Goal: Task Accomplishment & Management: Use online tool/utility

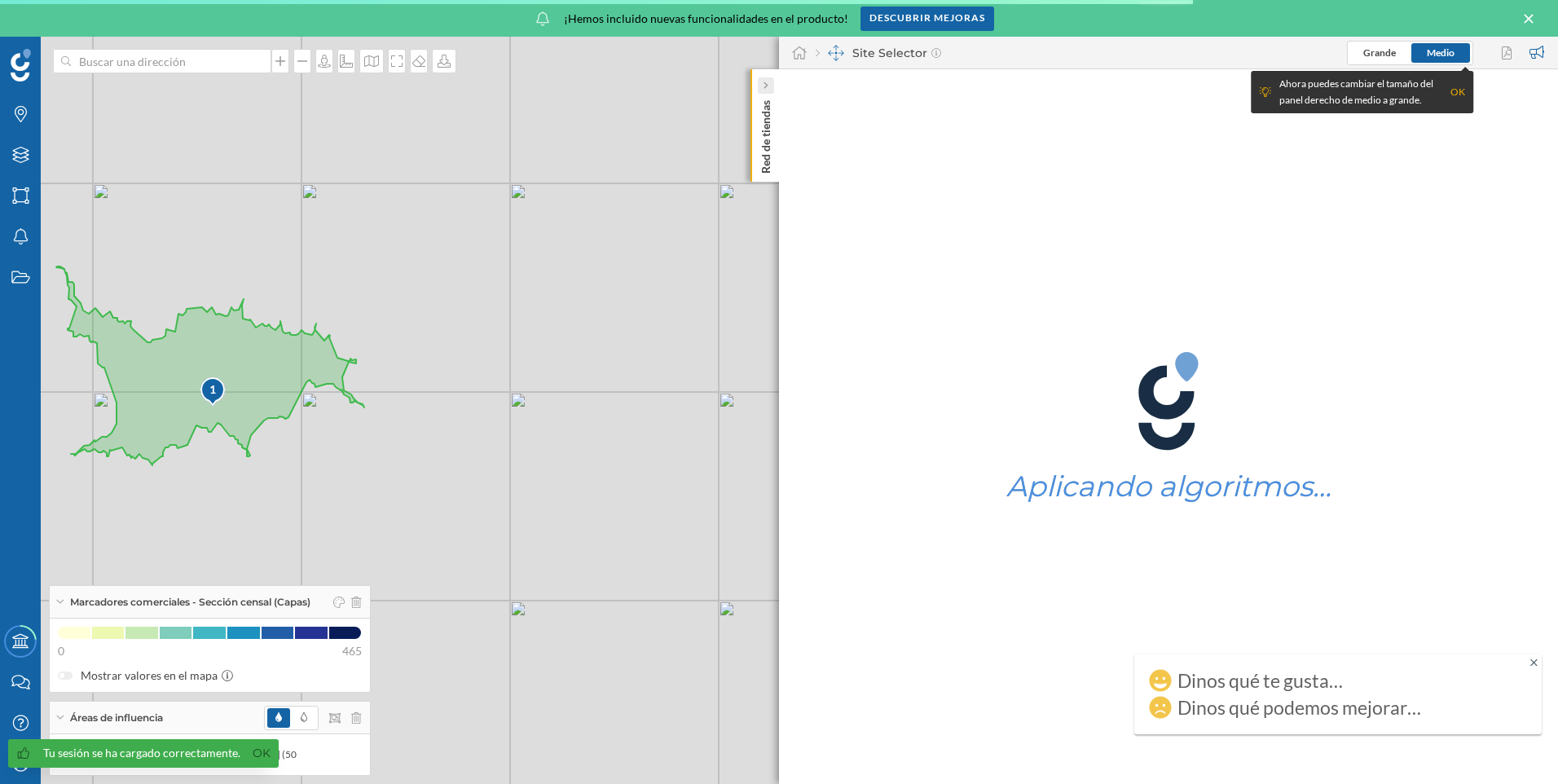
click at [770, 81] on div at bounding box center [766, 85] width 17 height 17
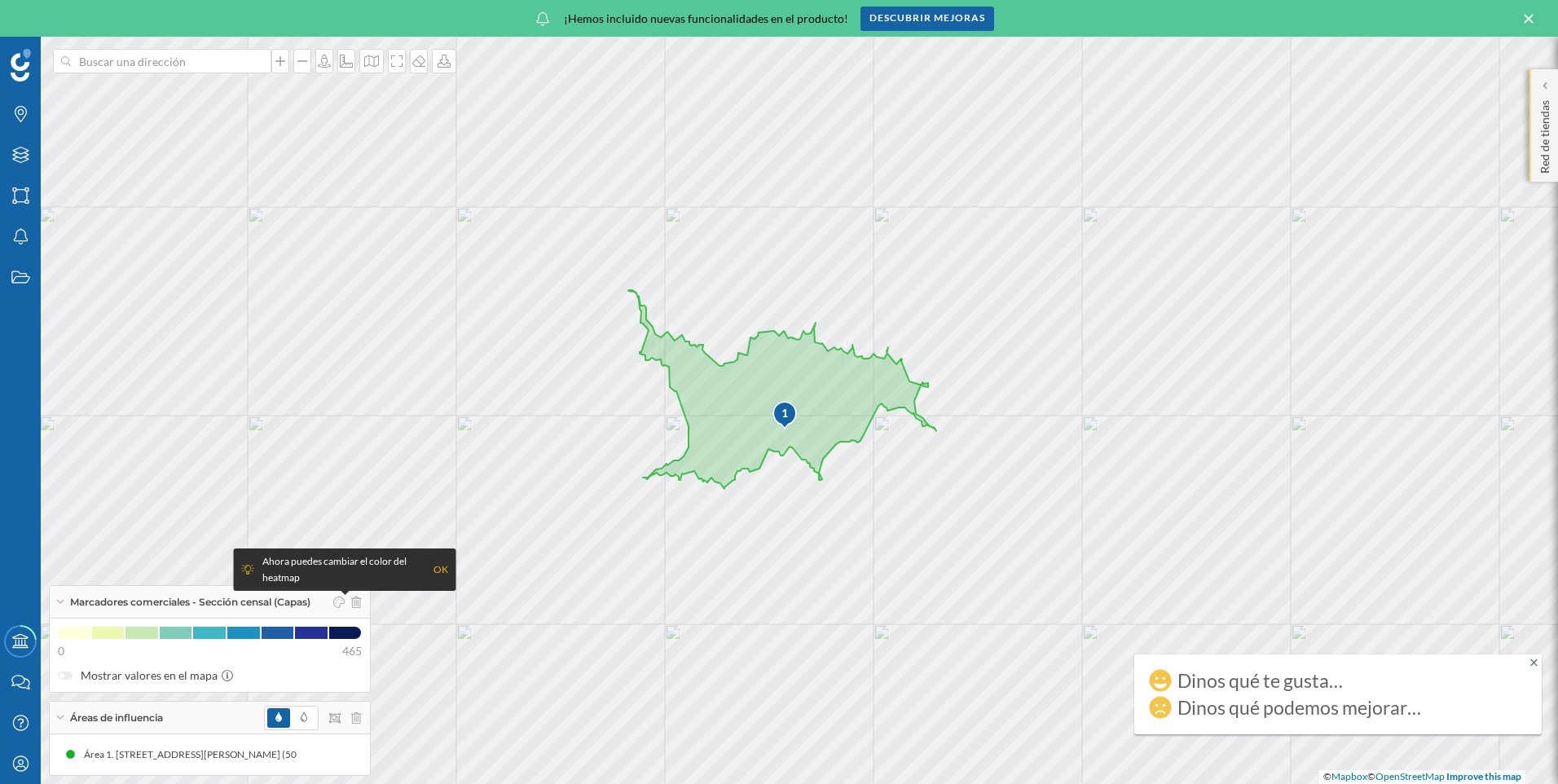
click at [1553, 97] on div "Red de tiendas" at bounding box center [1543, 125] width 29 height 112
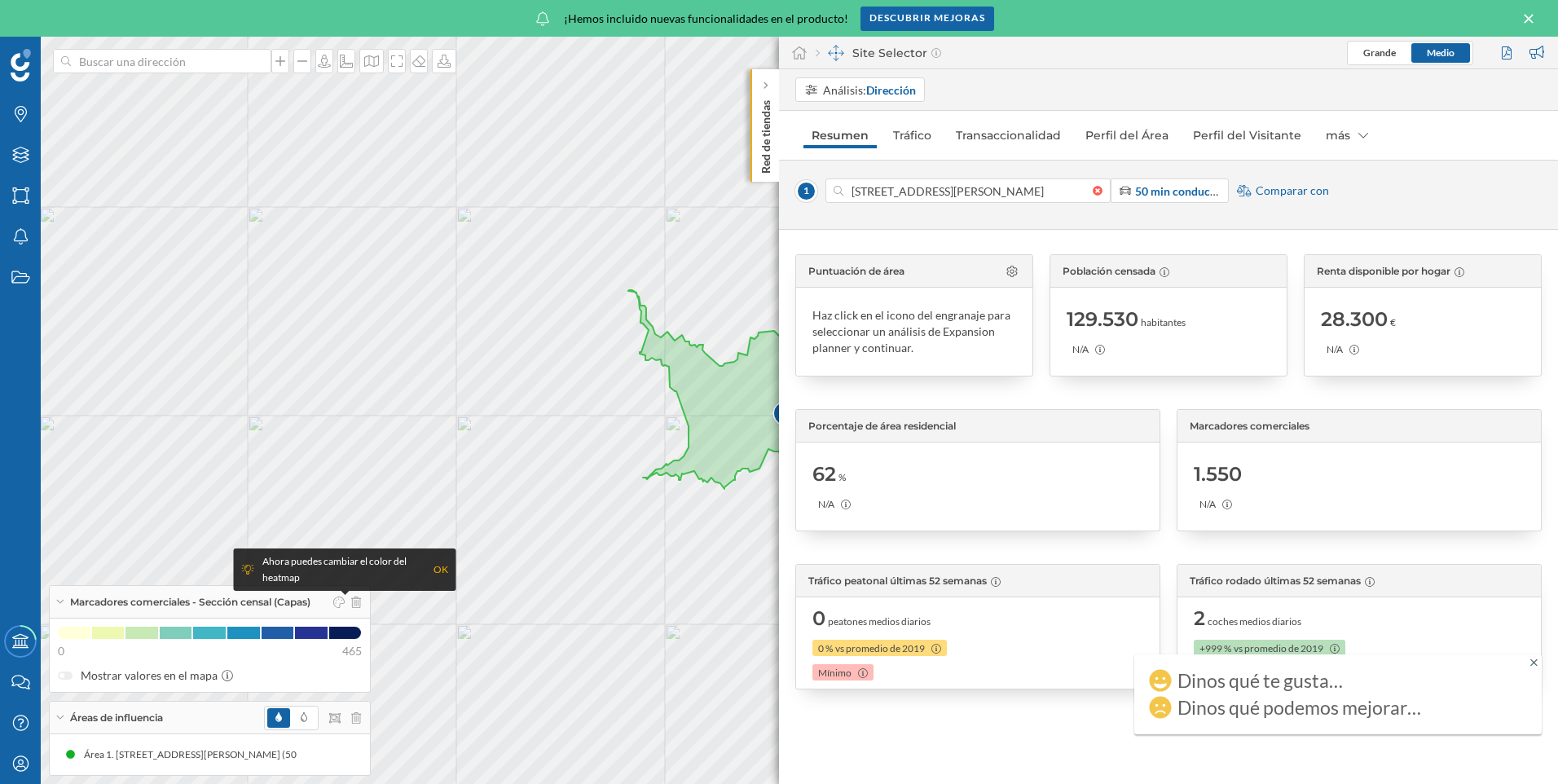
click at [436, 572] on div "OK" at bounding box center [441, 570] width 15 height 17
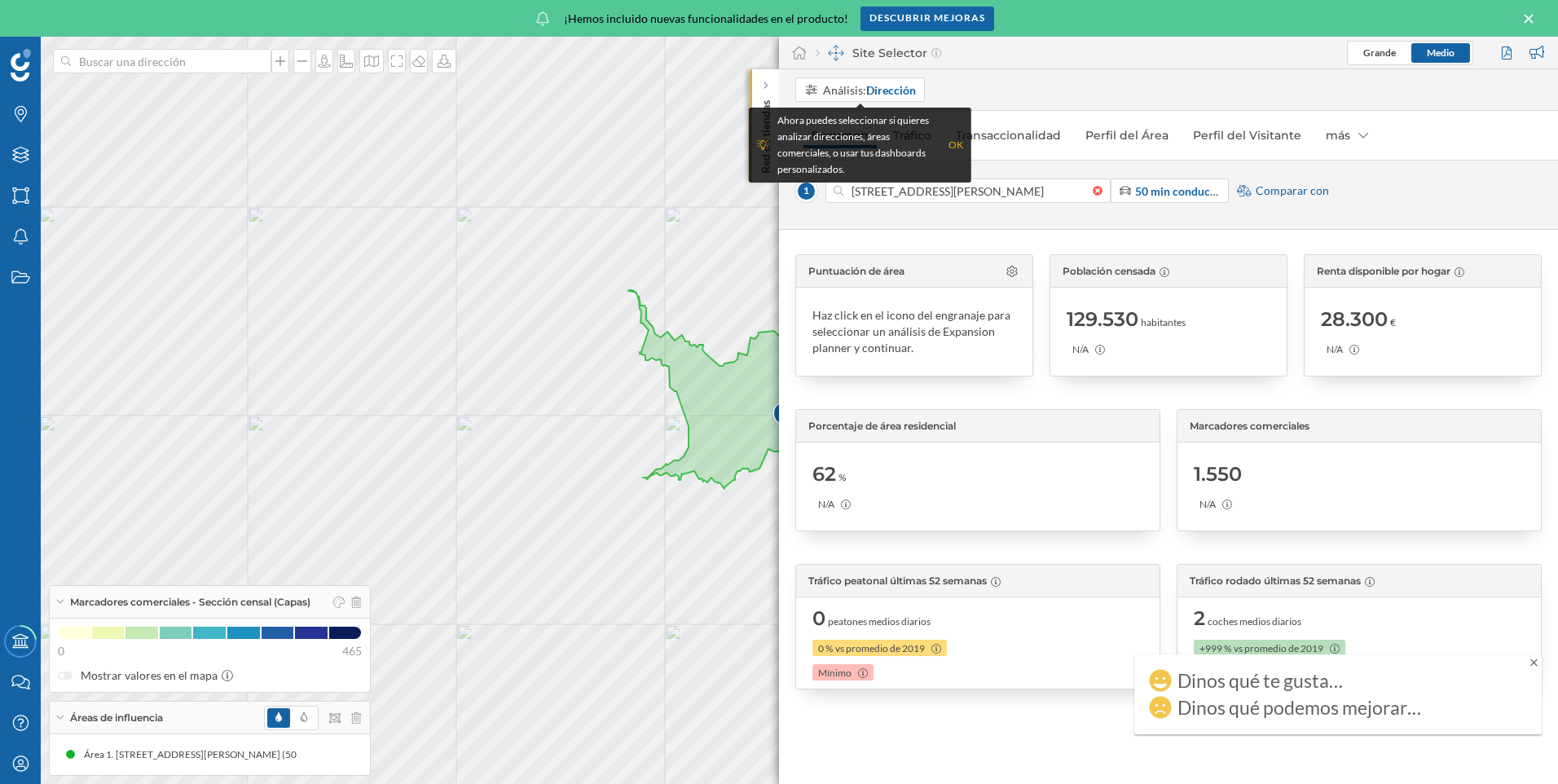
click at [959, 136] on div "Ahora puedes seleccionar si quieres analizar direcciones, áreas comerciales, o …" at bounding box center [860, 145] width 206 height 65
click at [954, 138] on div "OK" at bounding box center [956, 145] width 15 height 17
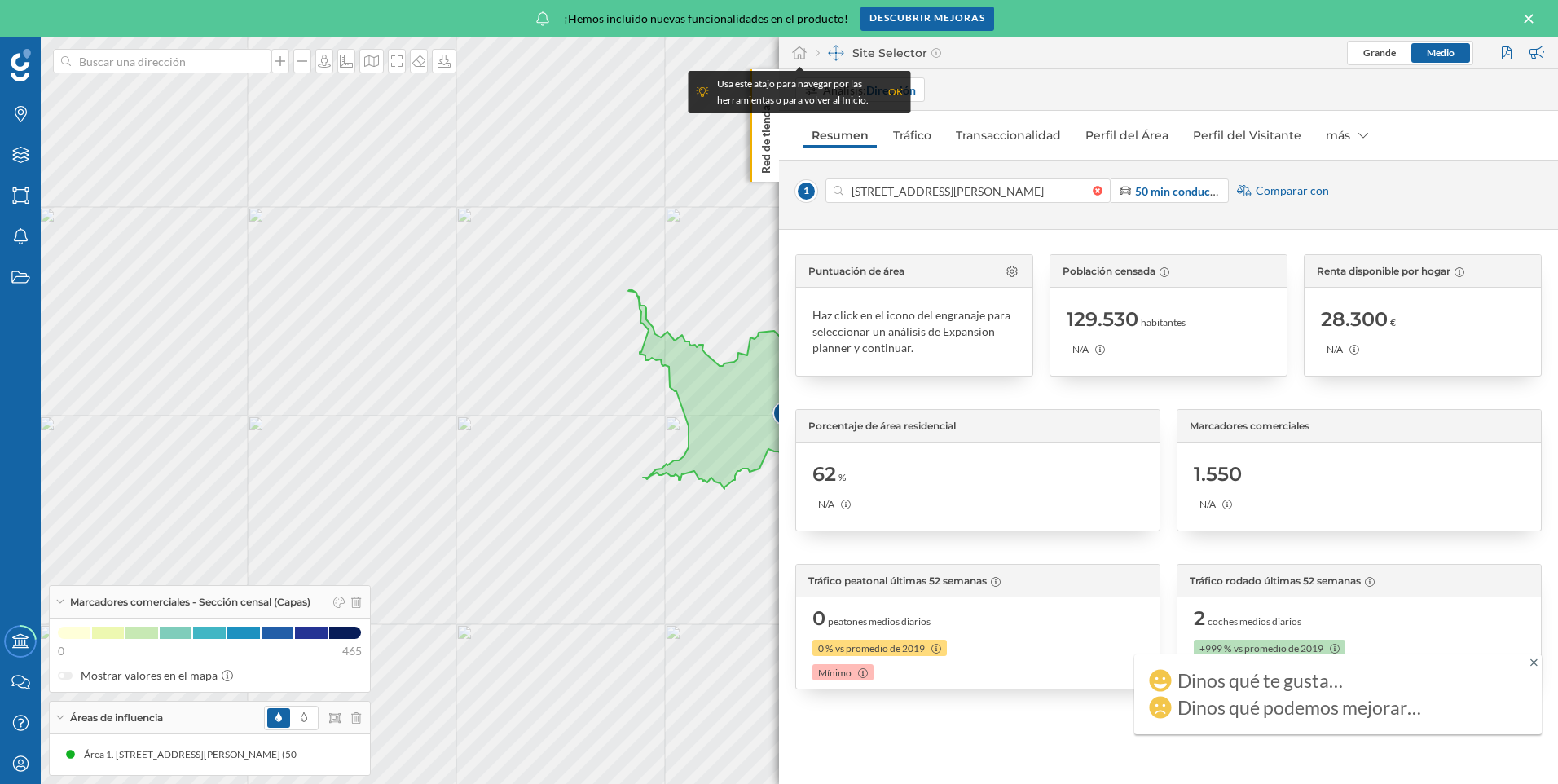
click at [877, 49] on div "Site Selector" at bounding box center [878, 53] width 125 height 17
click at [896, 93] on div "OK" at bounding box center [895, 92] width 15 height 17
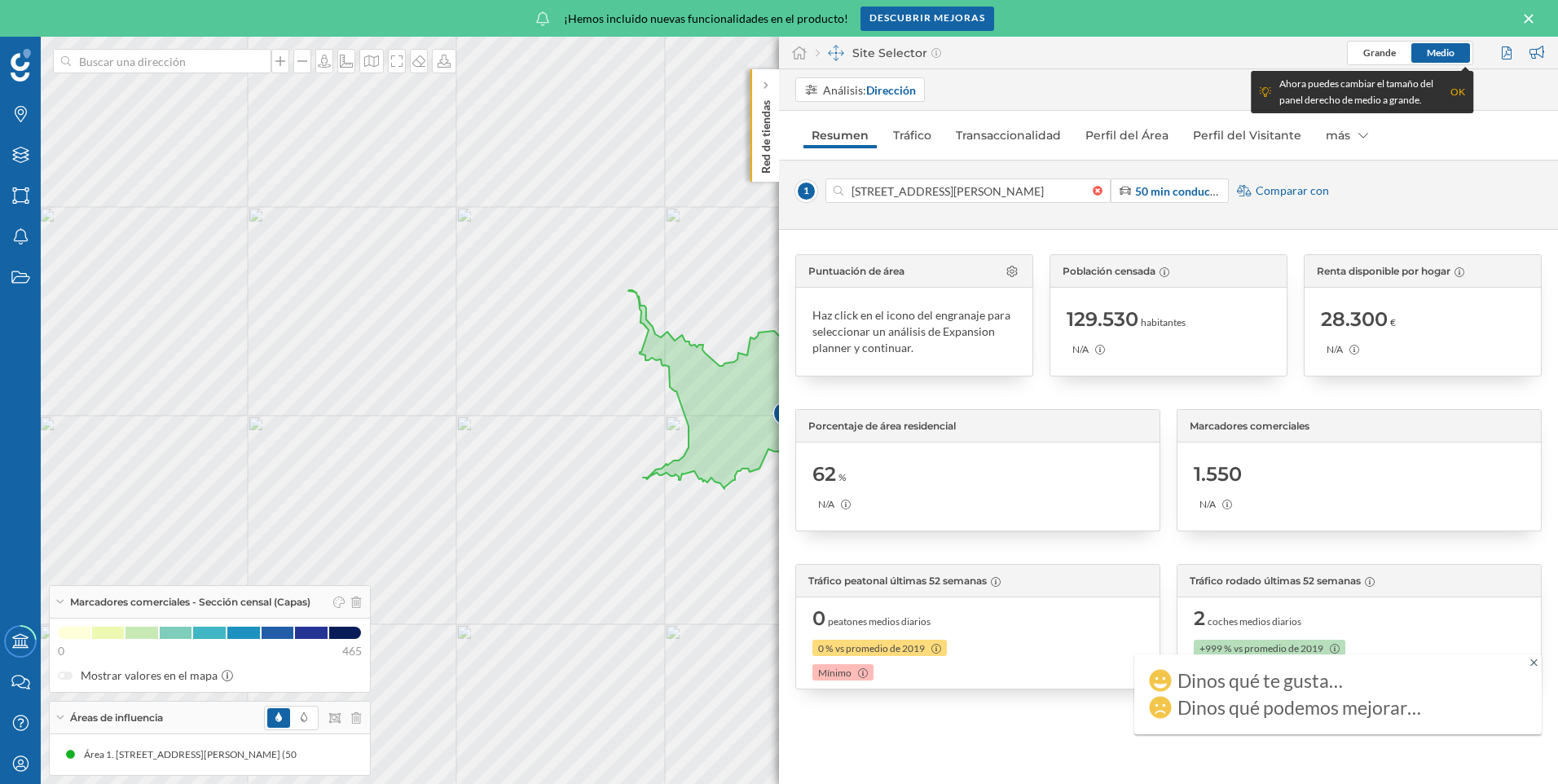
click at [1461, 90] on div "OK" at bounding box center [1458, 92] width 15 height 17
click at [1358, 139] on icon at bounding box center [1363, 135] width 10 height 11
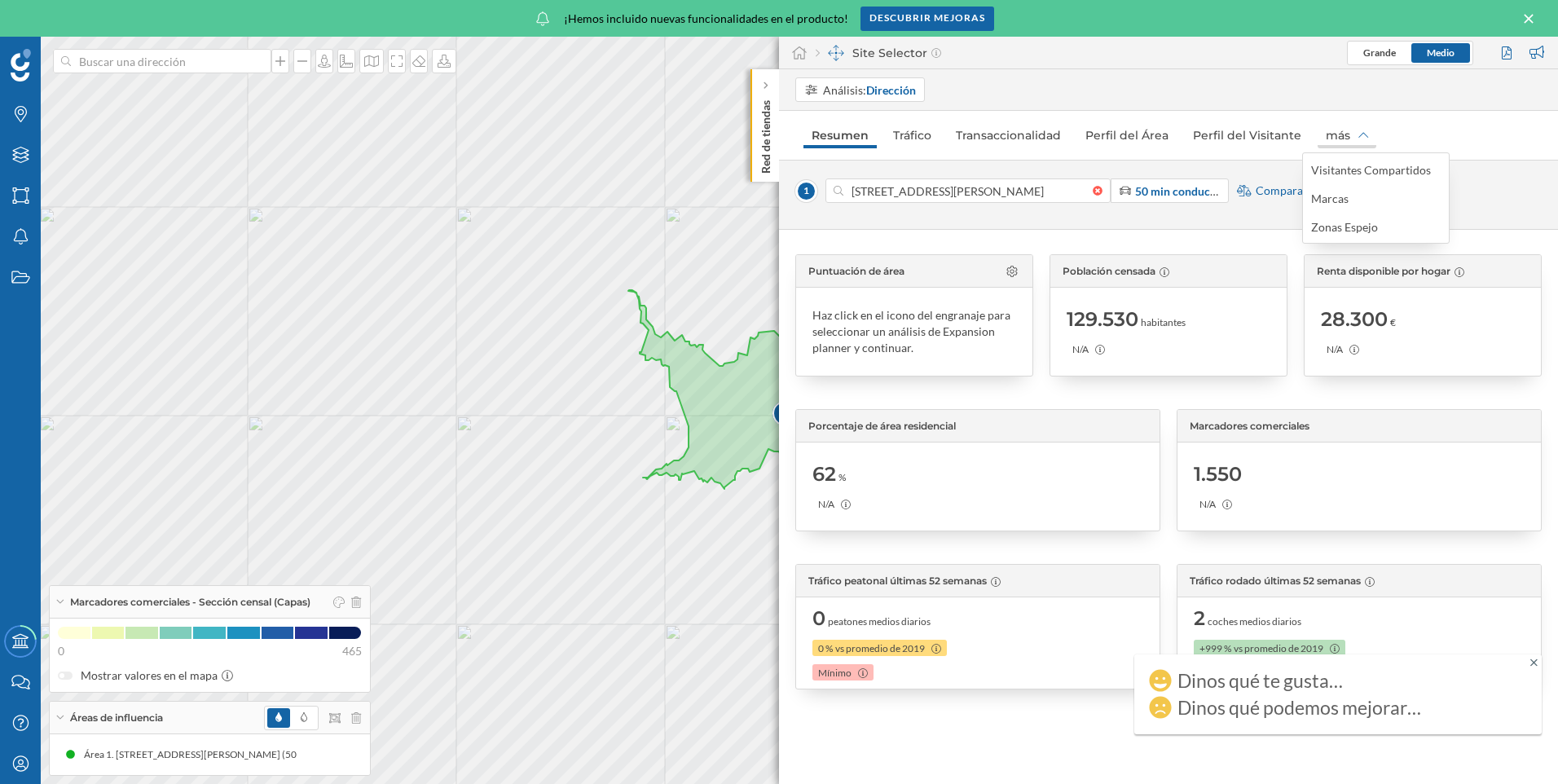
click at [1358, 135] on icon at bounding box center [1363, 135] width 10 height 11
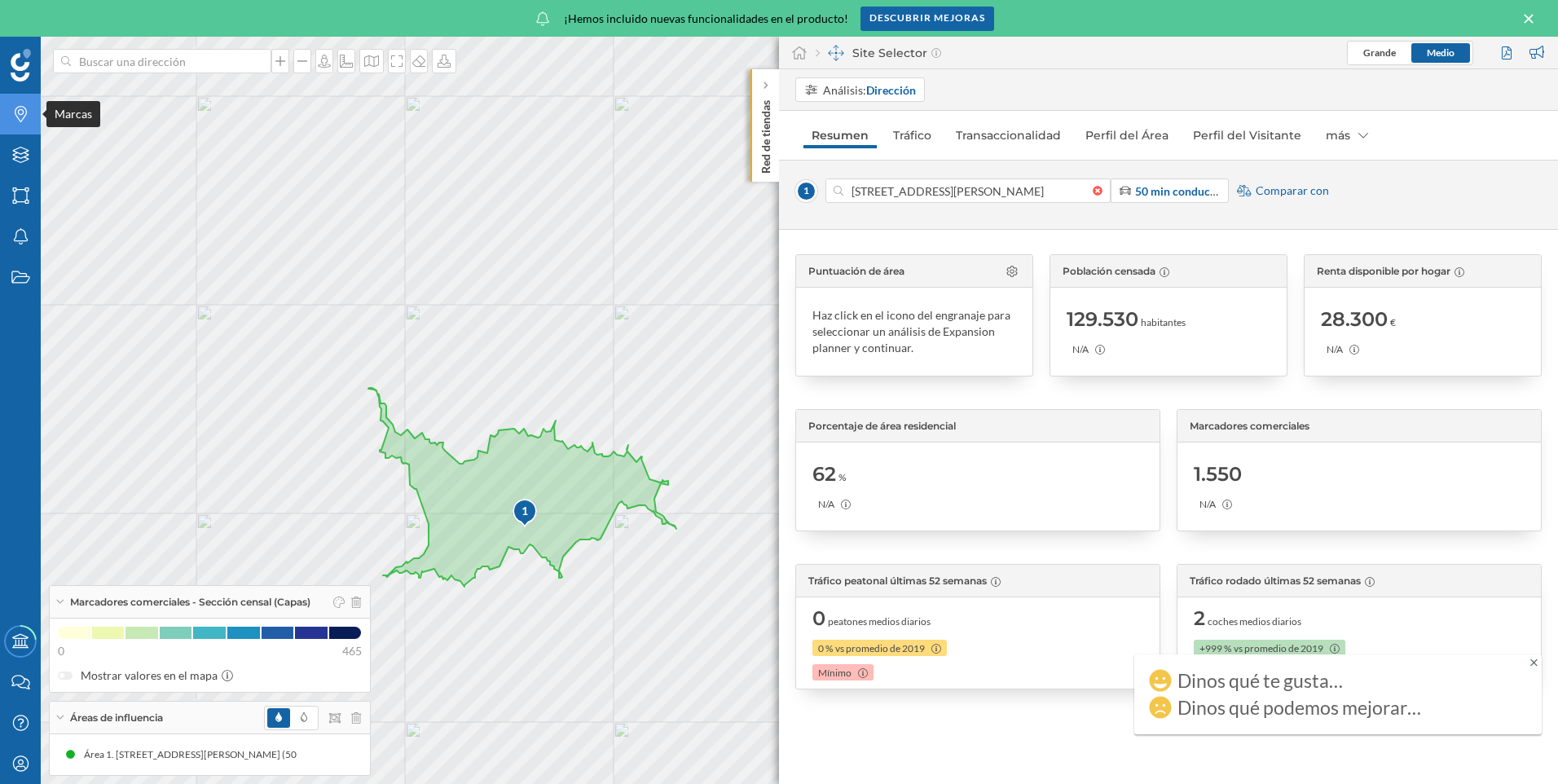
click at [15, 109] on icon "Marcas" at bounding box center [20, 114] width 20 height 17
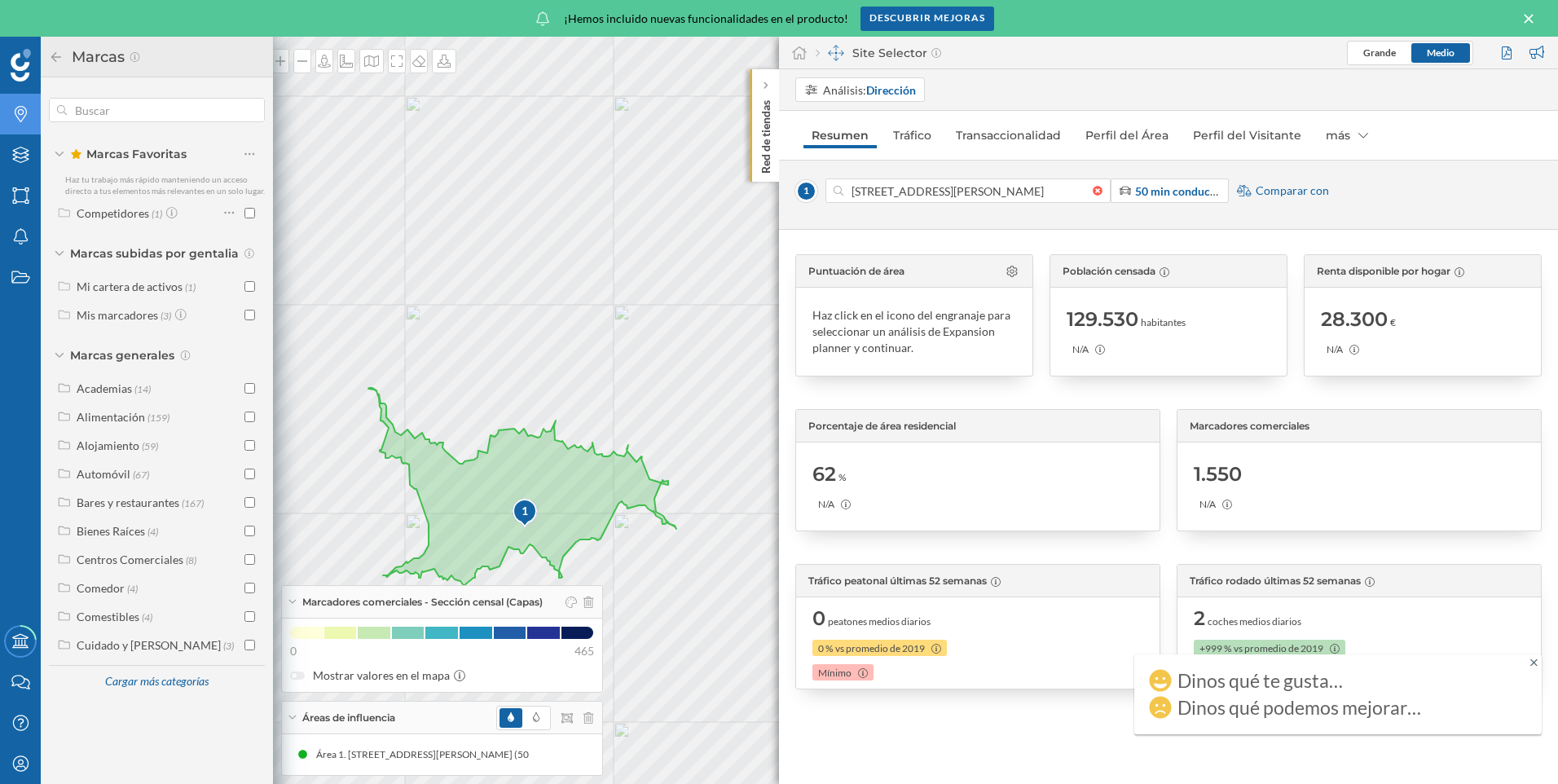
click at [15, 109] on icon "Marcas" at bounding box center [20, 114] width 20 height 17
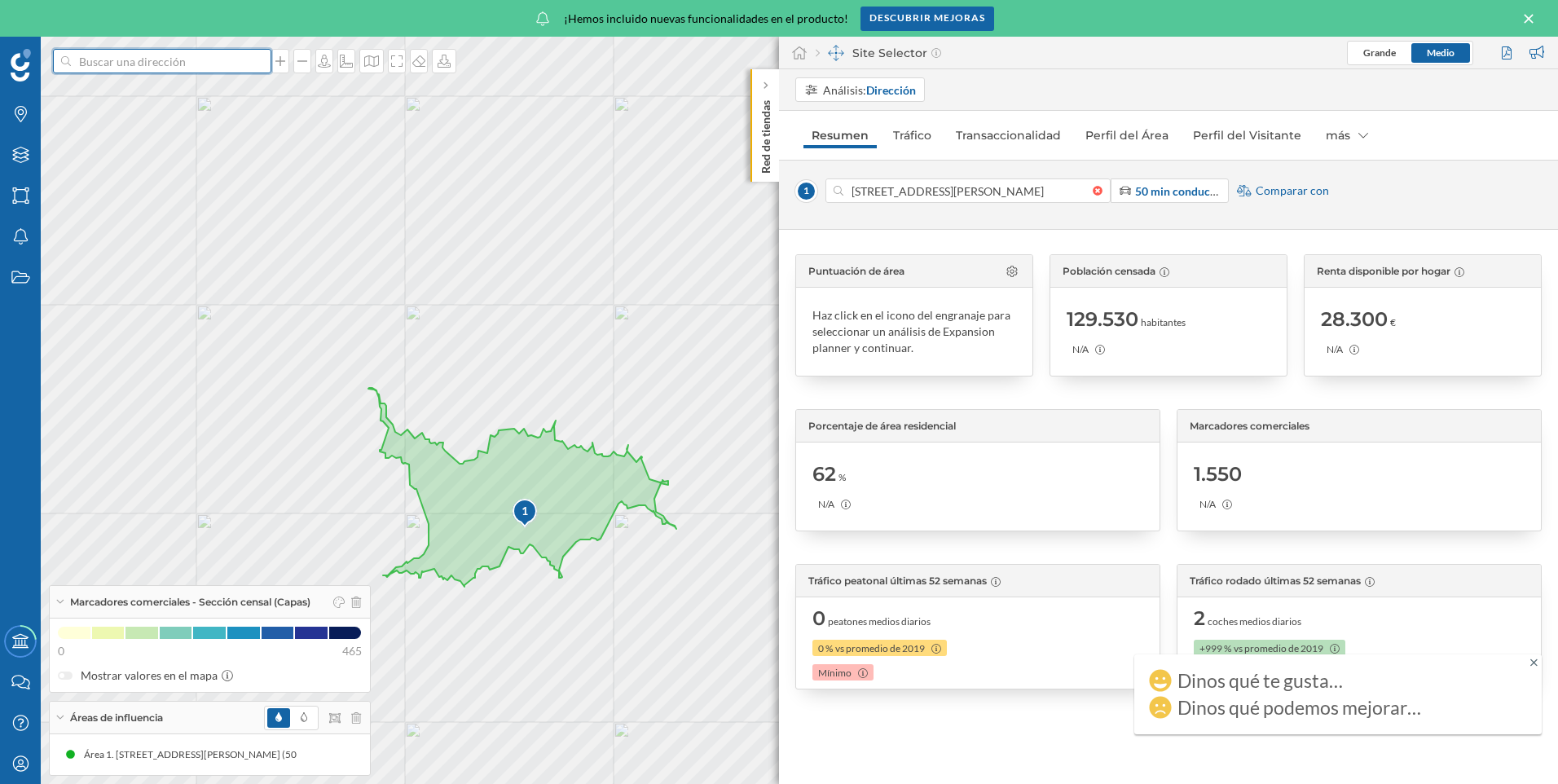
click at [110, 61] on input at bounding box center [161, 61] width 183 height 24
type input "EL ROSAL"
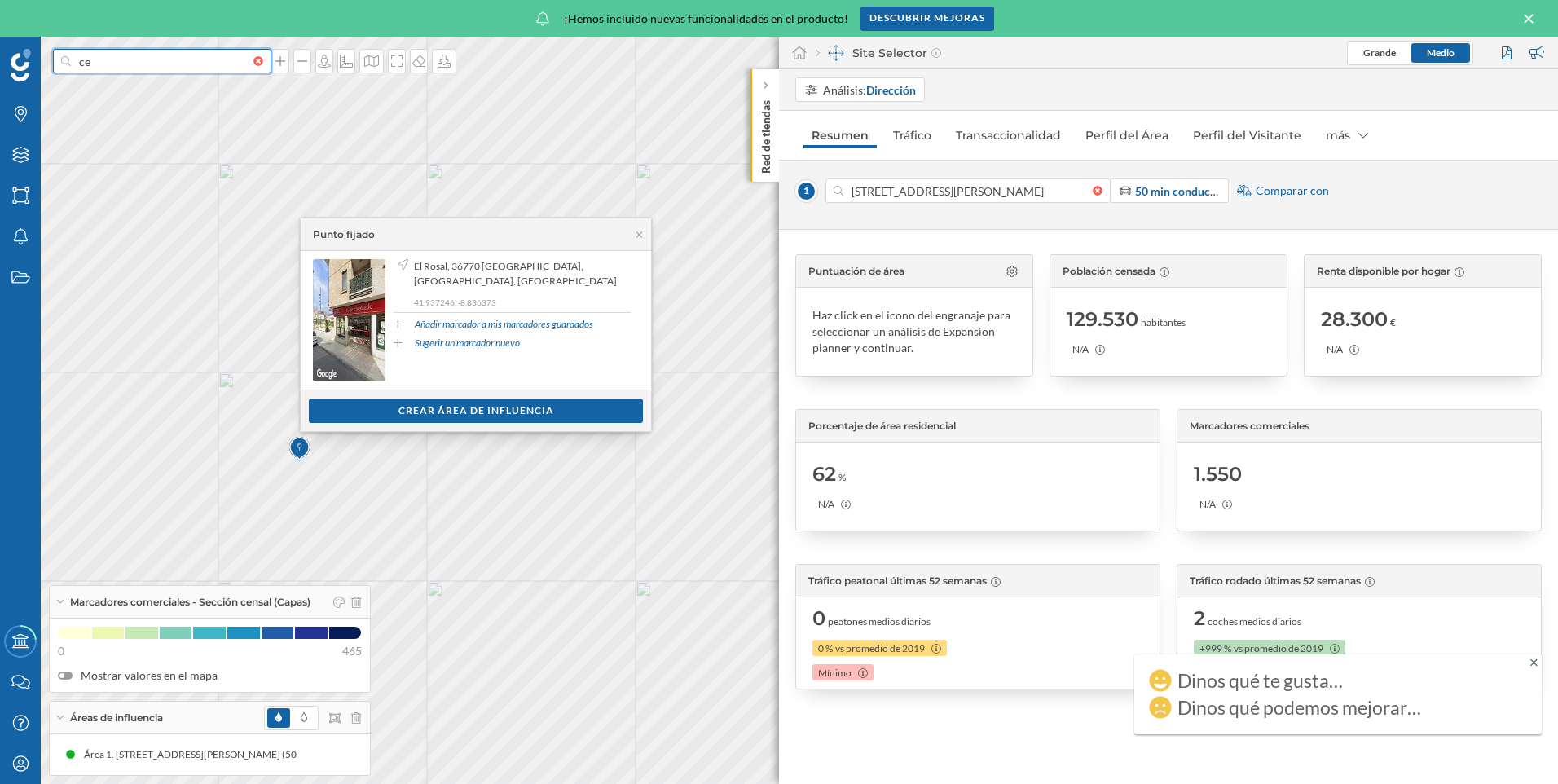
type input "c"
type input "[GEOGRAPHIC_DATA]"
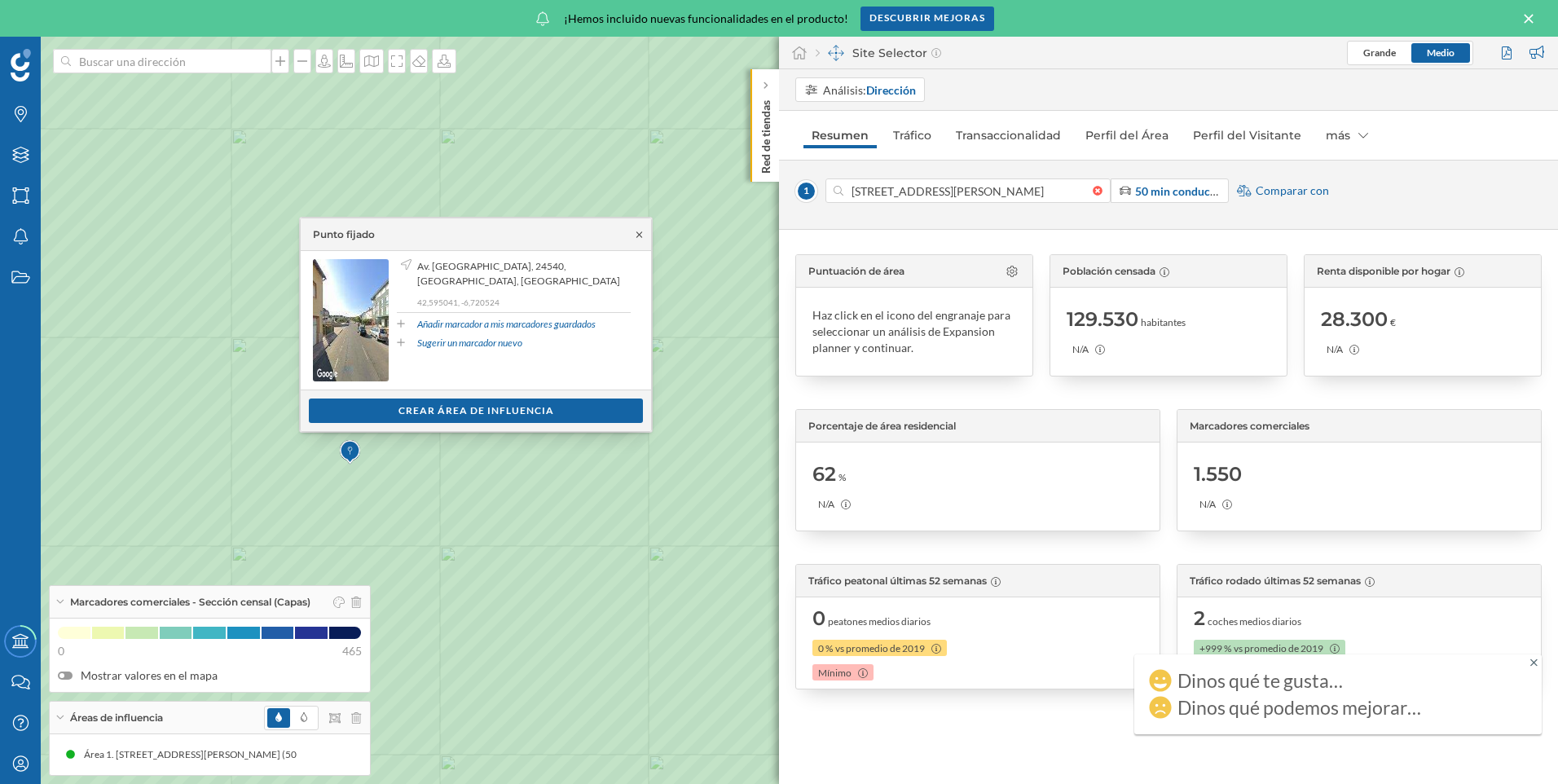
click at [642, 233] on icon at bounding box center [638, 235] width 12 height 10
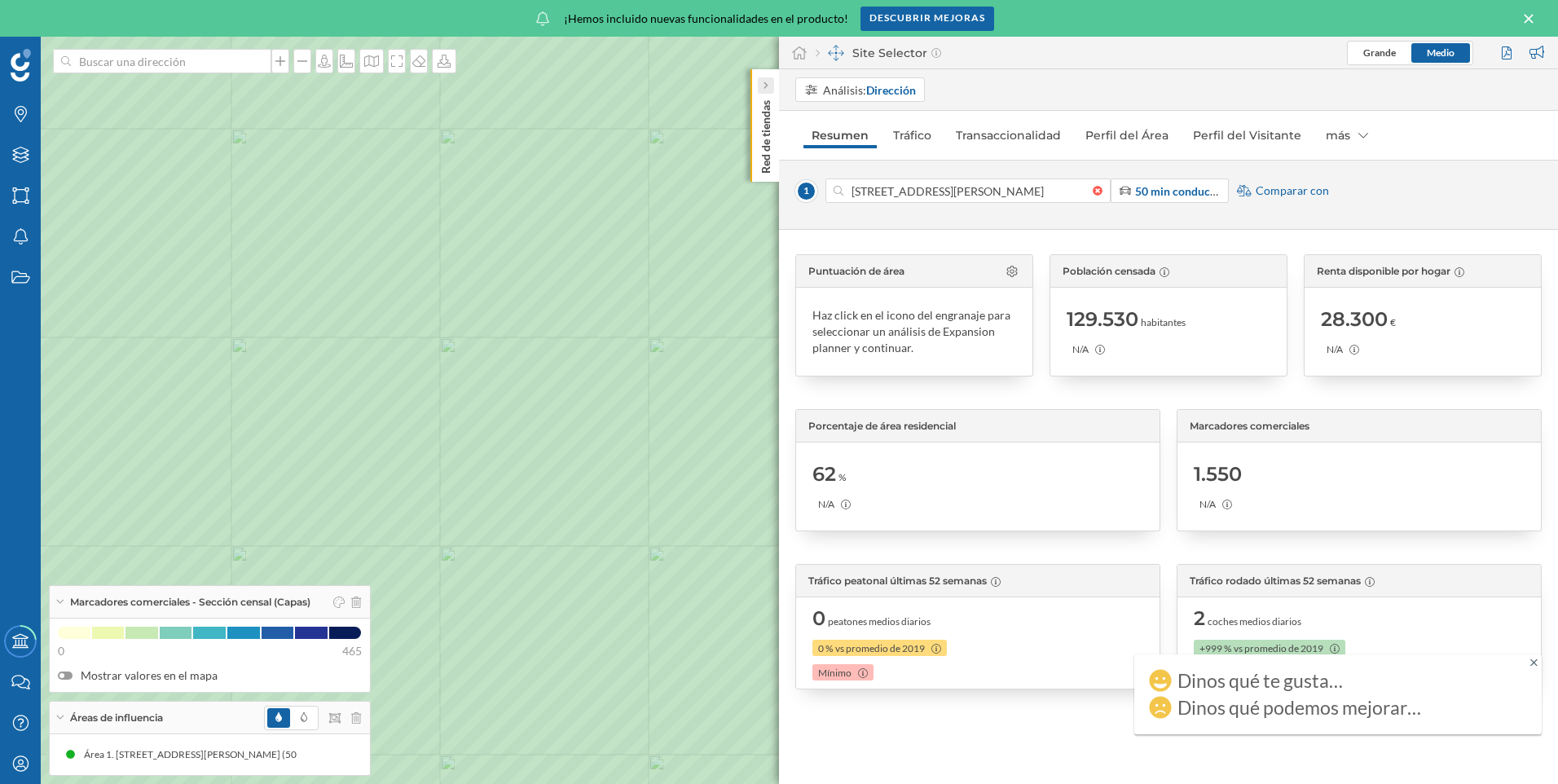
click at [758, 89] on div at bounding box center [766, 85] width 17 height 17
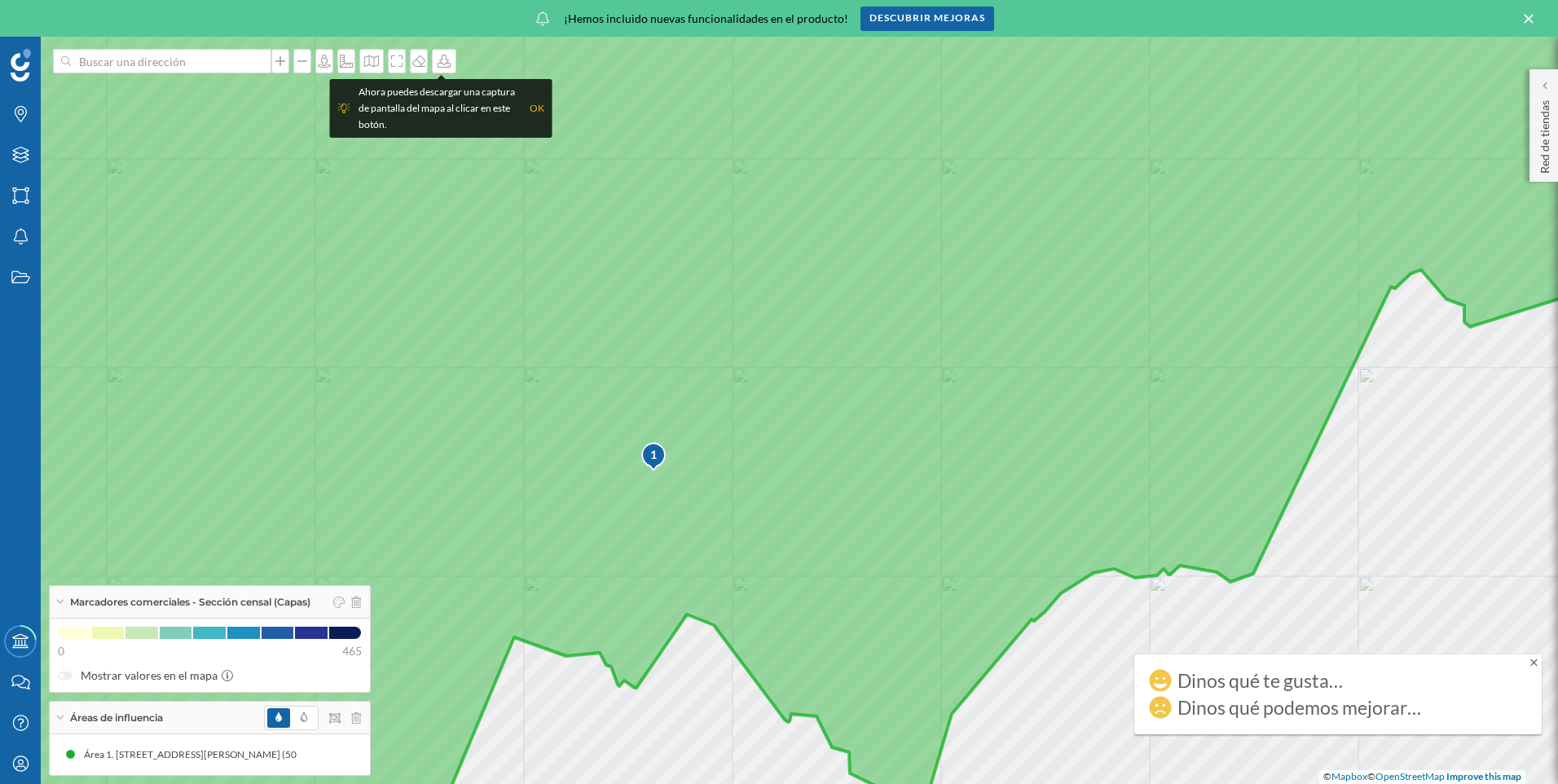
drag, startPoint x: 684, startPoint y: 527, endPoint x: 679, endPoint y: 430, distance: 97.1
click at [679, 430] on icon at bounding box center [775, 329] width 1873 height 944
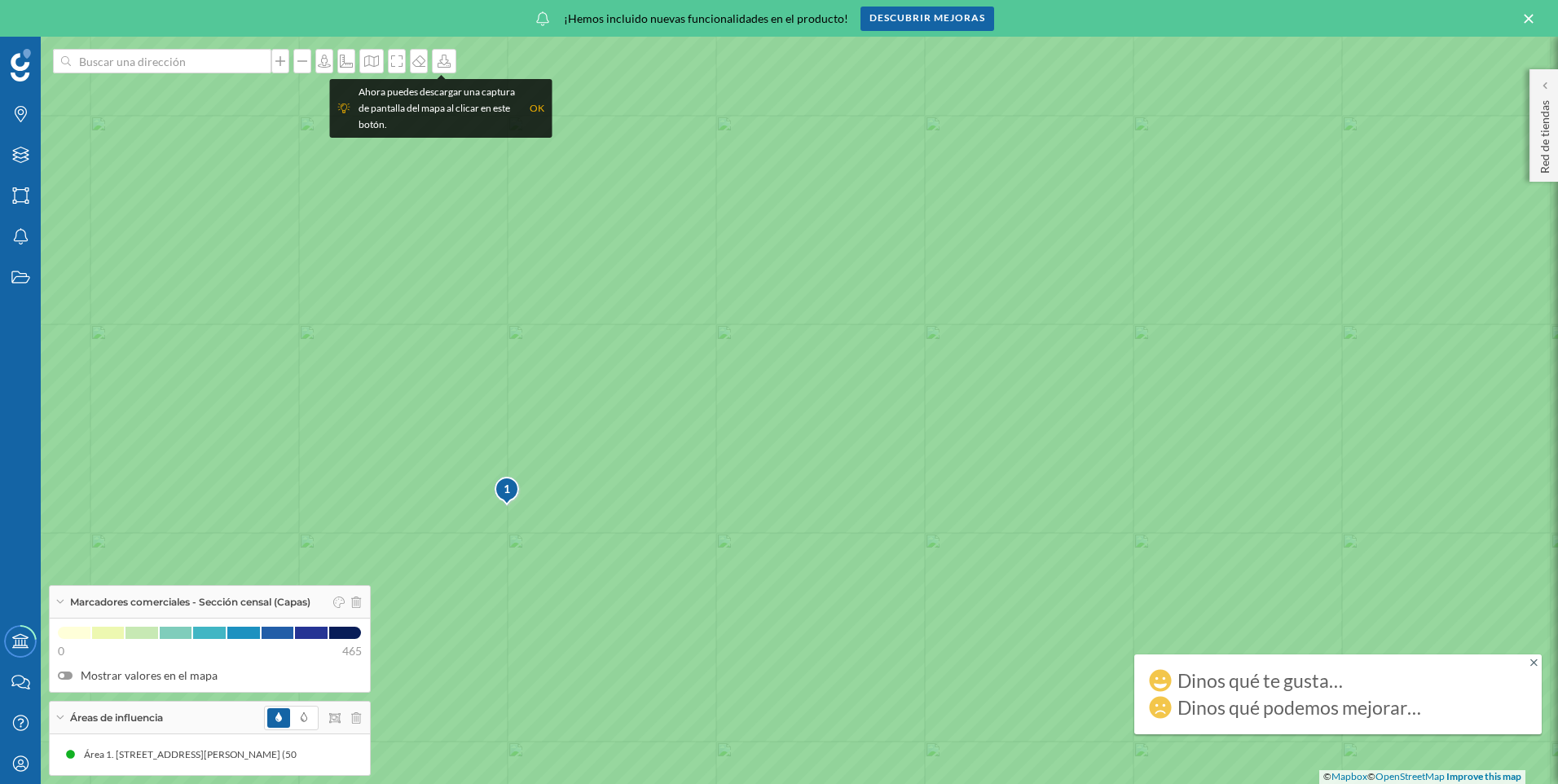
click at [509, 484] on div "1" at bounding box center [507, 489] width 27 height 17
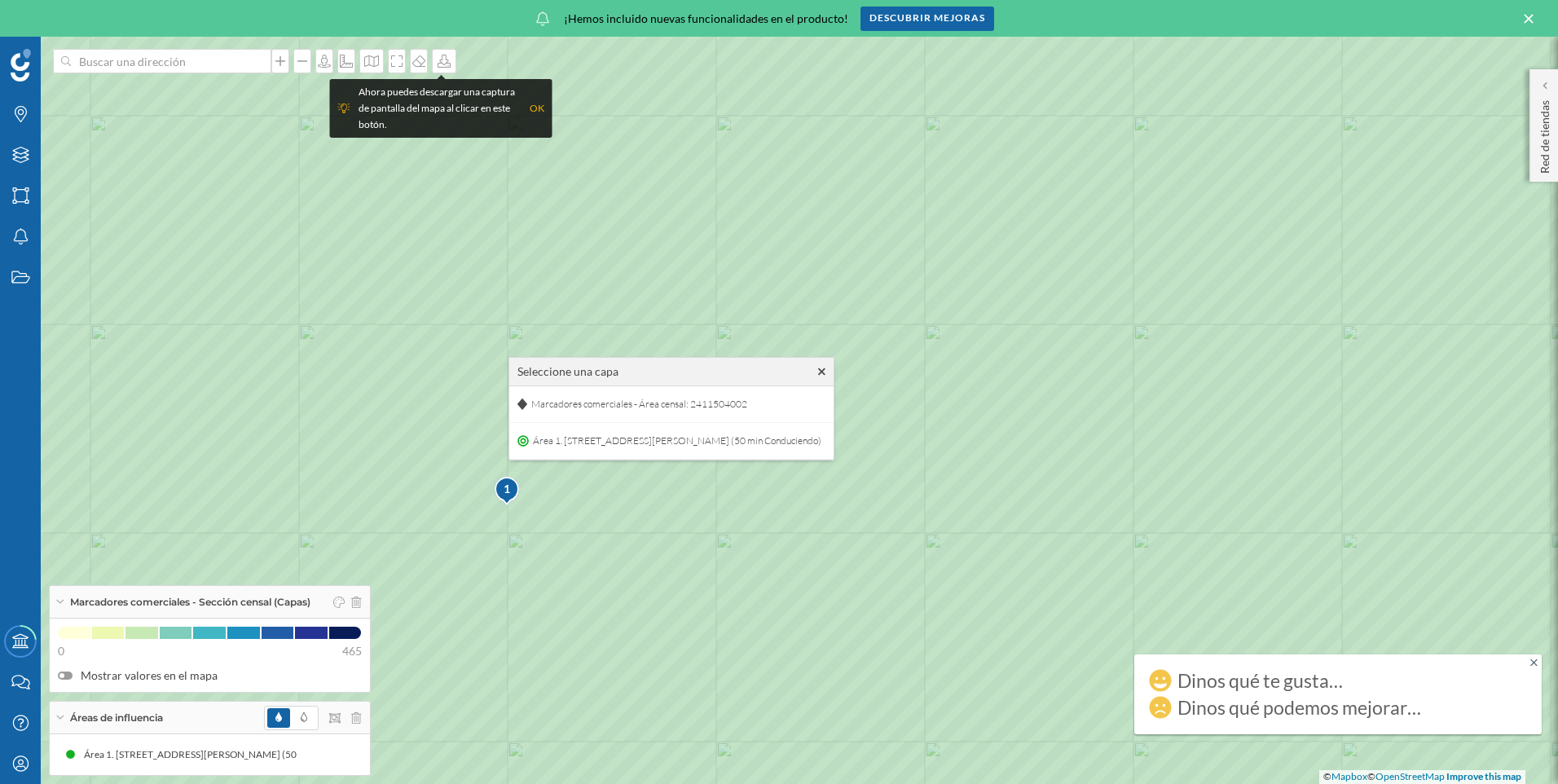
click at [825, 372] on icon at bounding box center [821, 371] width 7 height 7
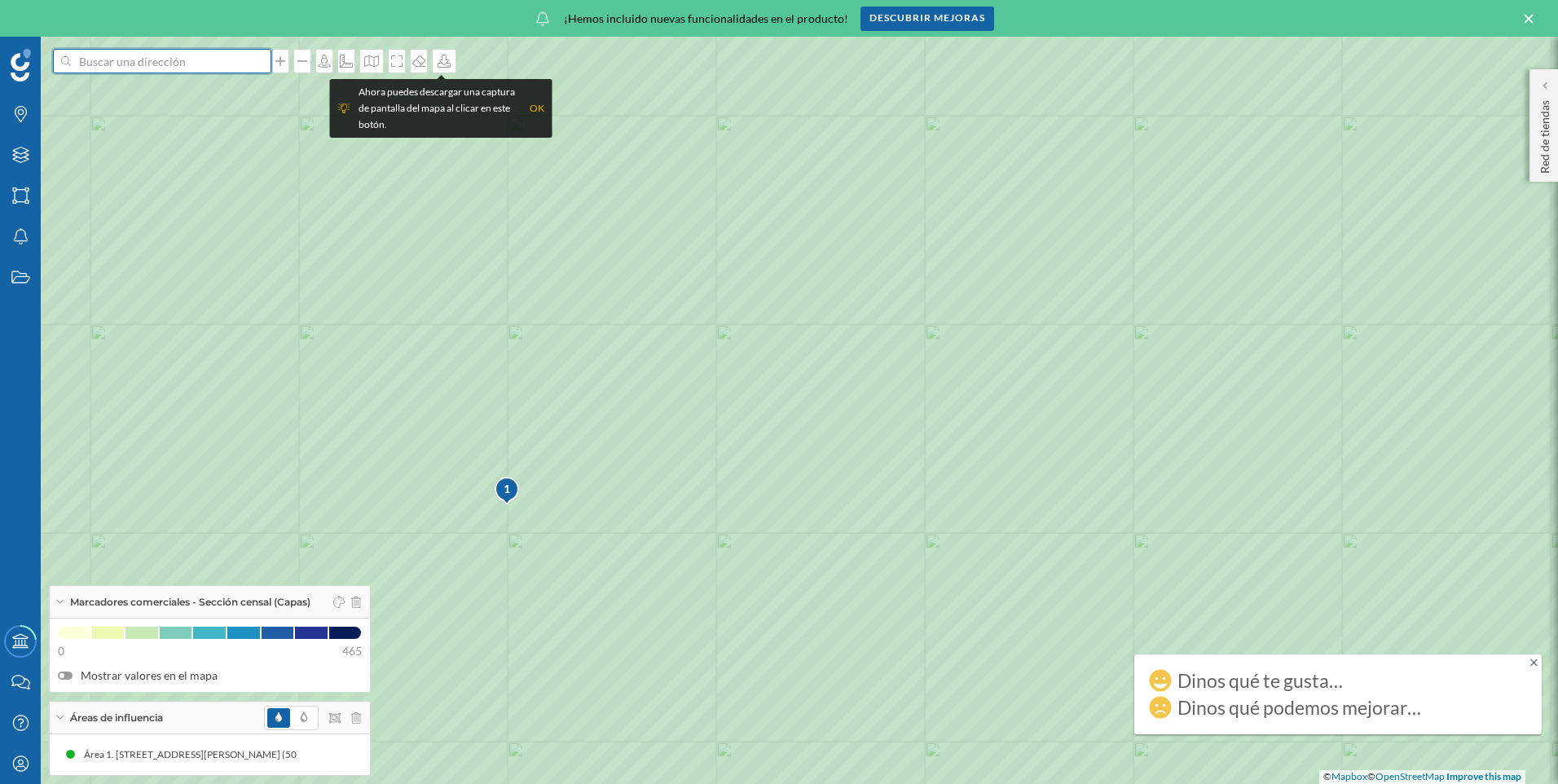
click at [120, 55] on input at bounding box center [161, 61] width 183 height 24
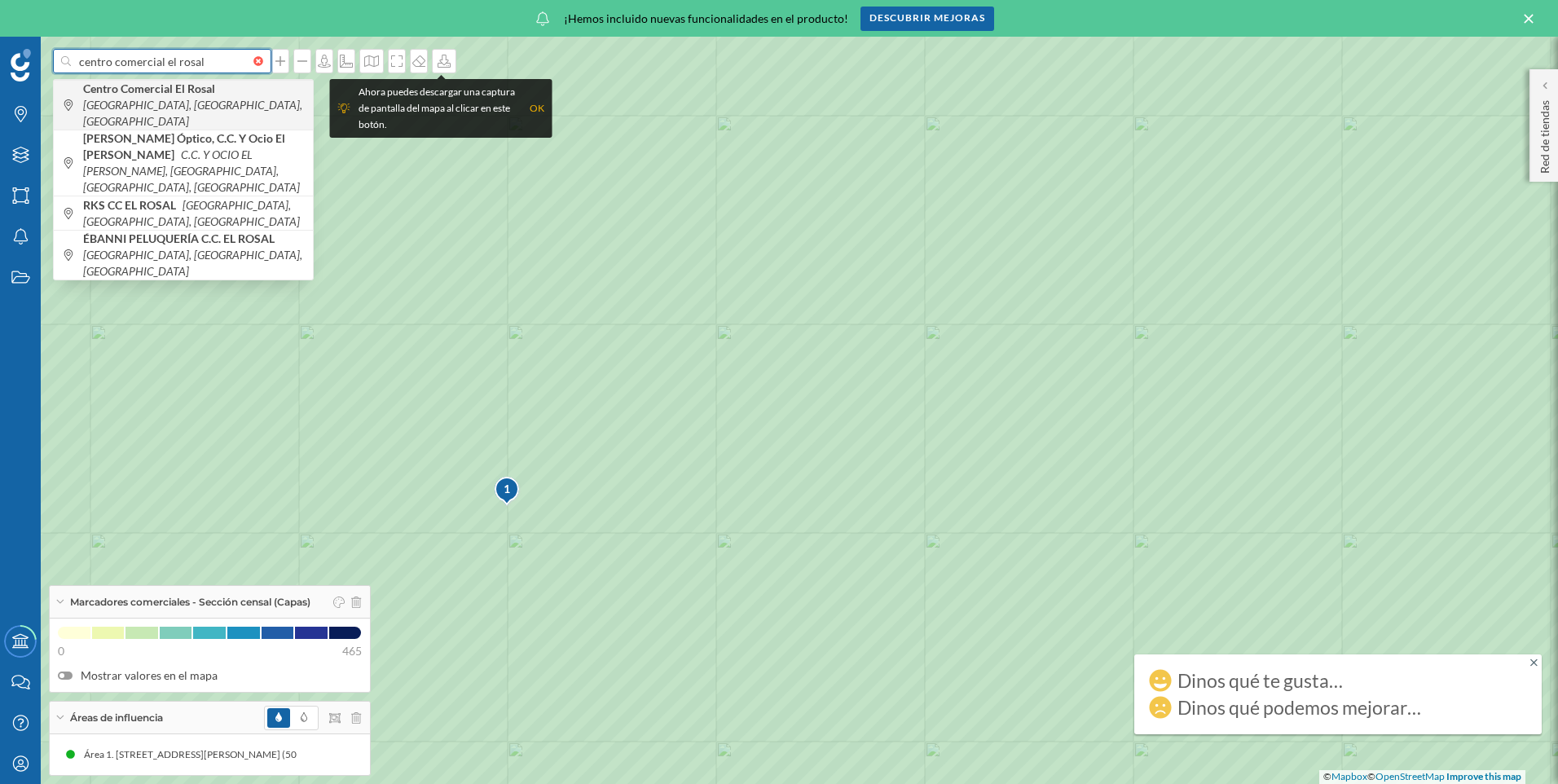
type input "centro comercial el rosal"
click at [121, 100] on icon "[GEOGRAPHIC_DATA], [GEOGRAPHIC_DATA], [GEOGRAPHIC_DATA]" at bounding box center [193, 112] width 219 height 30
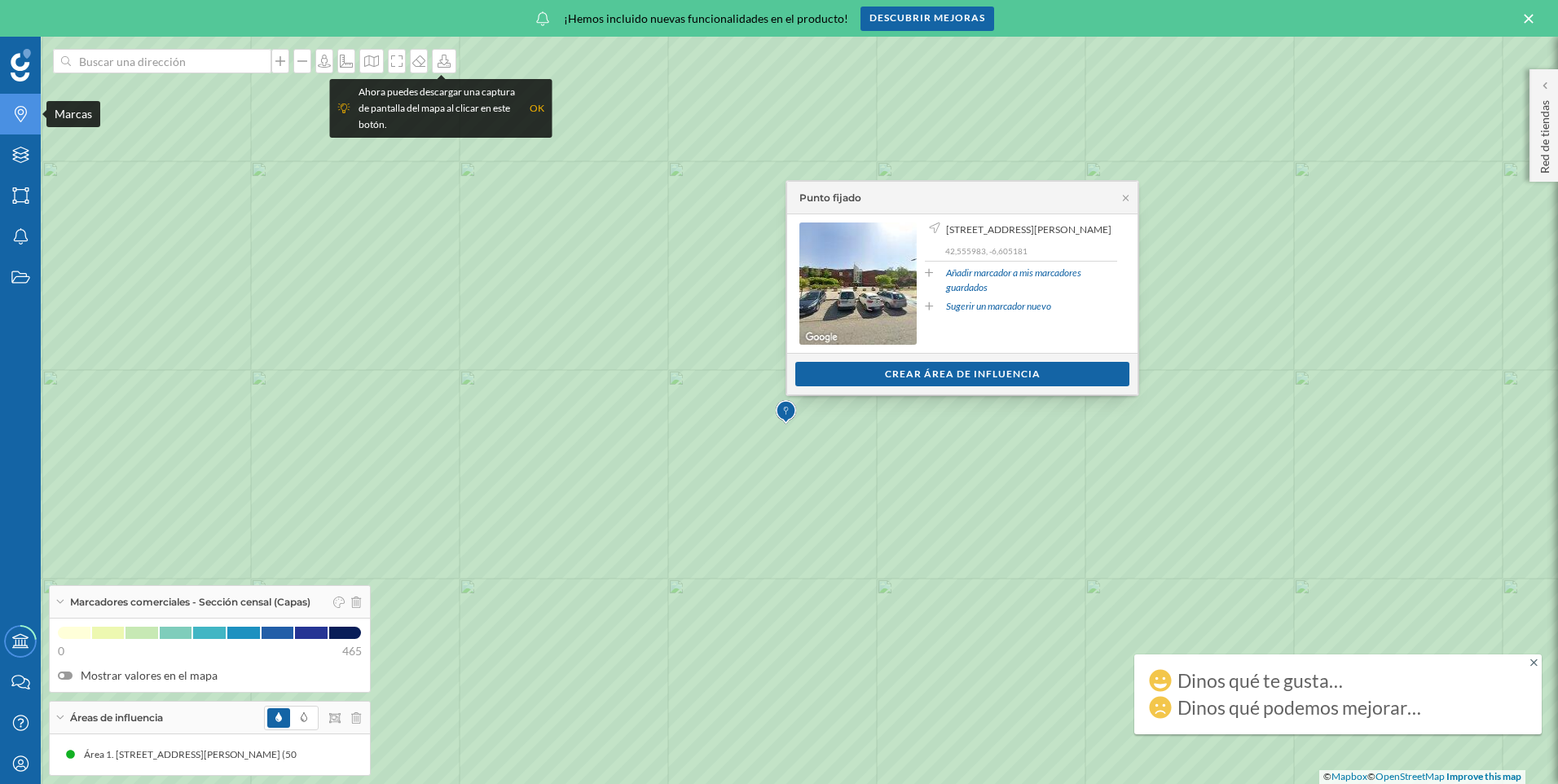
click at [20, 117] on icon "Marcas" at bounding box center [20, 114] width 20 height 17
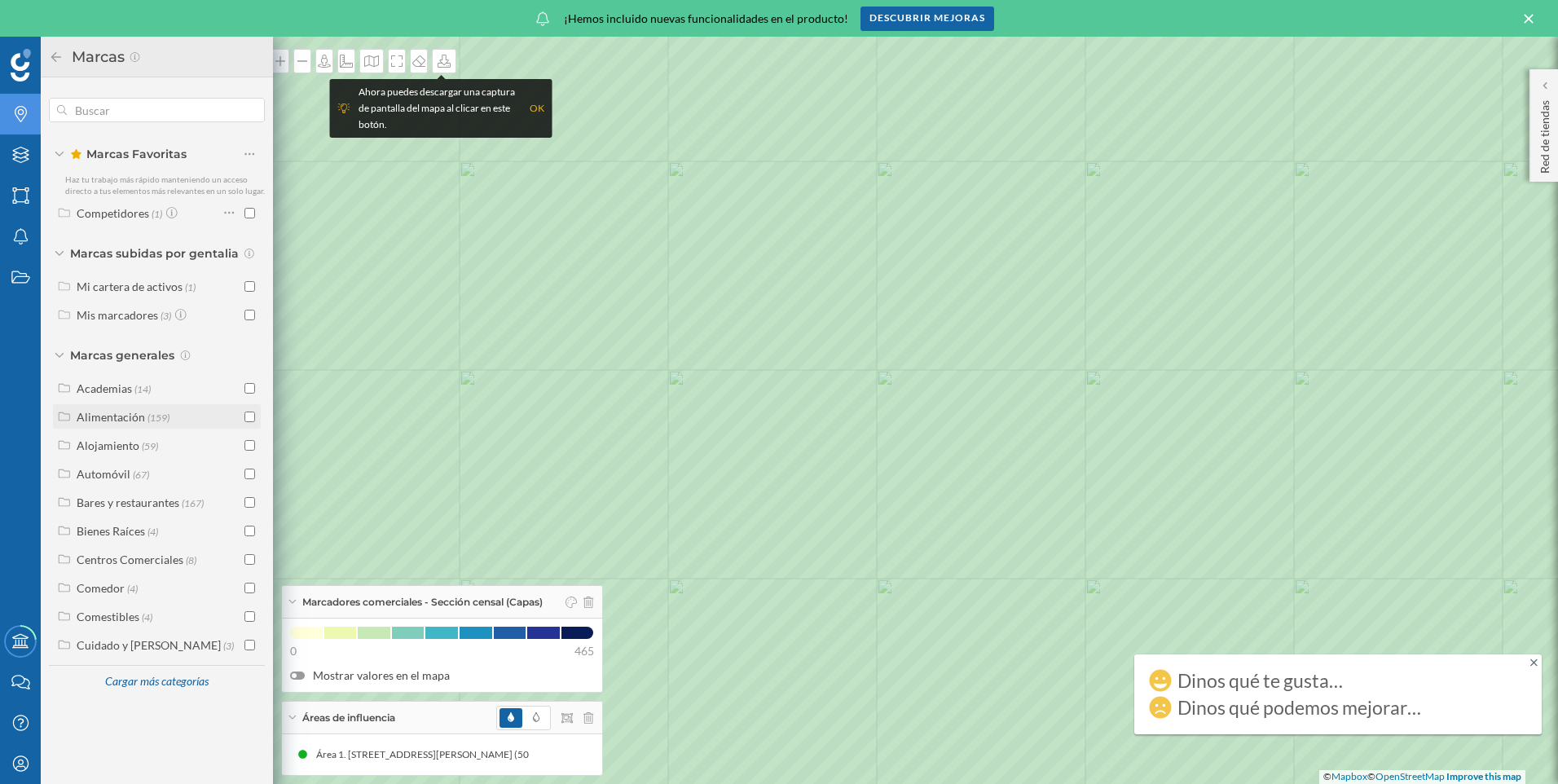
click at [249, 418] on input "checkbox" at bounding box center [249, 416] width 10 height 10
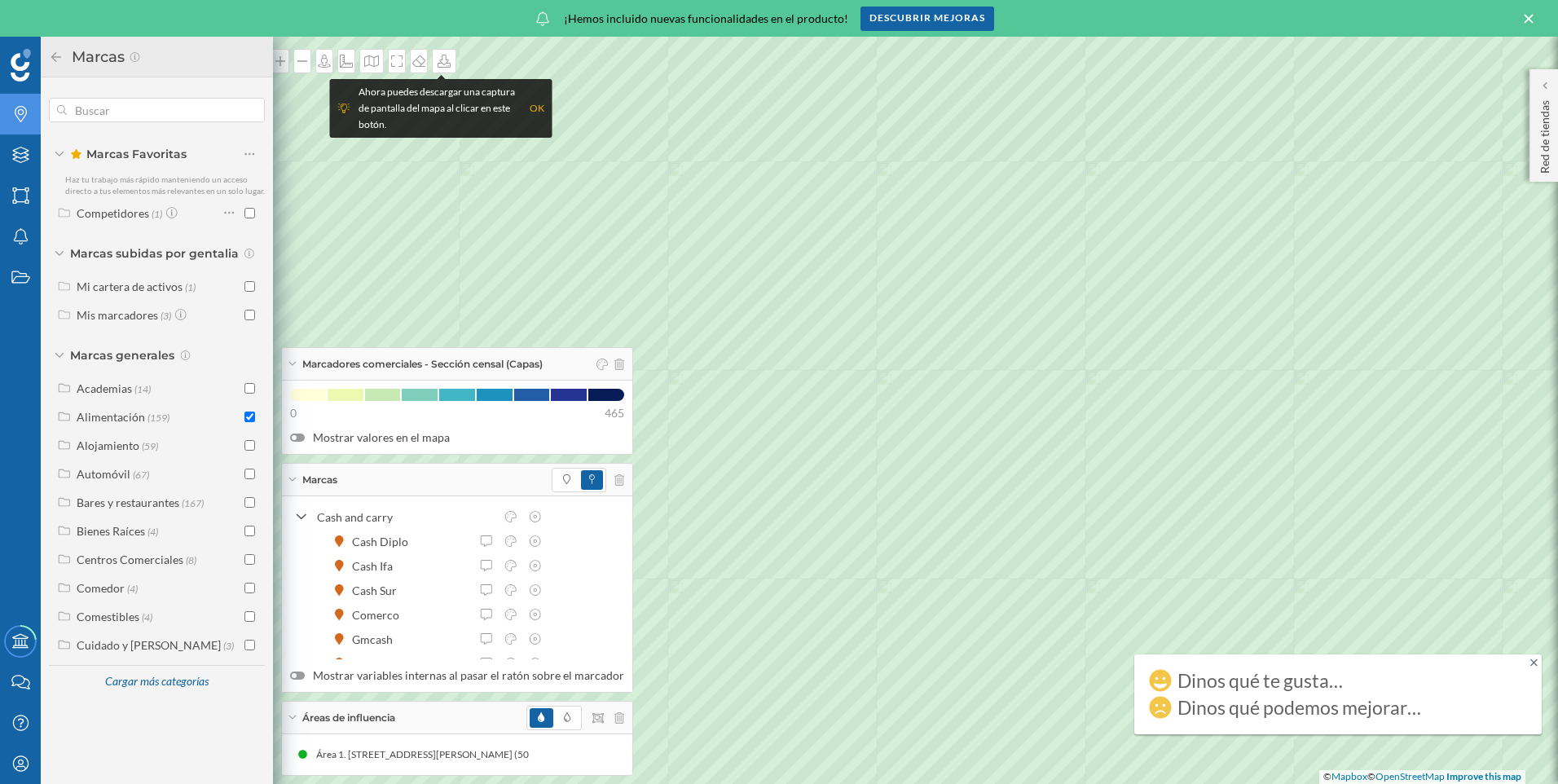
click at [1533, 662] on icon at bounding box center [1534, 662] width 7 height 7
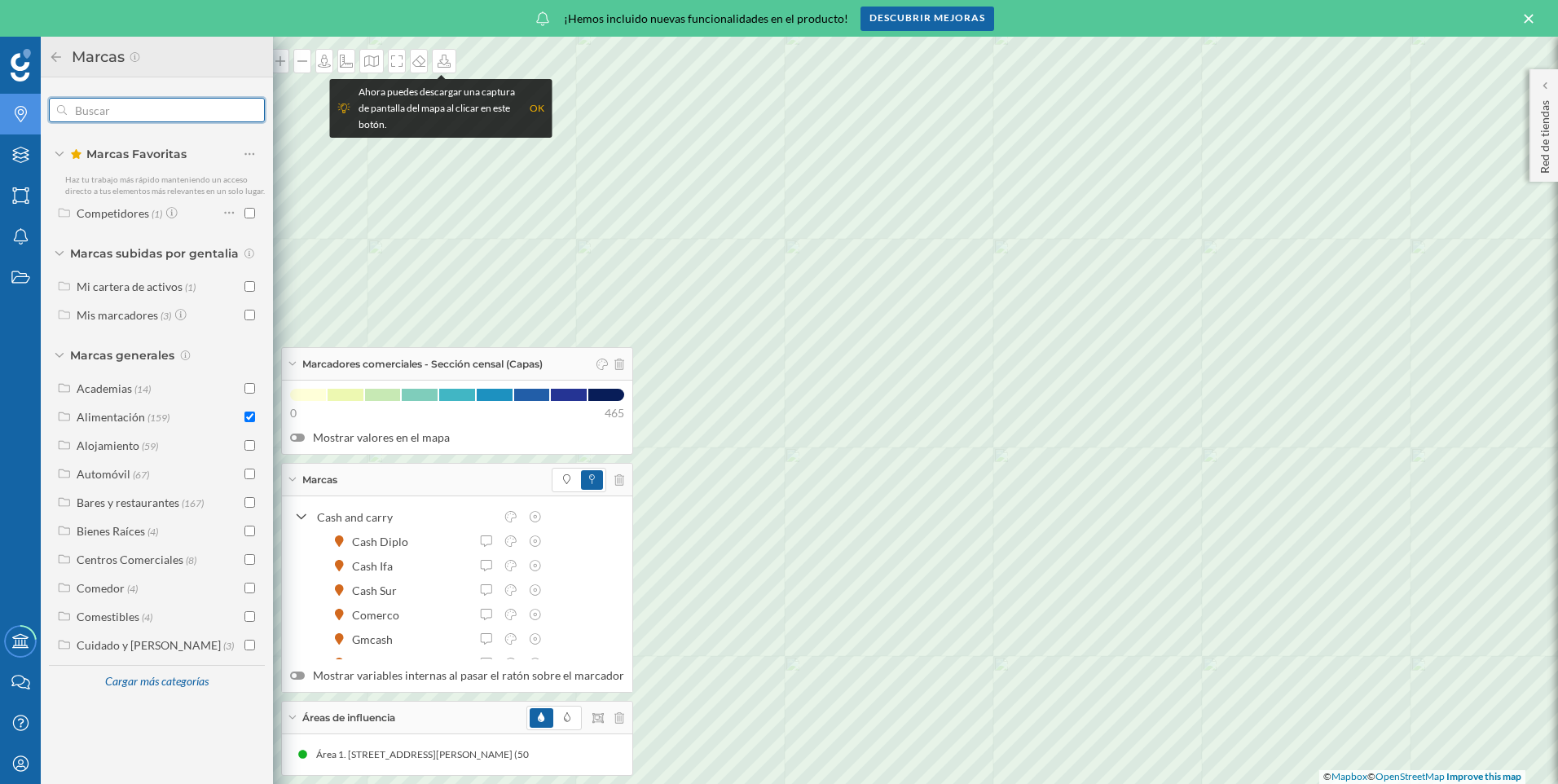
click at [169, 113] on input "text" at bounding box center [157, 109] width 180 height 32
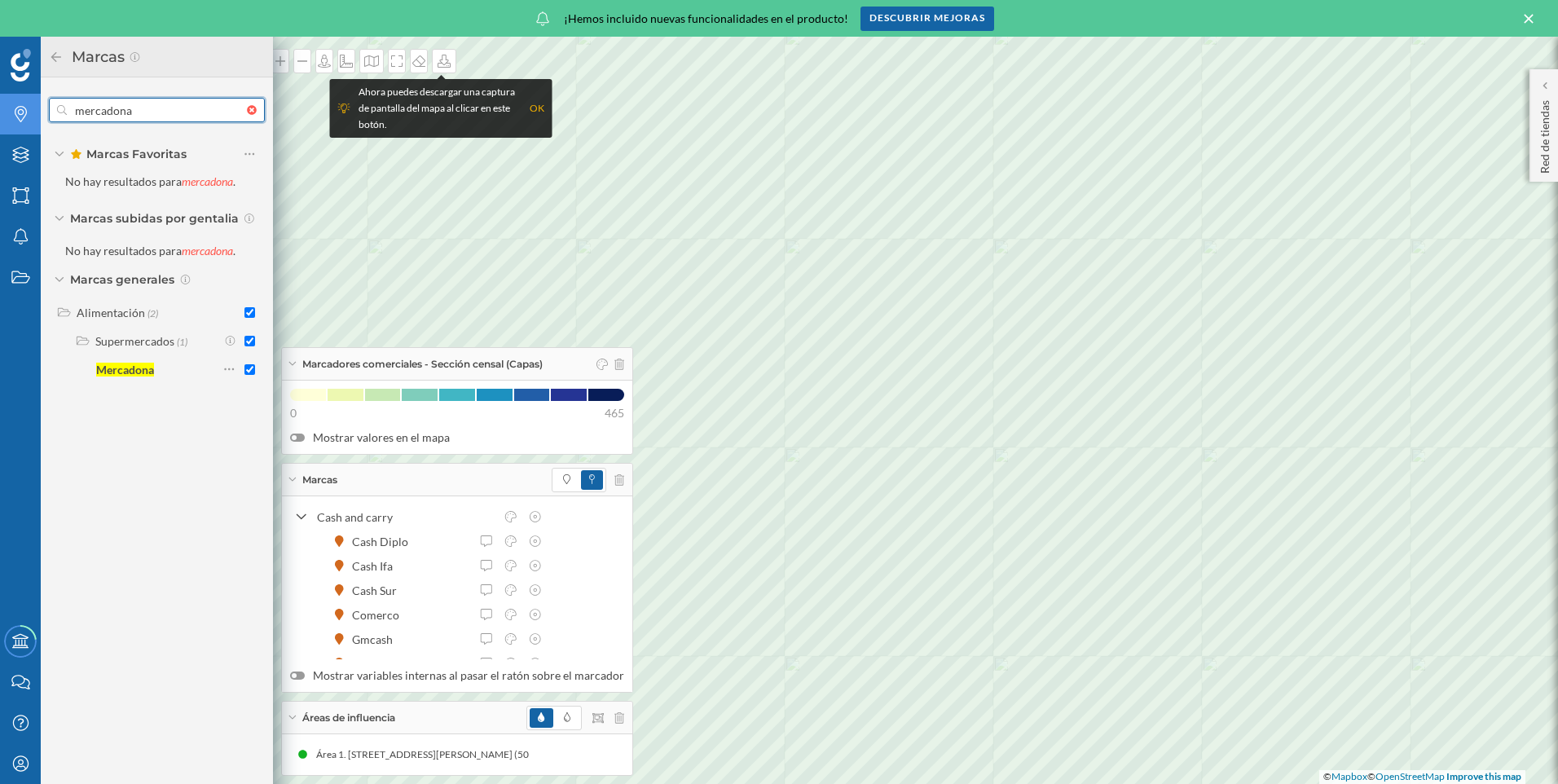
type input "mercadona"
click at [149, 107] on input "mercadona" at bounding box center [157, 109] width 180 height 32
click at [251, 109] on div at bounding box center [255, 109] width 18 height 10
click at [247, 109] on input "text" at bounding box center [157, 109] width 180 height 32
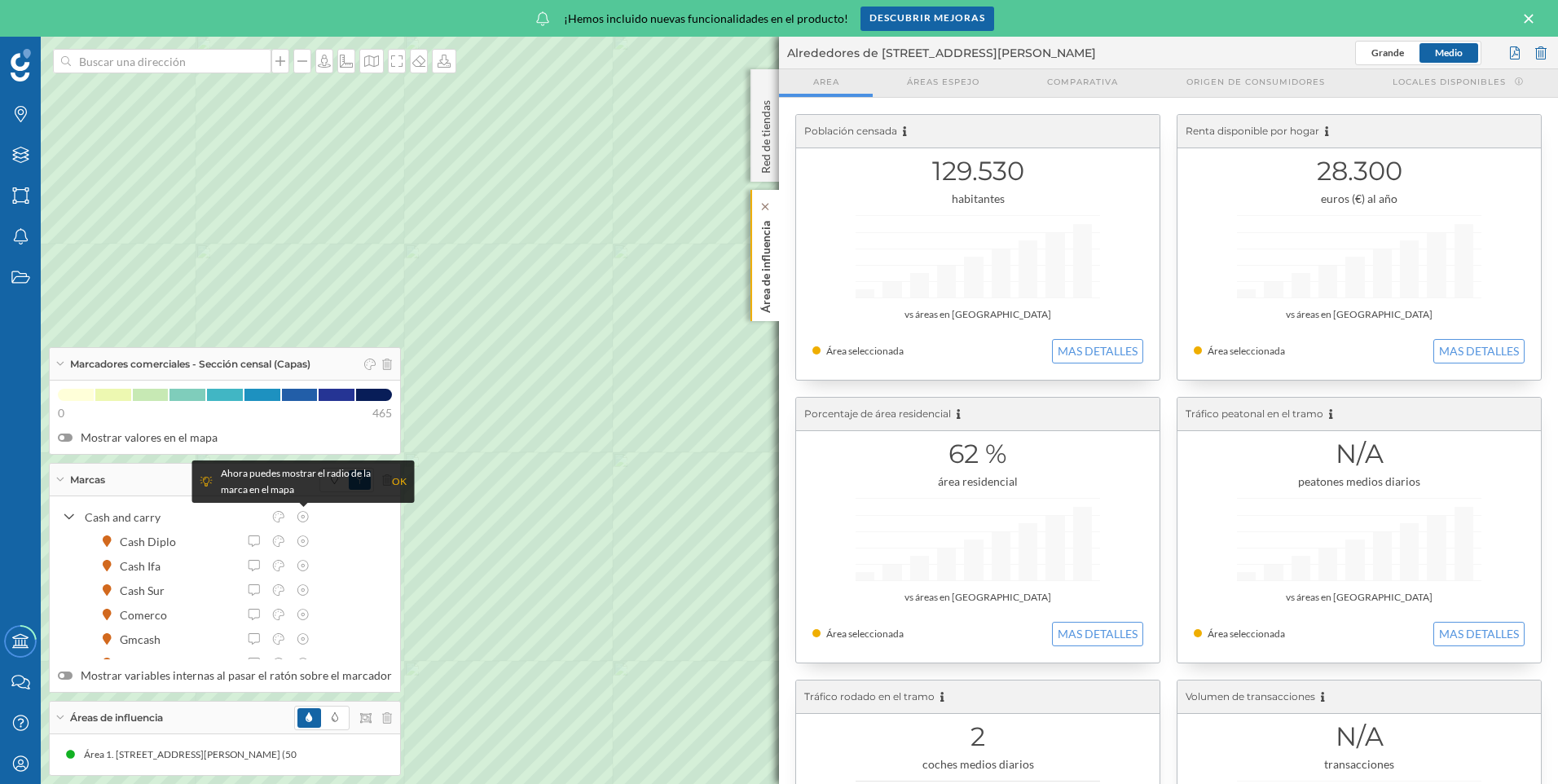
click at [761, 235] on p "Área de influencia" at bounding box center [766, 263] width 17 height 98
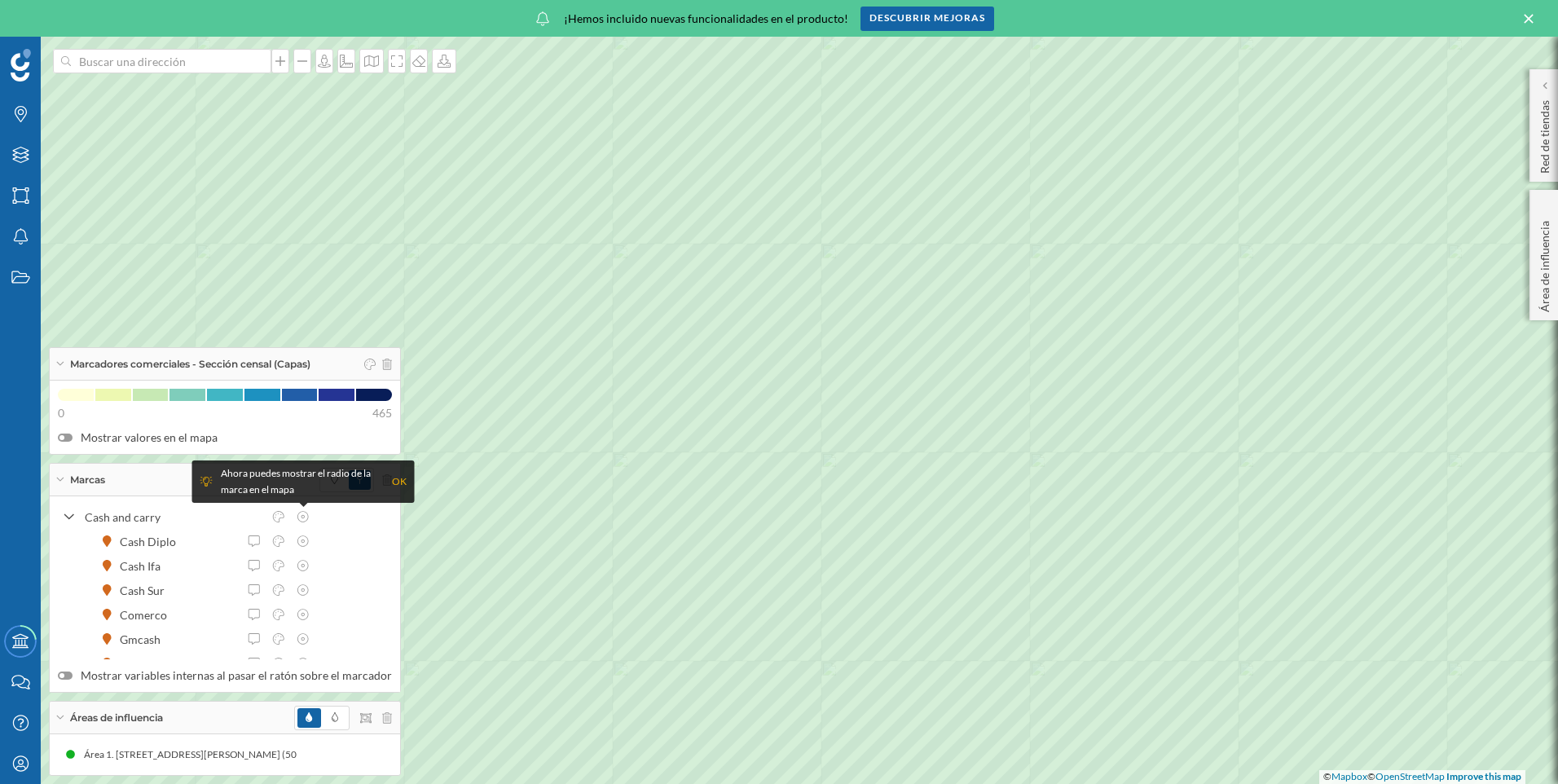
click at [392, 480] on div "OK" at bounding box center [399, 482] width 15 height 17
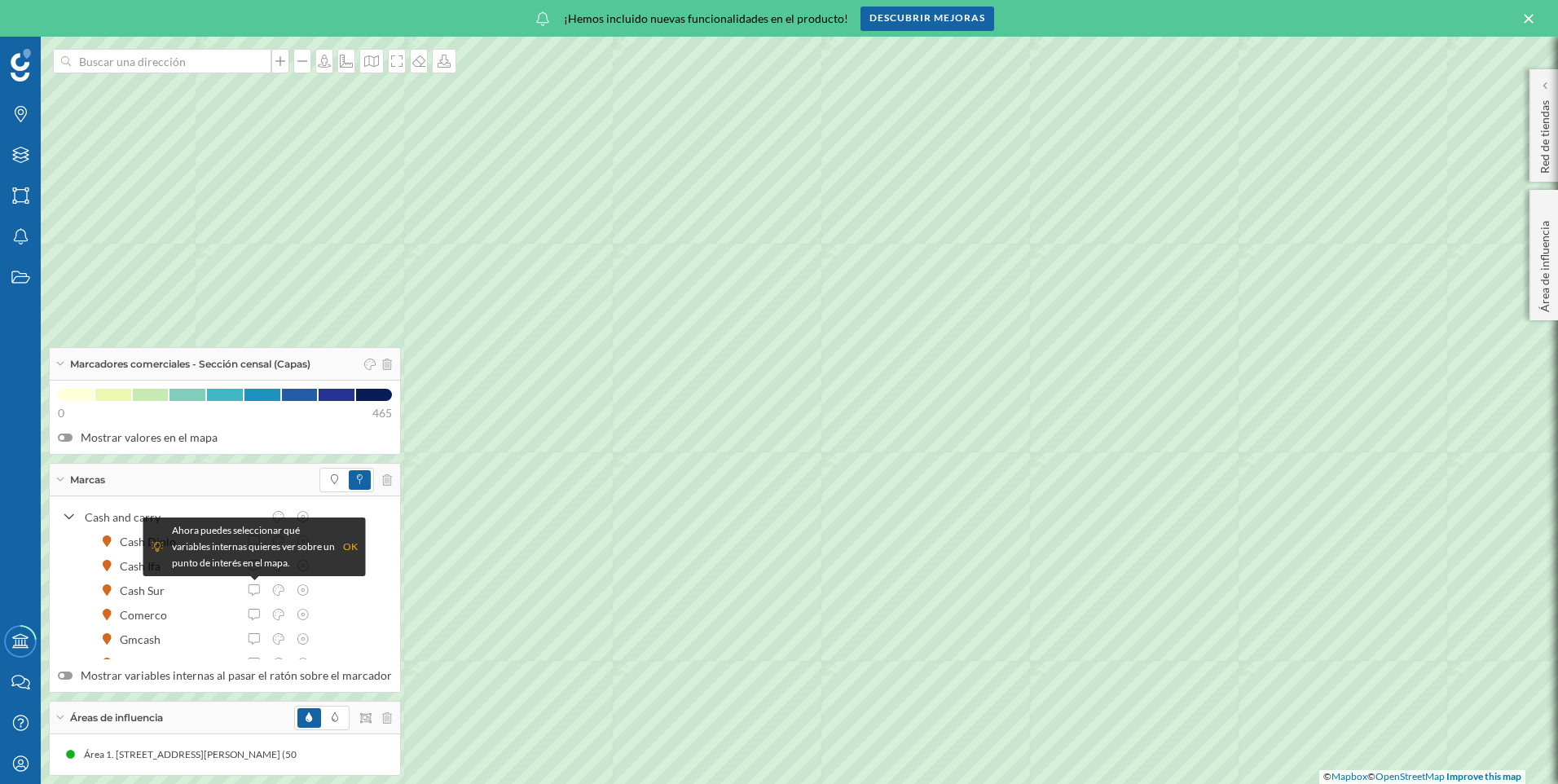
click at [355, 544] on div "OK" at bounding box center [351, 546] width 15 height 17
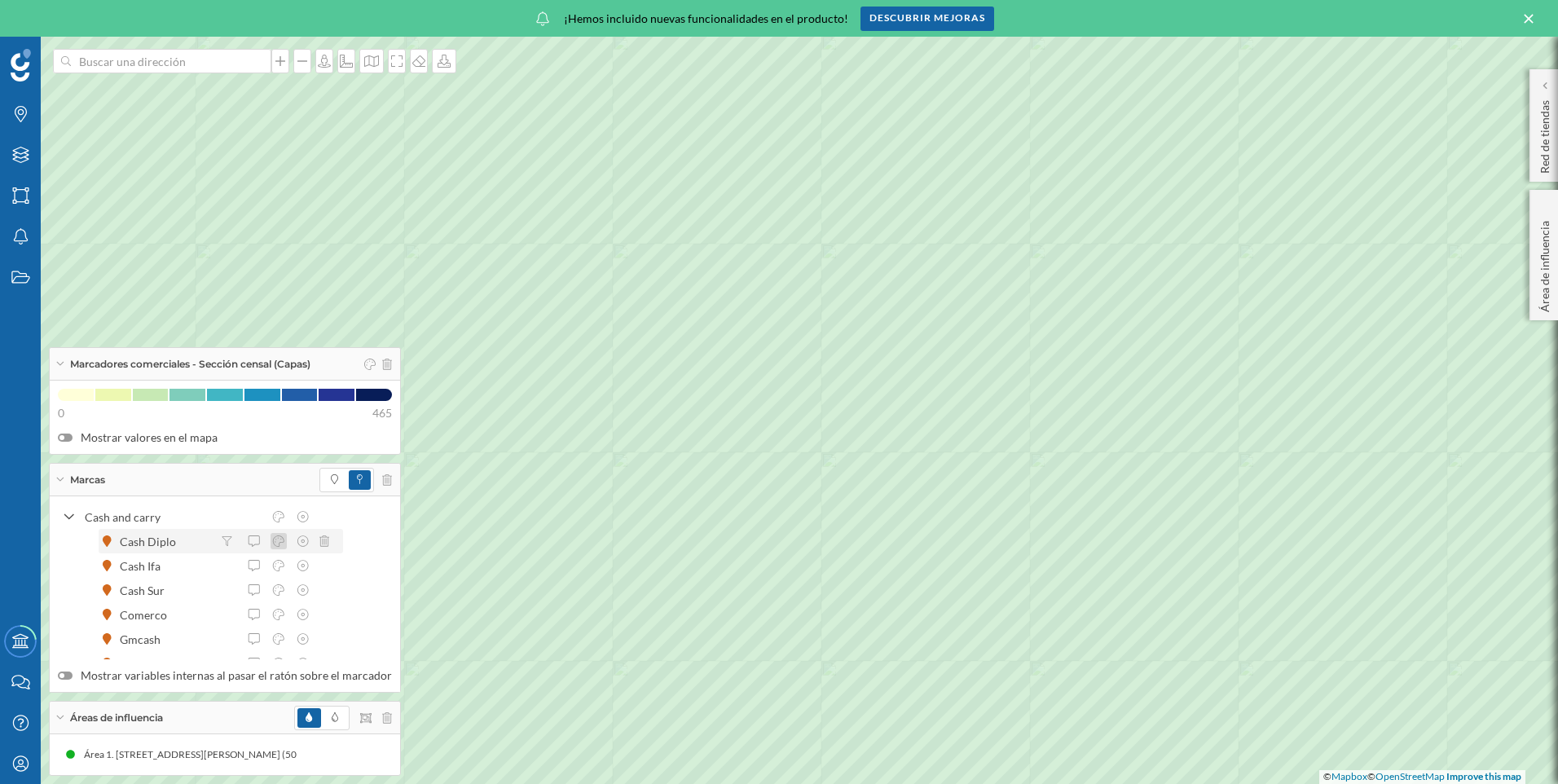
click at [280, 544] on icon at bounding box center [278, 541] width 15 height 11
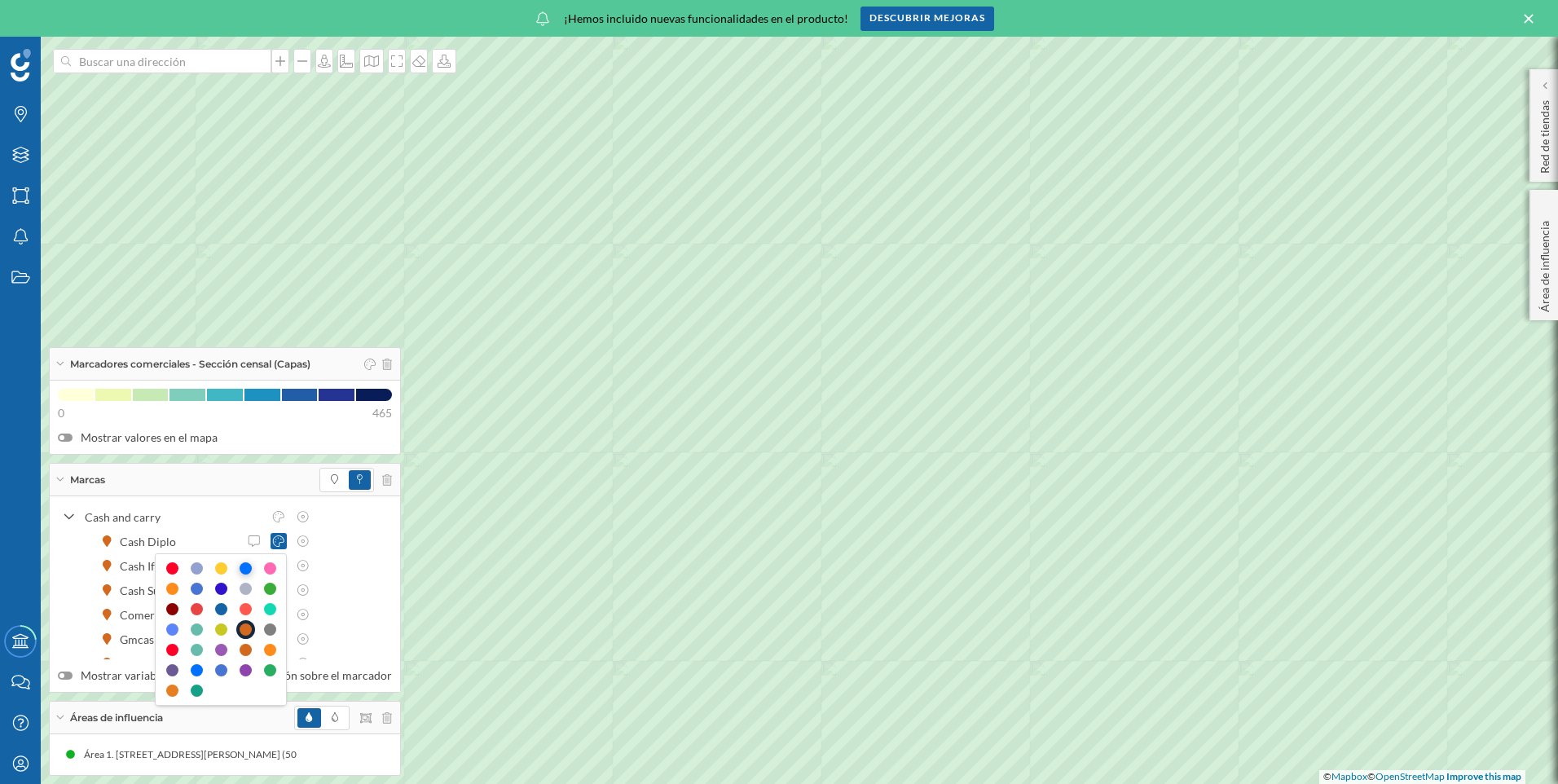
click at [248, 564] on div at bounding box center [245, 568] width 12 height 12
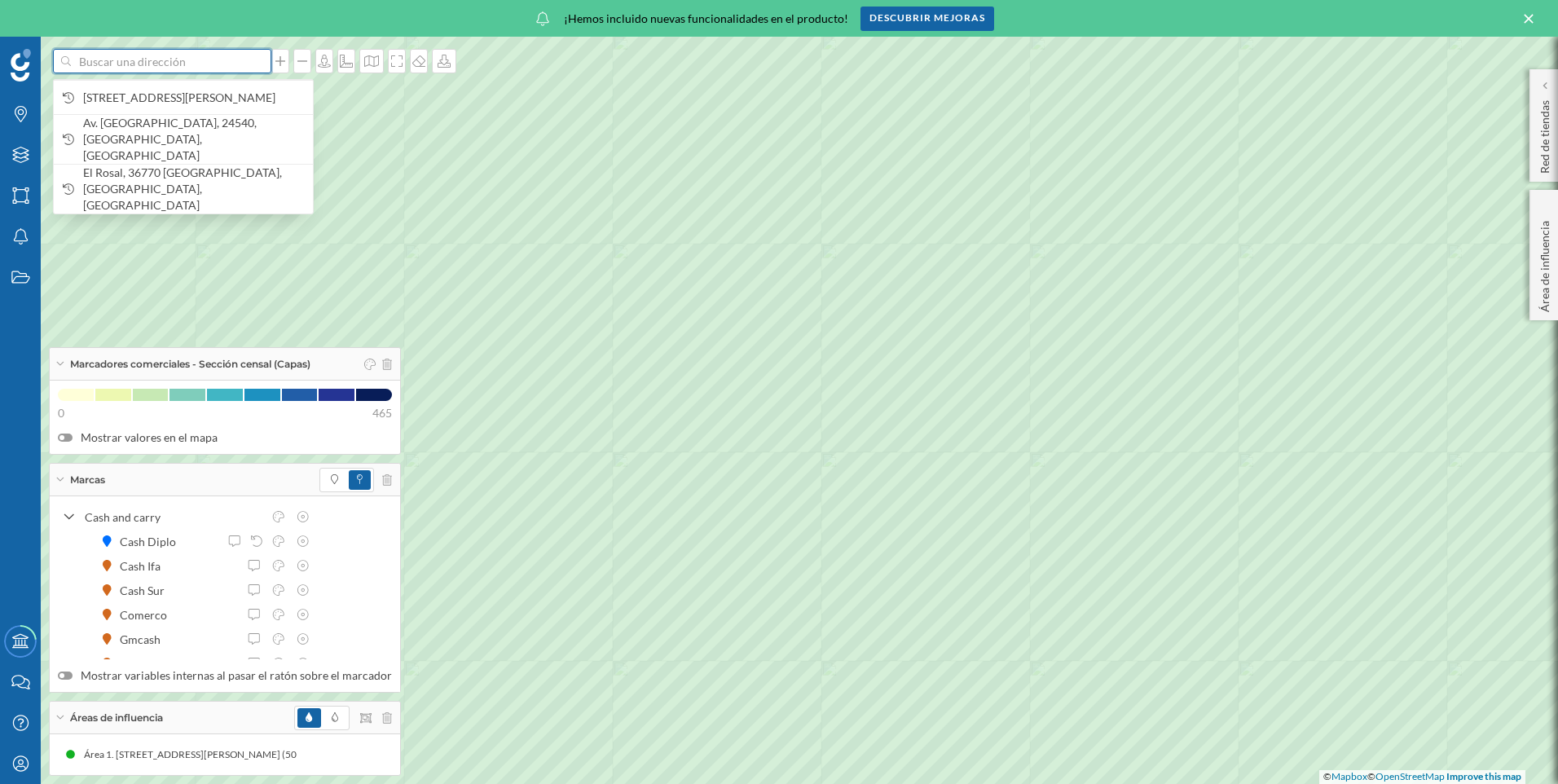
click at [149, 68] on input at bounding box center [161, 61] width 183 height 24
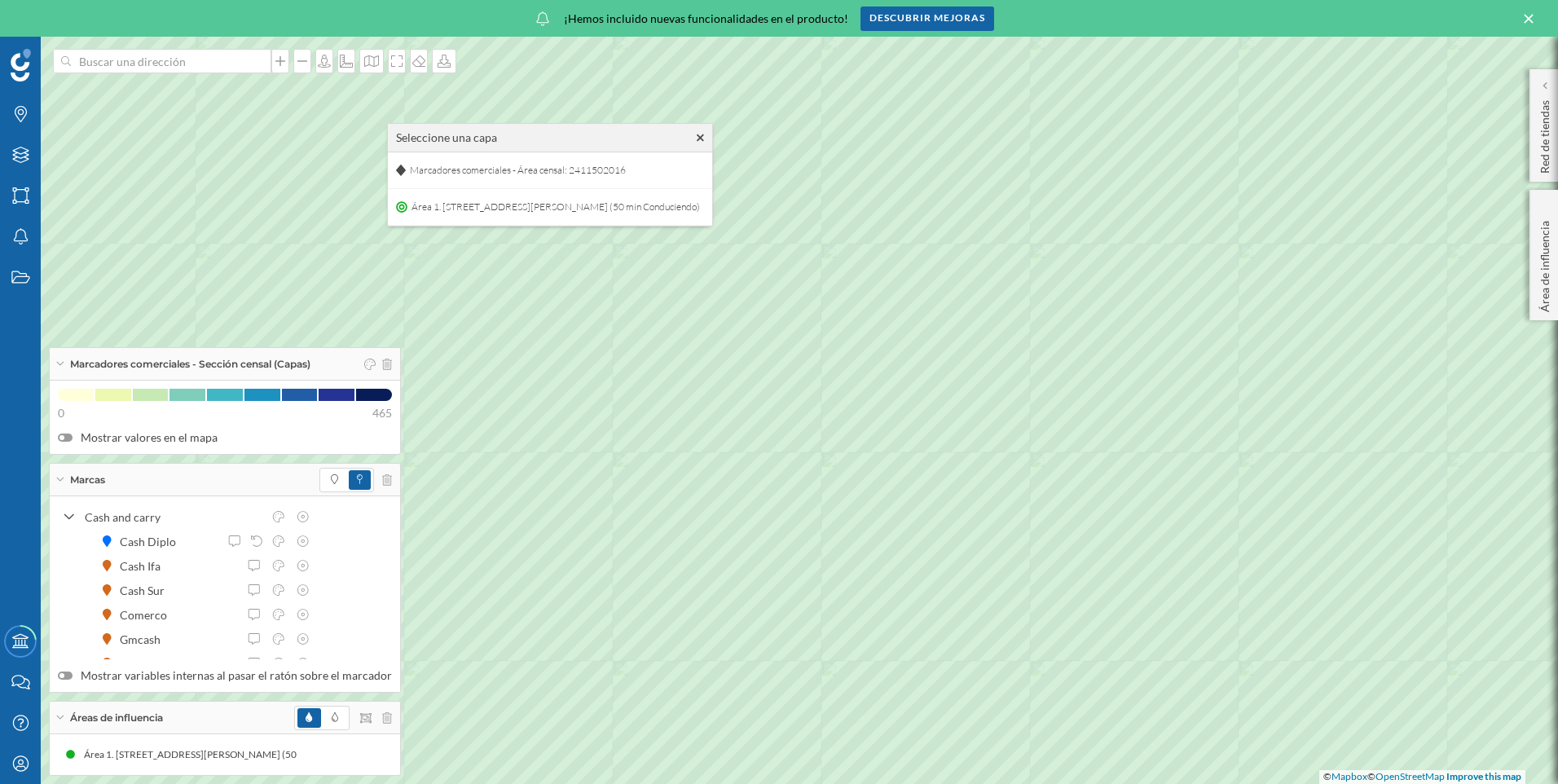
click at [704, 135] on icon at bounding box center [701, 137] width 7 height 11
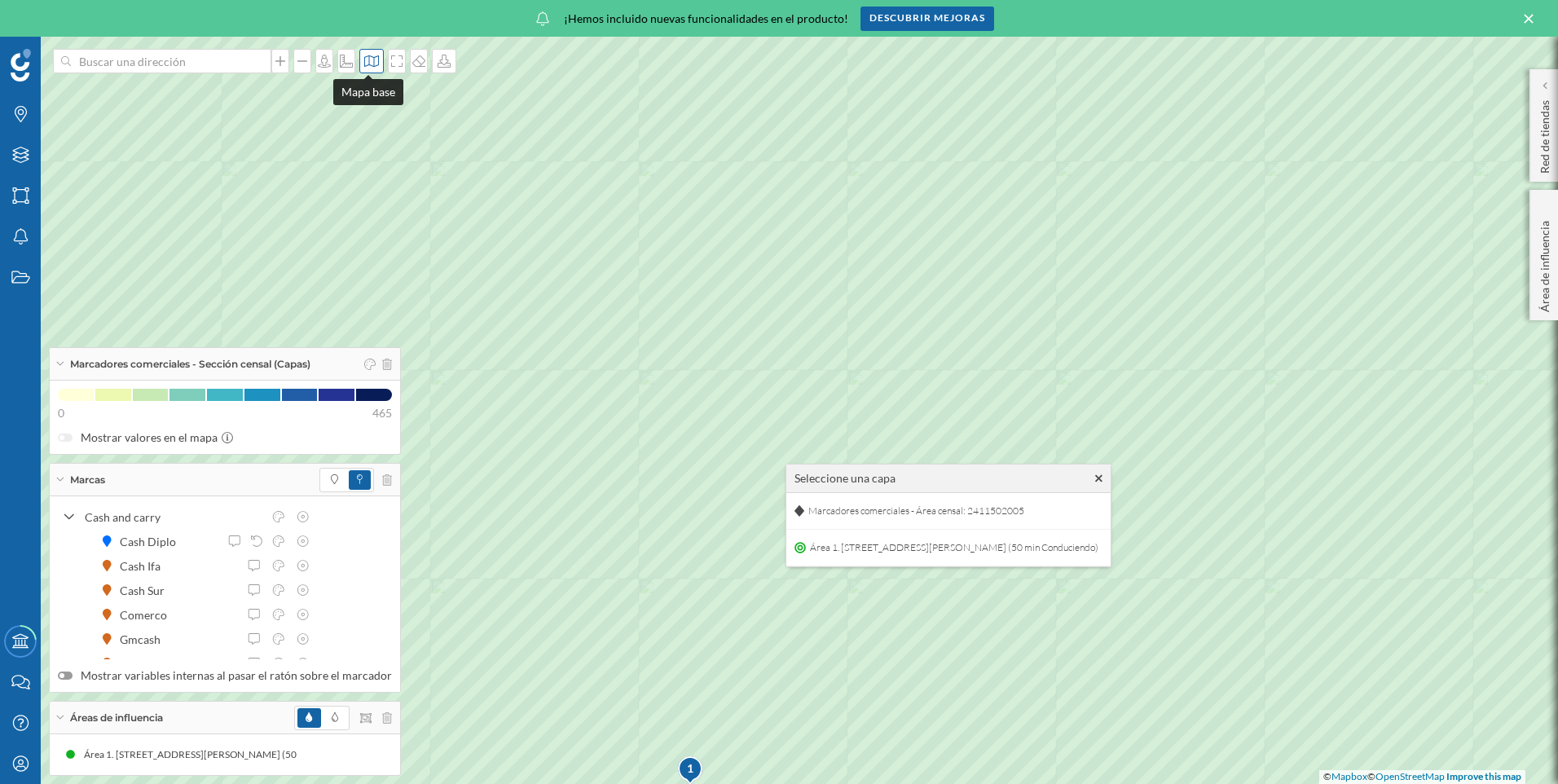
click at [364, 63] on icon at bounding box center [372, 61] width 17 height 13
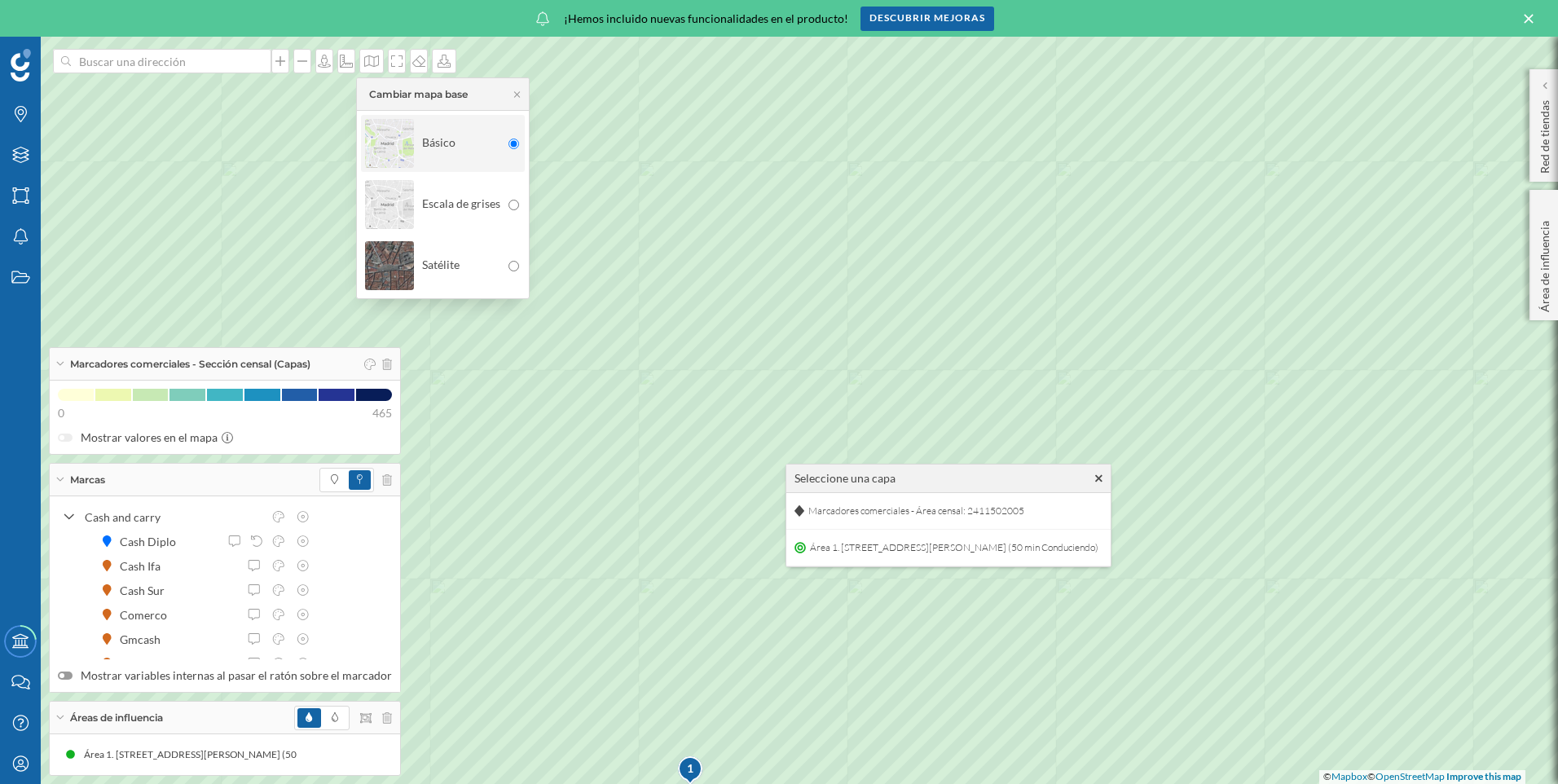
click at [438, 135] on div "Básico" at bounding box center [432, 143] width 135 height 57
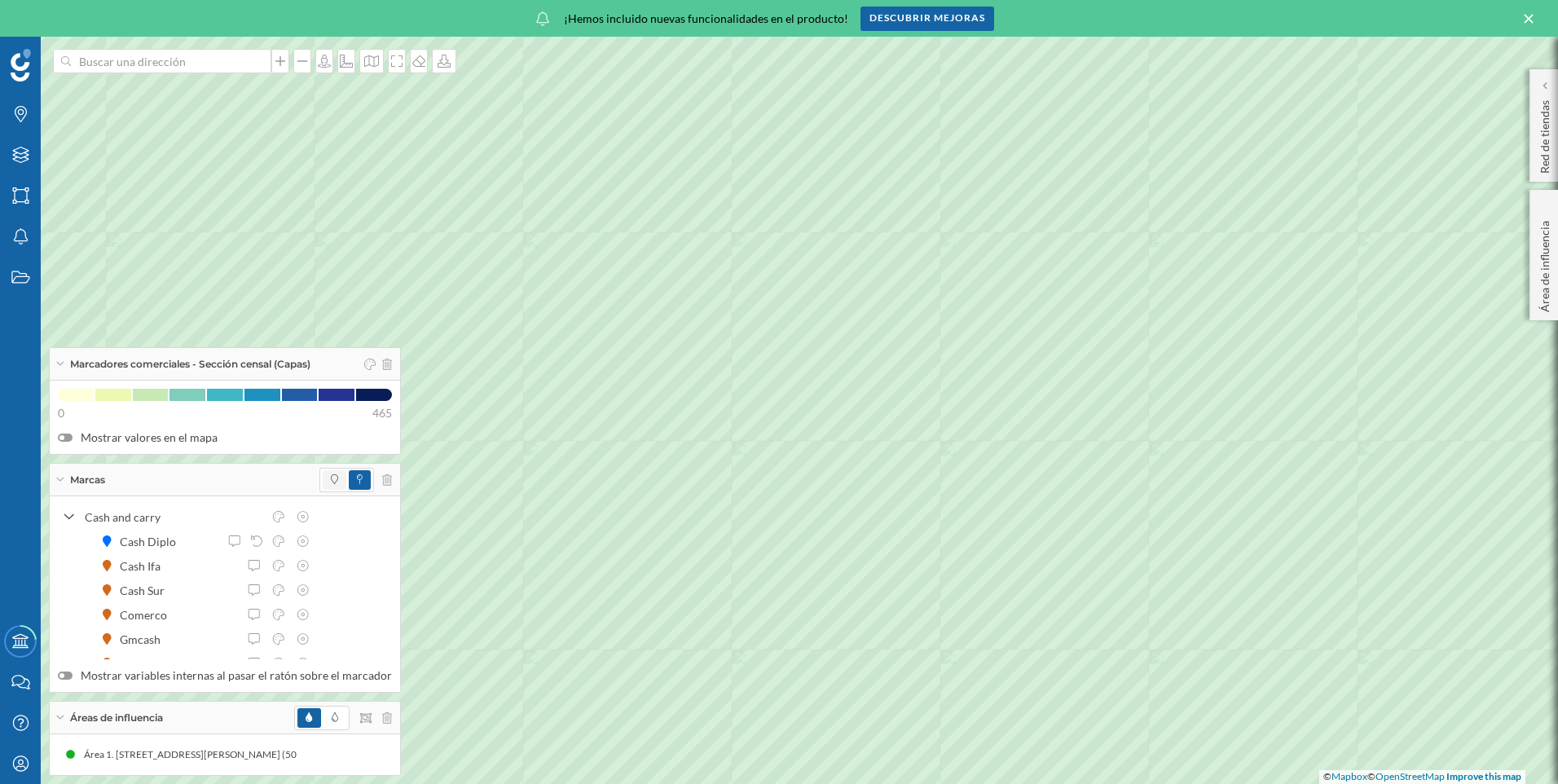
click at [333, 481] on span at bounding box center [334, 480] width 23 height 19
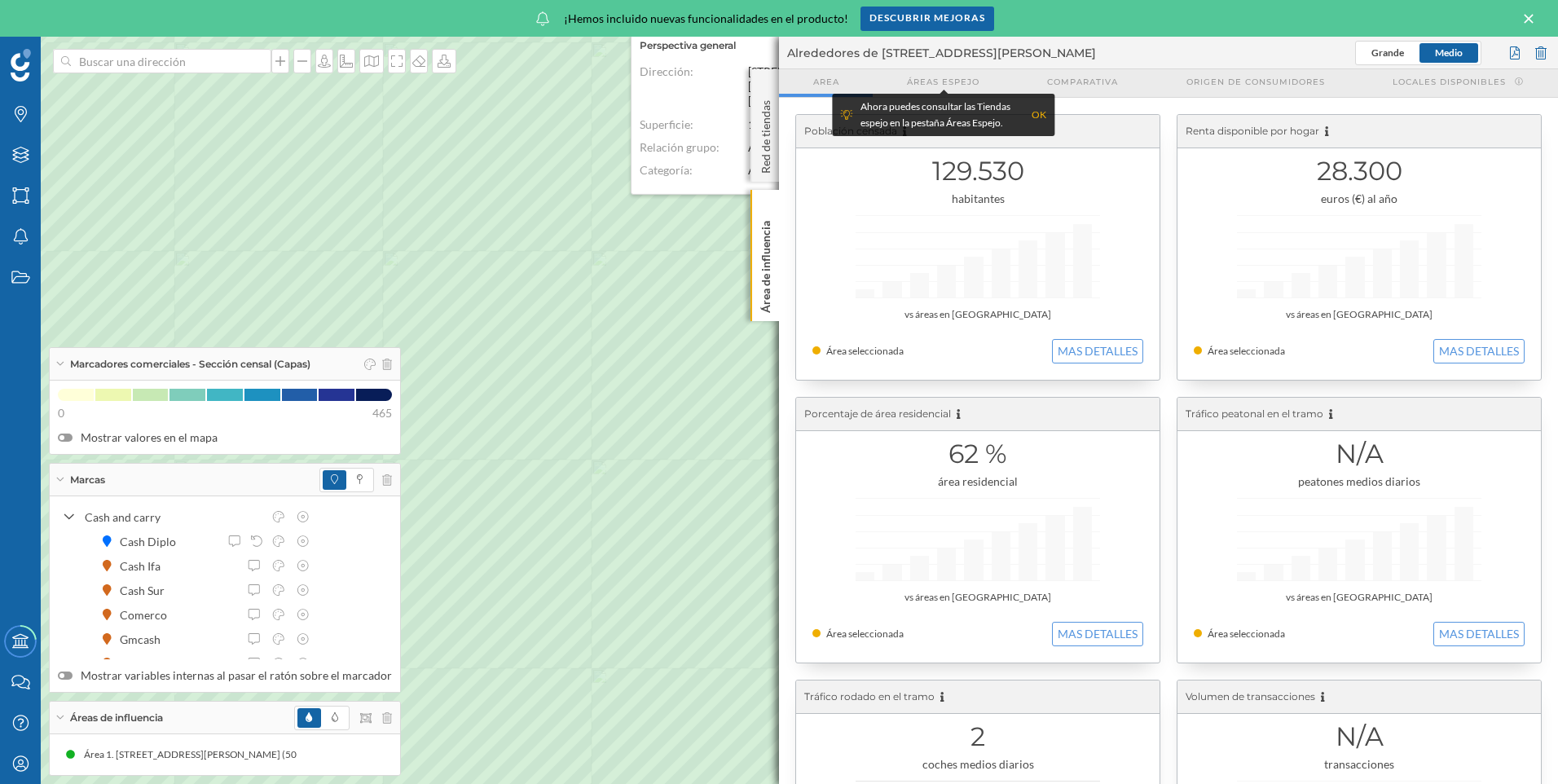
click at [772, 216] on p "Área de influencia" at bounding box center [766, 263] width 17 height 98
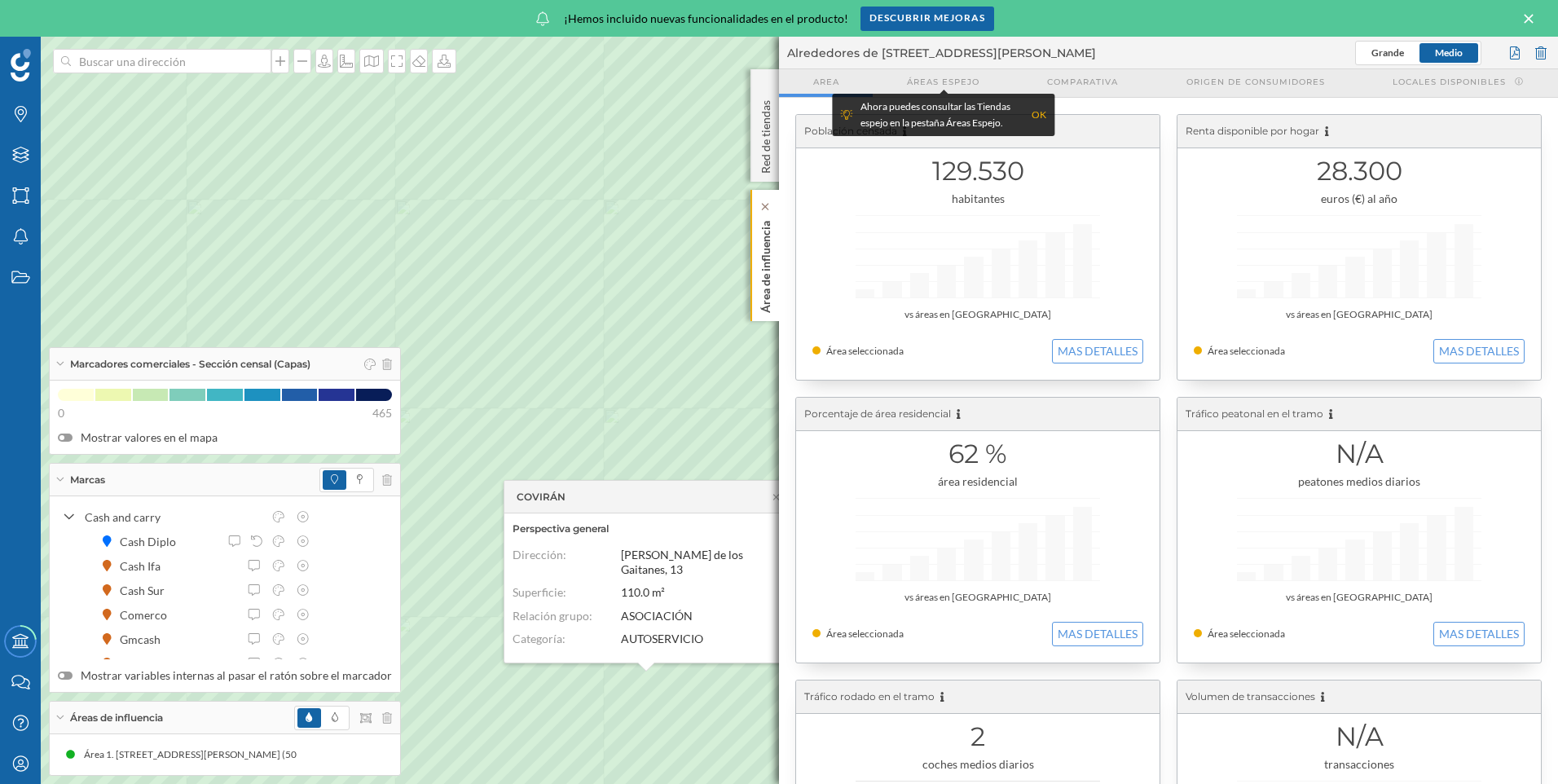
click at [770, 265] on p "Área de influencia" at bounding box center [766, 263] width 17 height 98
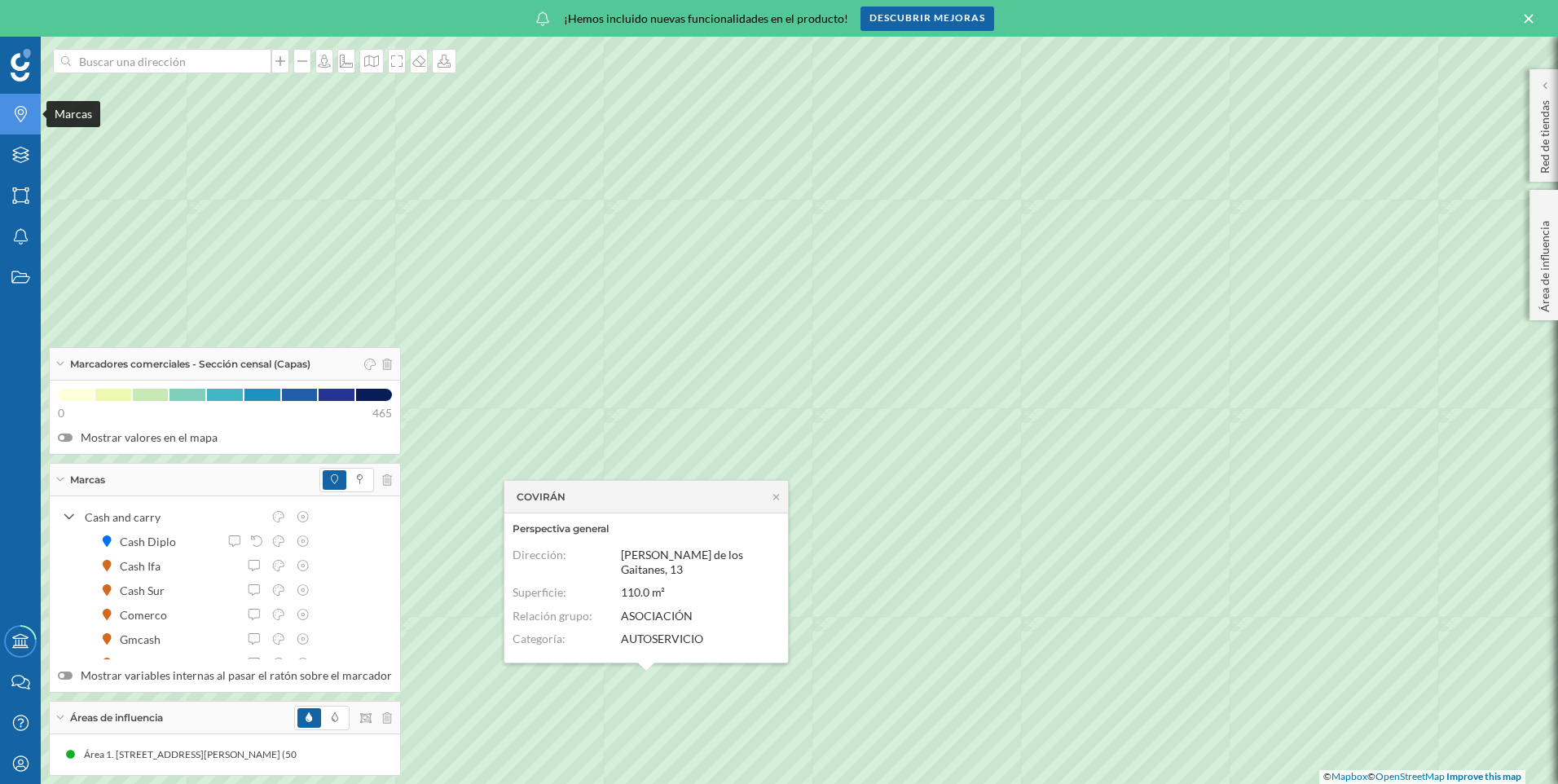
click at [27, 121] on icon "Marcas" at bounding box center [20, 114] width 20 height 17
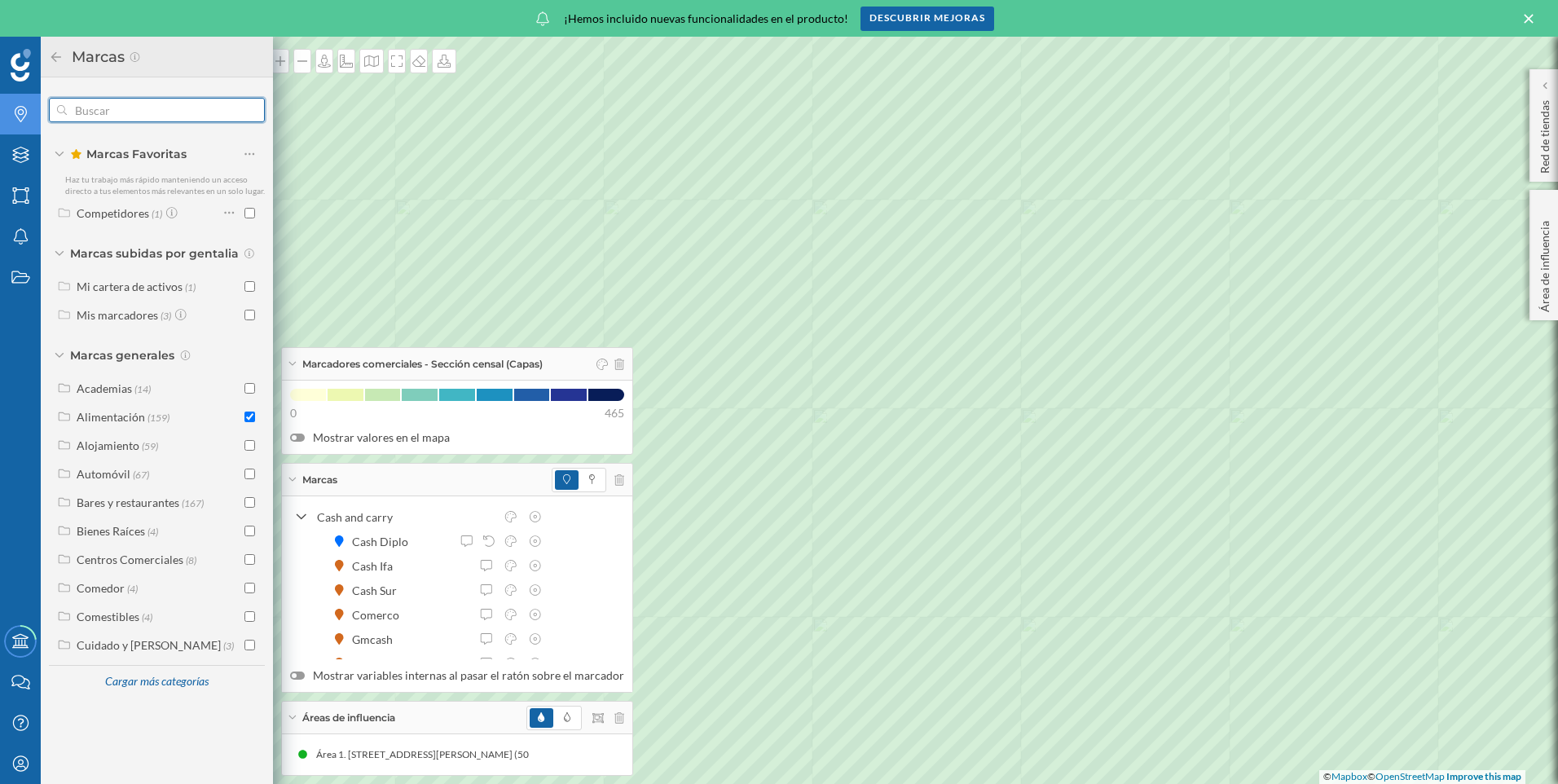
click at [106, 110] on input "text" at bounding box center [157, 109] width 180 height 32
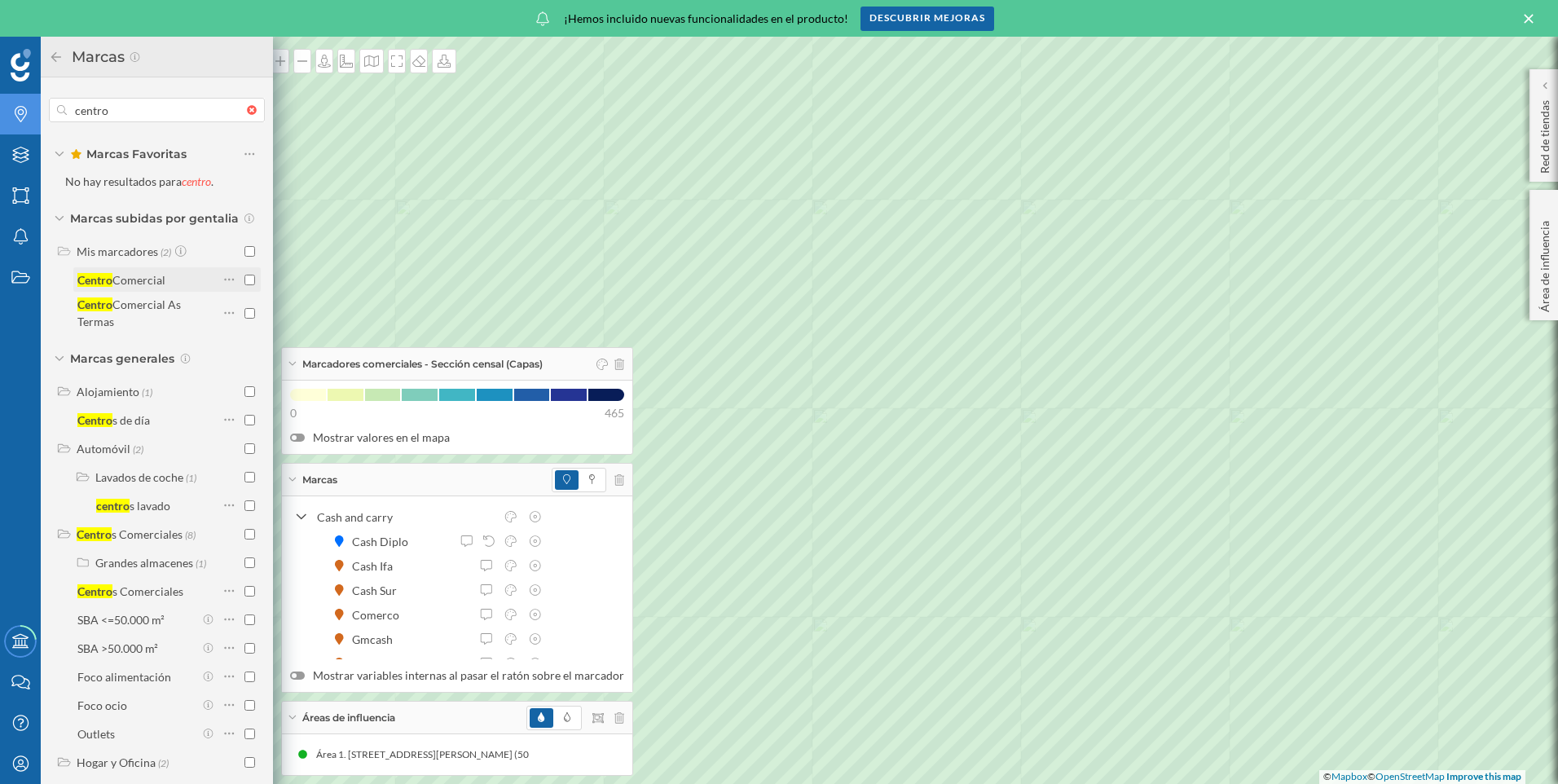
click at [244, 284] on input "checkbox" at bounding box center [249, 279] width 10 height 10
click at [130, 278] on div "Comercial" at bounding box center [138, 279] width 53 height 14
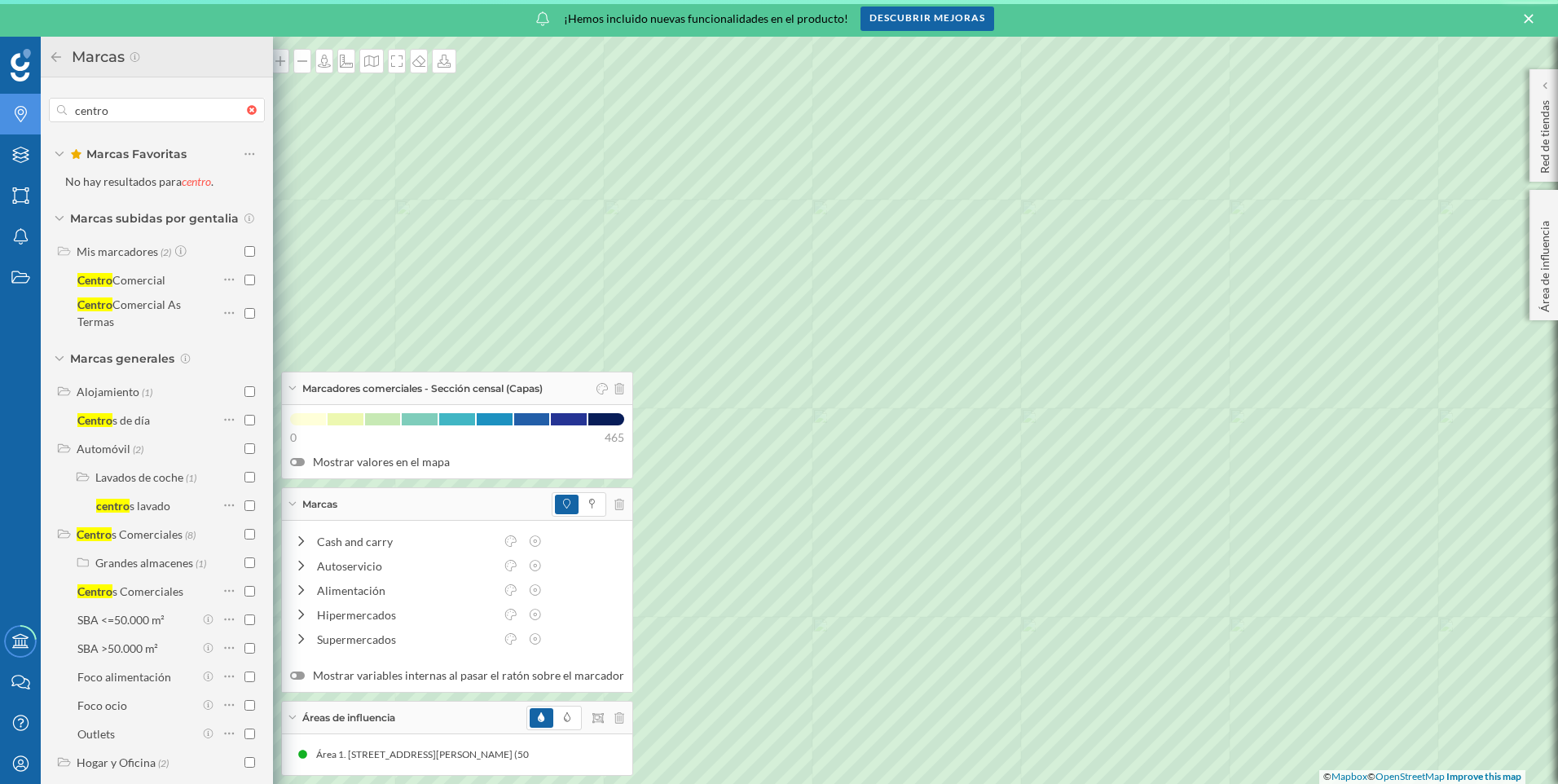
click at [130, 278] on div "Comercial" at bounding box center [138, 279] width 53 height 14
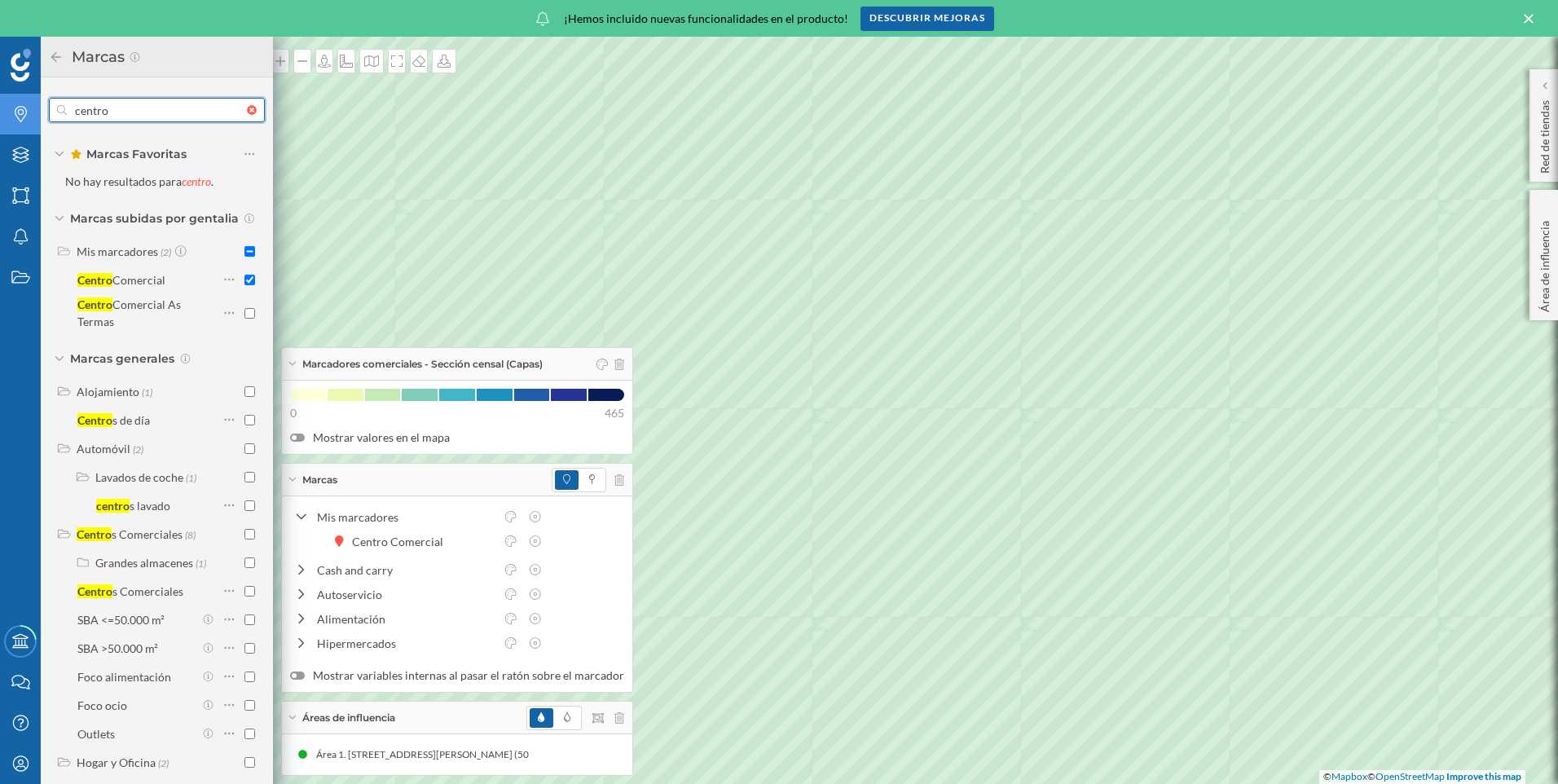
click at [151, 106] on input "centro" at bounding box center [157, 109] width 180 height 32
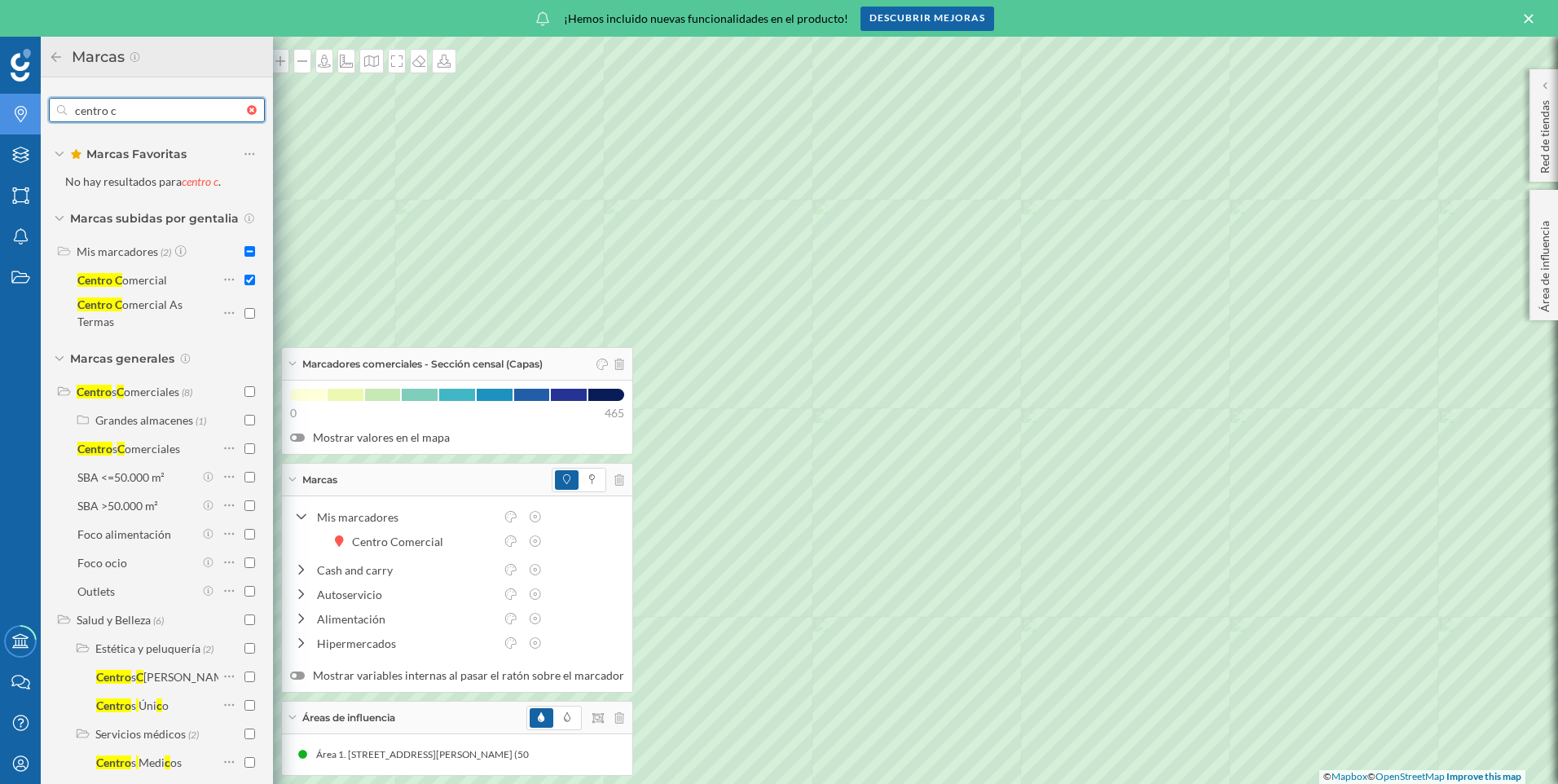
type input "centro c"
click at [247, 108] on div at bounding box center [255, 109] width 18 height 10
click at [246, 108] on input "text" at bounding box center [157, 109] width 180 height 32
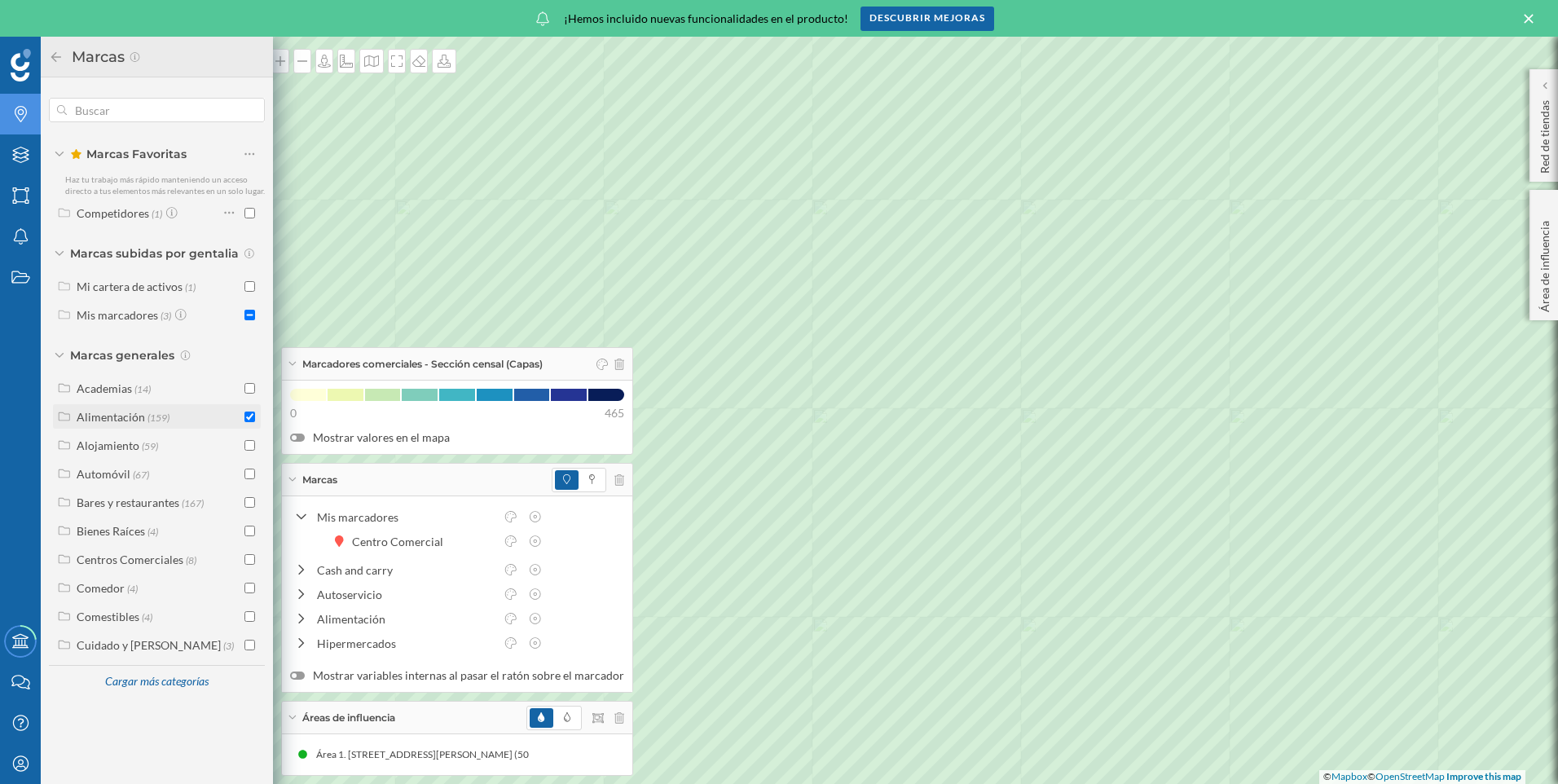
click at [249, 420] on input "checkbox" at bounding box center [249, 416] width 10 height 10
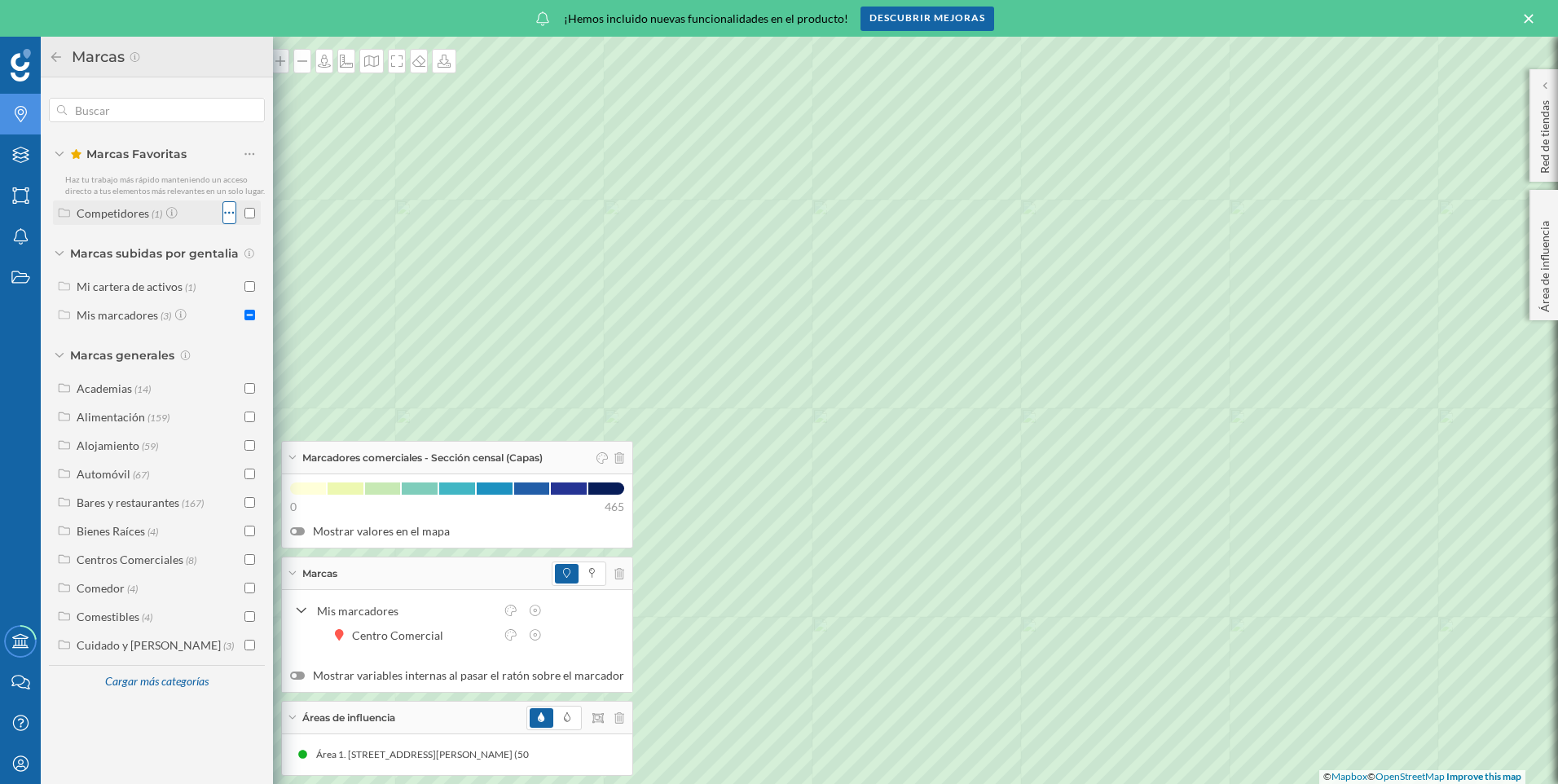
click at [225, 217] on icon at bounding box center [228, 212] width 10 height 17
click at [114, 217] on div "Competidores" at bounding box center [113, 212] width 72 height 14
click at [249, 153] on icon at bounding box center [249, 154] width 10 height 17
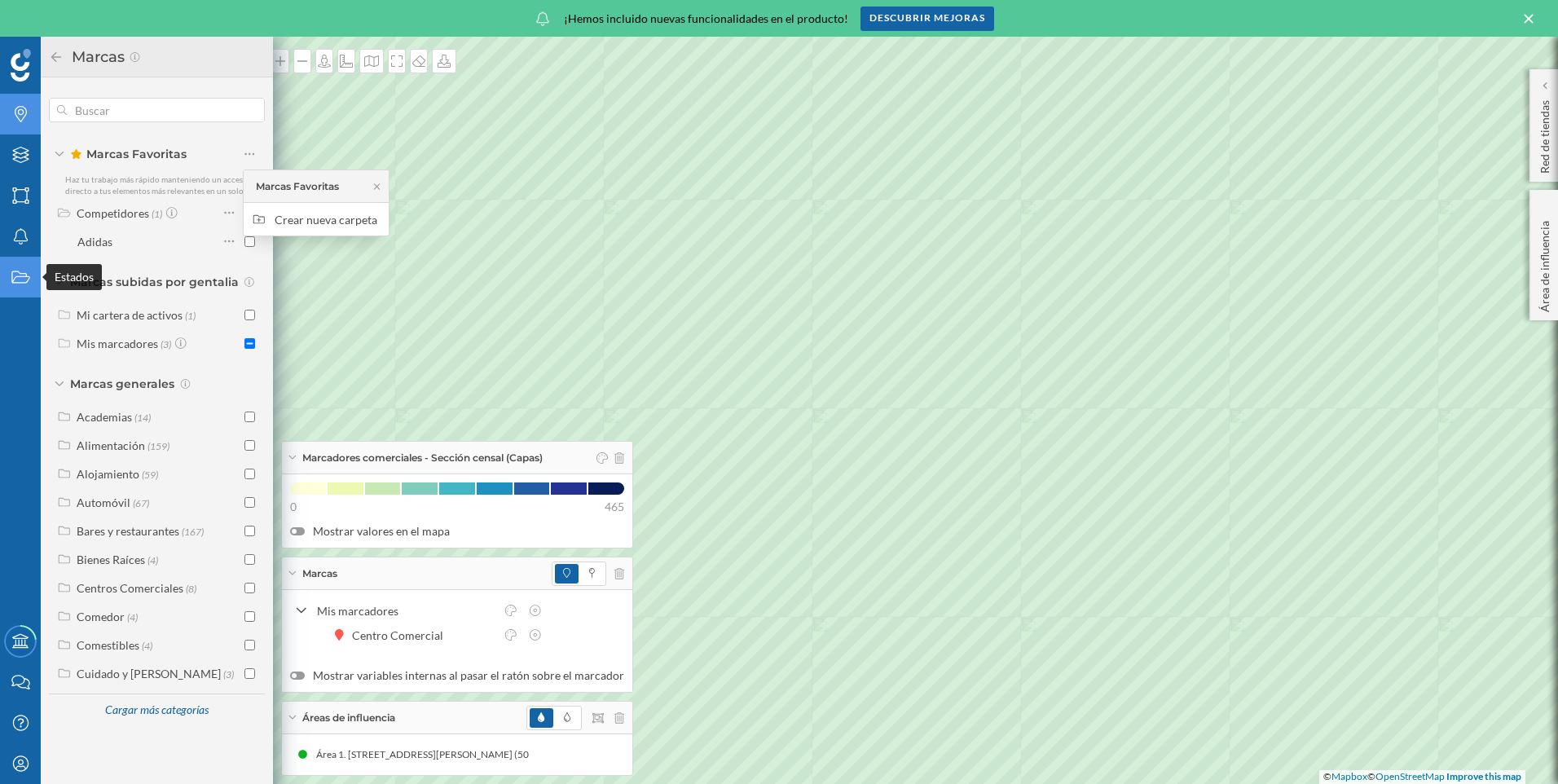
drag, startPoint x: 24, startPoint y: 269, endPoint x: 21, endPoint y: 278, distance: 9.5
click at [21, 277] on icon "Estados" at bounding box center [20, 277] width 20 height 17
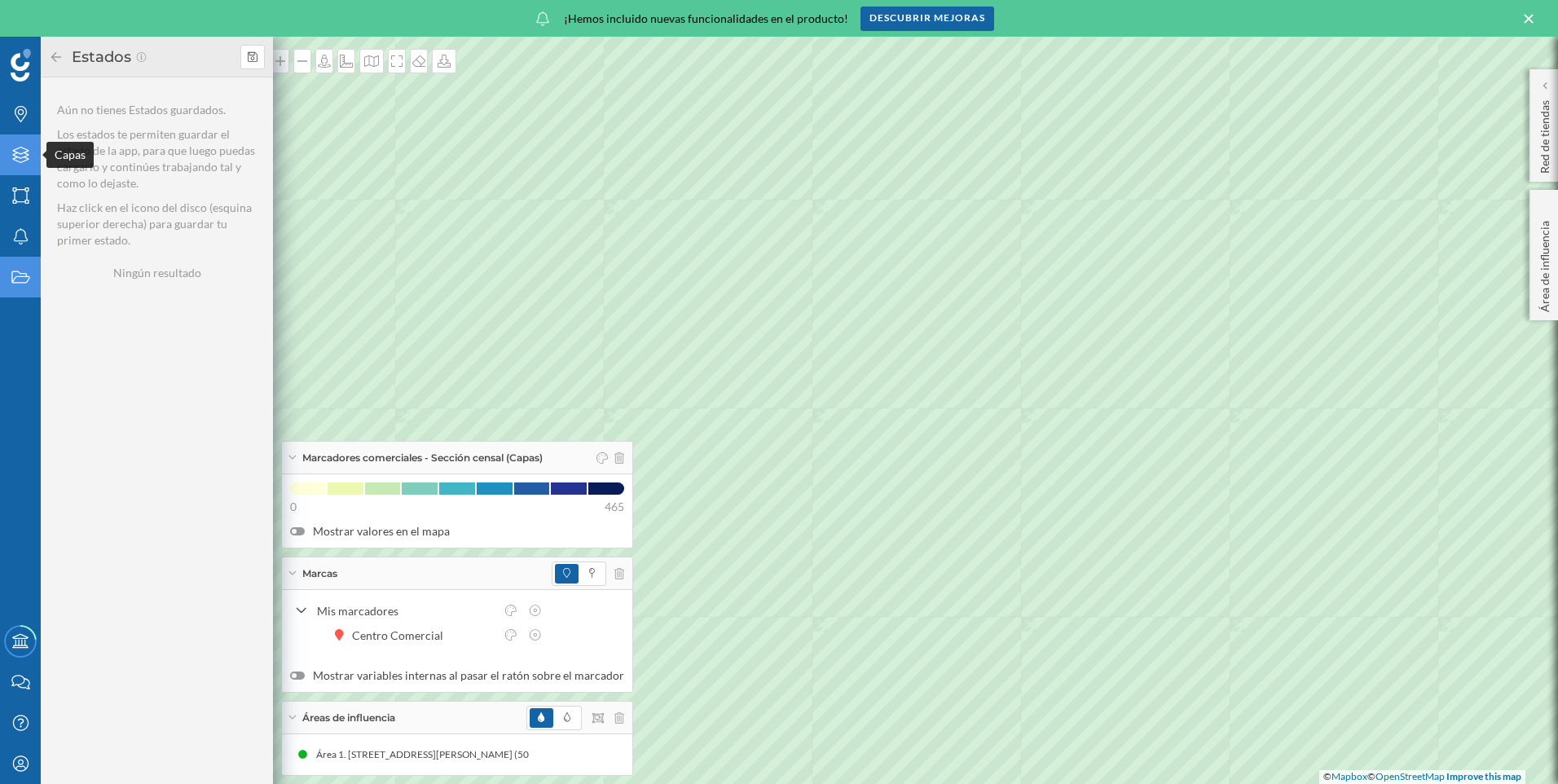
click at [19, 155] on icon "Capas" at bounding box center [20, 155] width 20 height 17
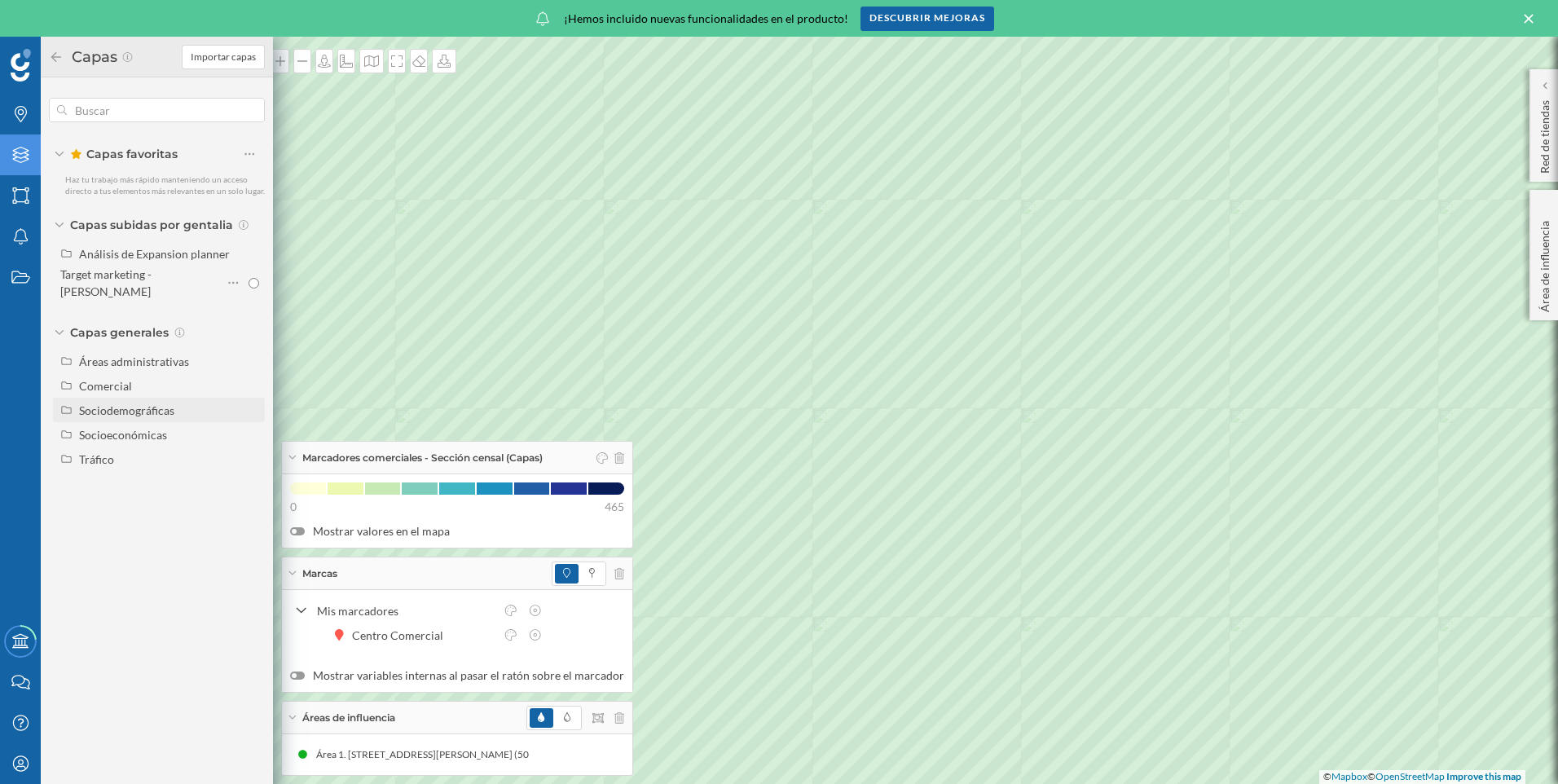
click at [130, 404] on div "Sociodemográficas" at bounding box center [126, 410] width 96 height 14
click at [255, 430] on input "Densidad de población" at bounding box center [253, 434] width 10 height 10
radio input "true"
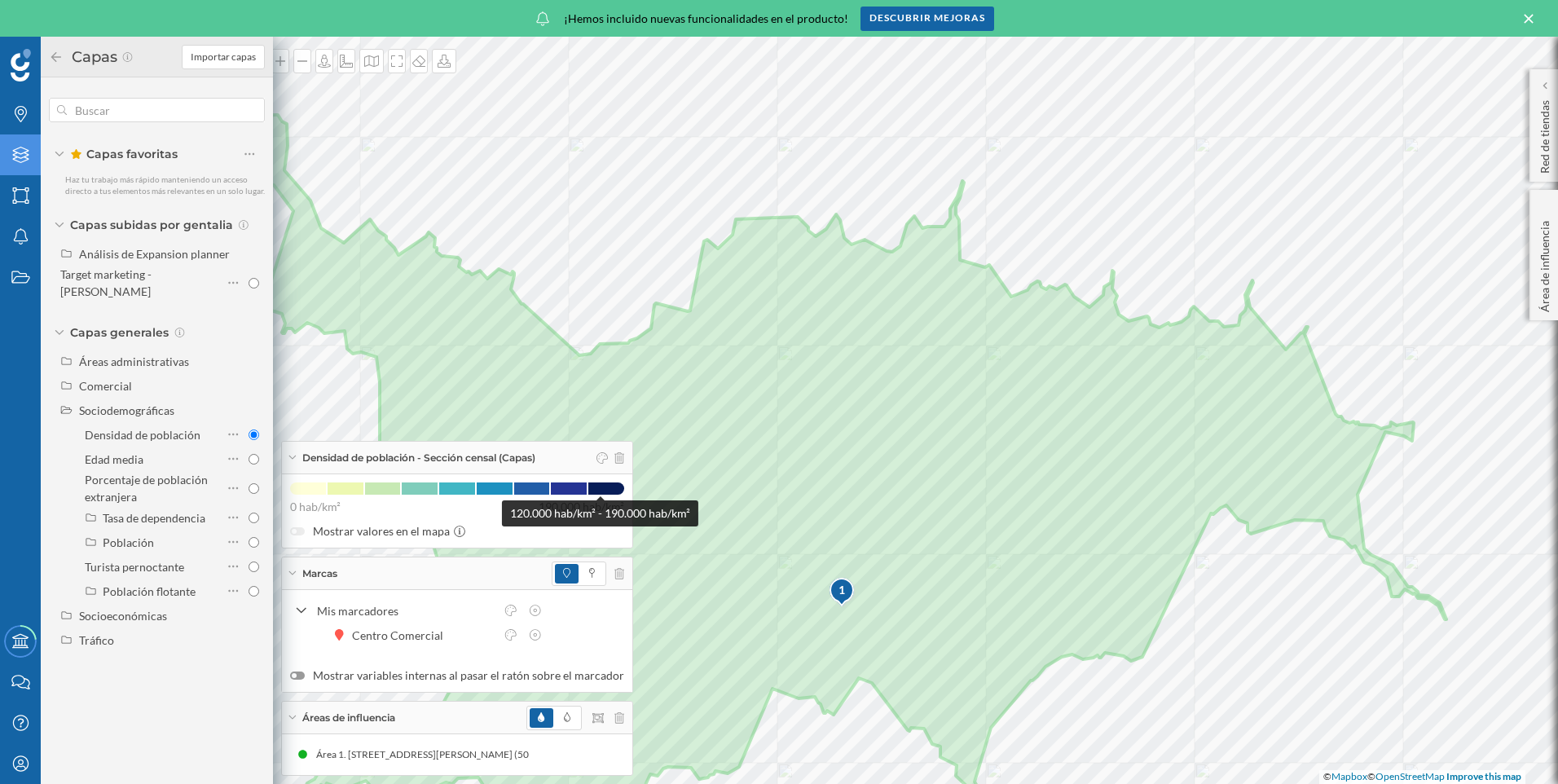
click at [599, 484] on span at bounding box center [606, 488] width 36 height 12
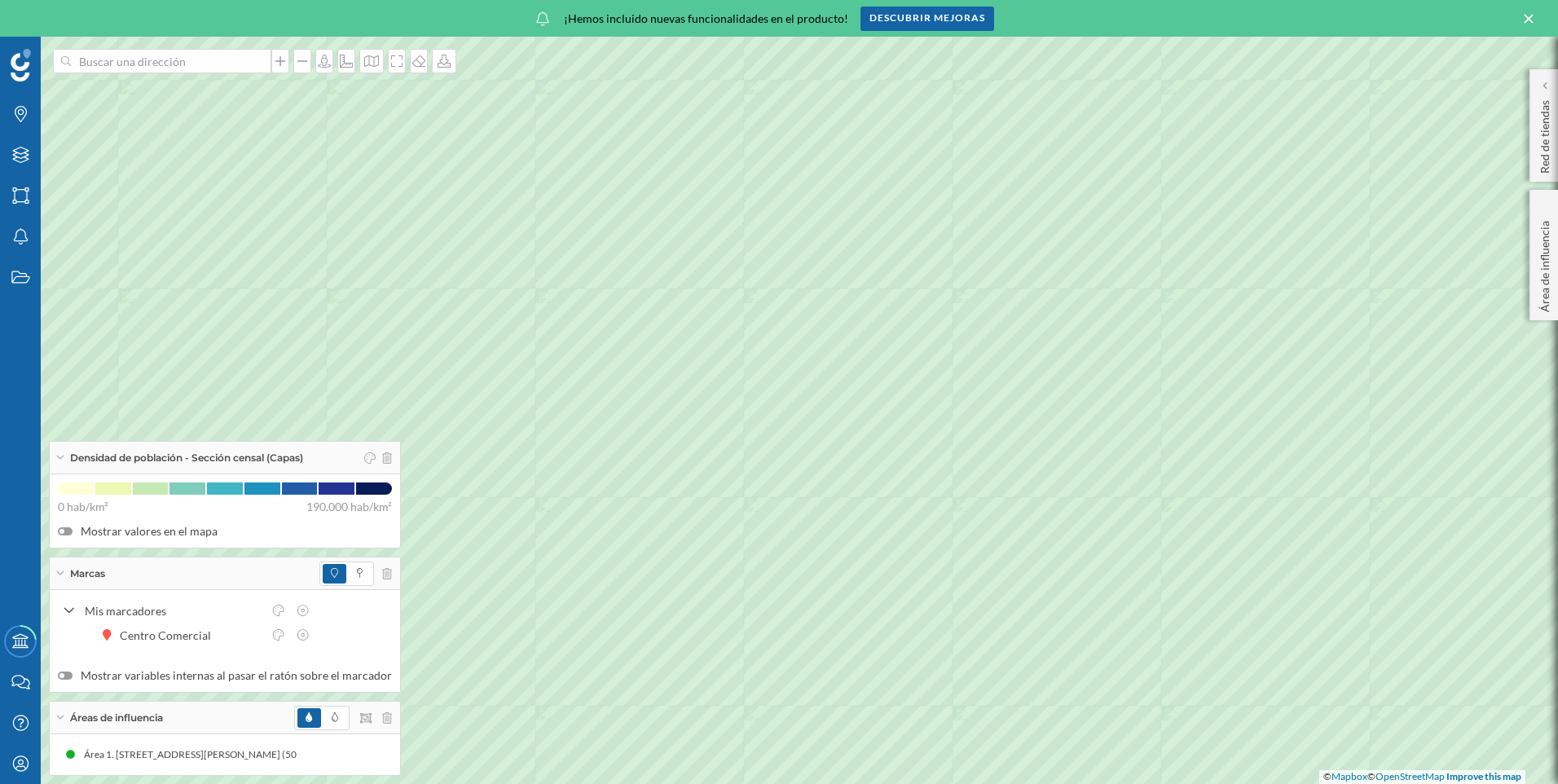
click at [149, 533] on label "Mostrar valores en el mapa" at bounding box center [225, 532] width 334 height 17
click at [0, 0] on input "Mostrar valores en el mapa" at bounding box center [0, 0] width 0 height 0
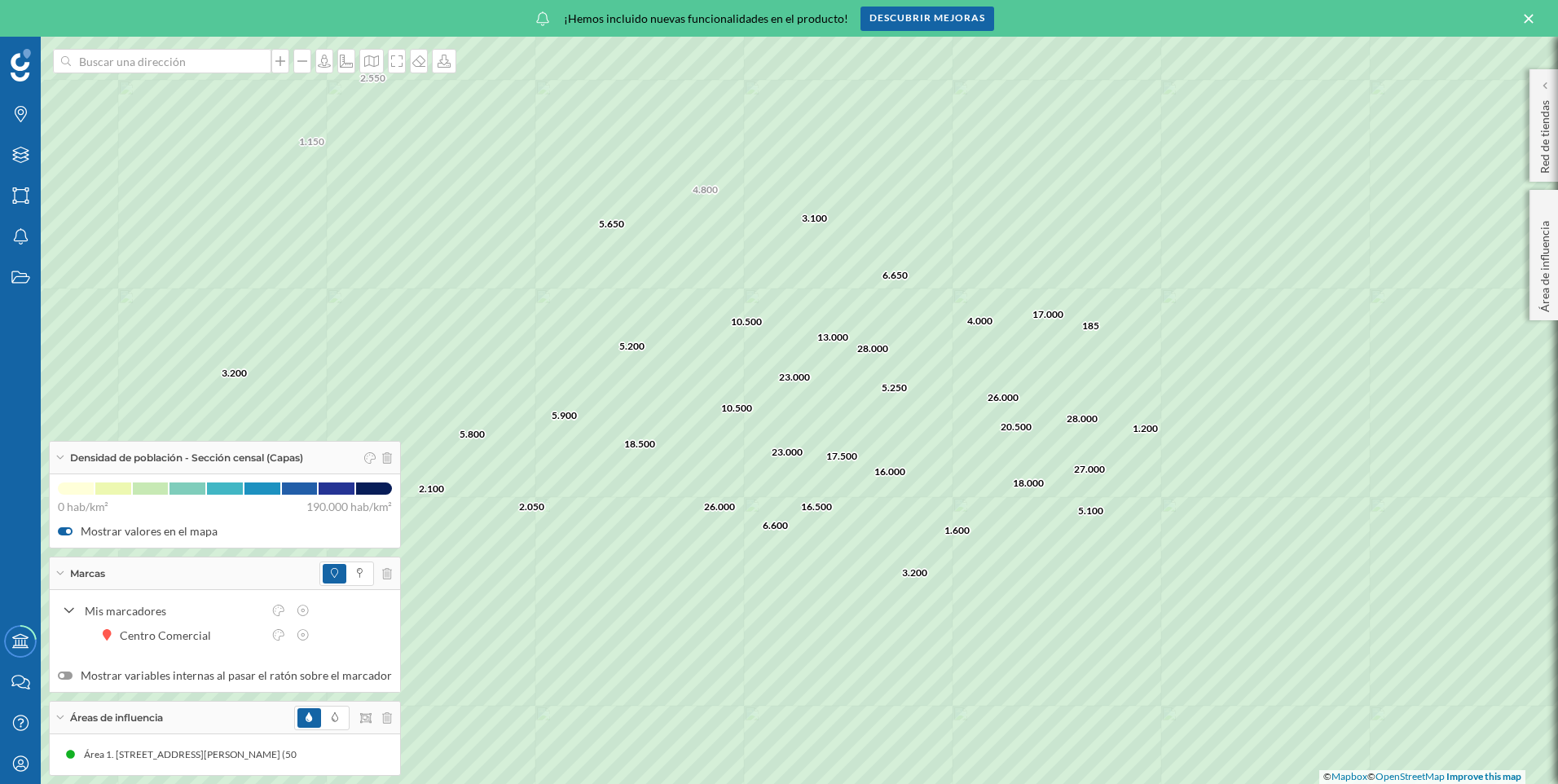
click at [62, 528] on div at bounding box center [65, 531] width 15 height 8
click at [0, 0] on input "Mostrar valores en el mapa" at bounding box center [0, 0] width 0 height 0
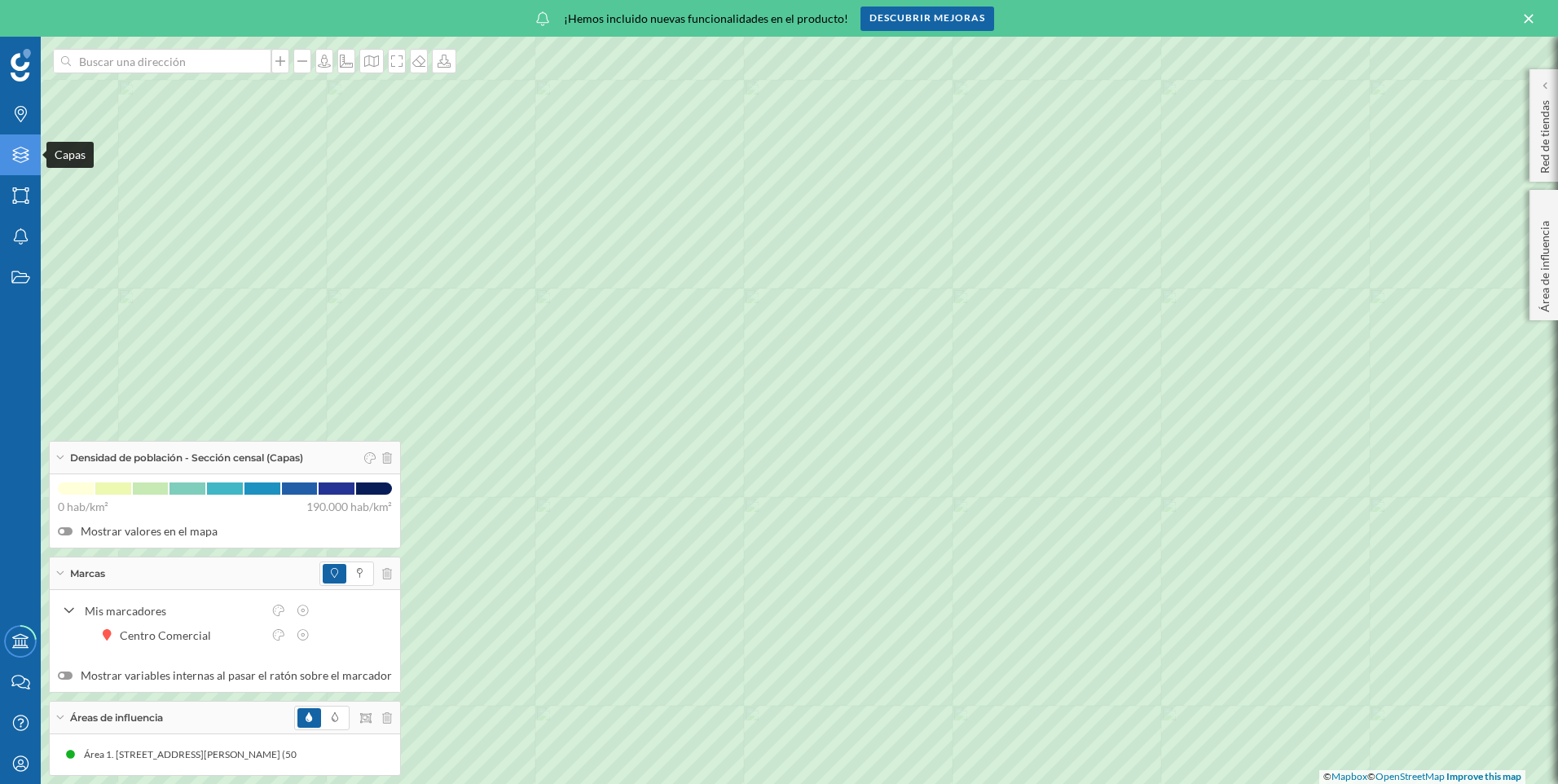
click at [23, 149] on icon "Capas" at bounding box center [20, 155] width 20 height 17
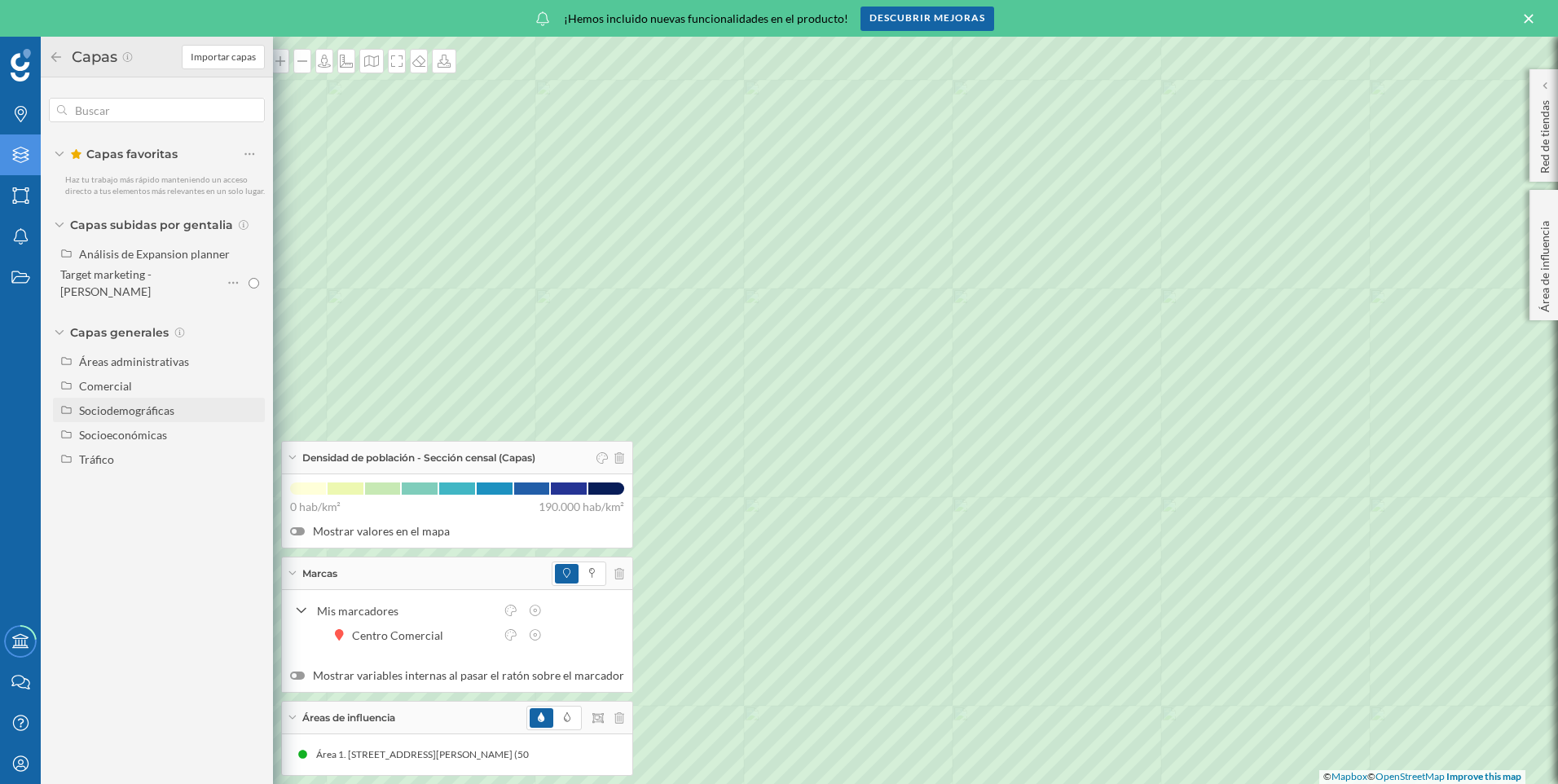
click at [103, 404] on div "Sociodemográficas" at bounding box center [126, 410] width 96 height 14
click at [97, 633] on div "Tráfico" at bounding box center [97, 639] width 35 height 14
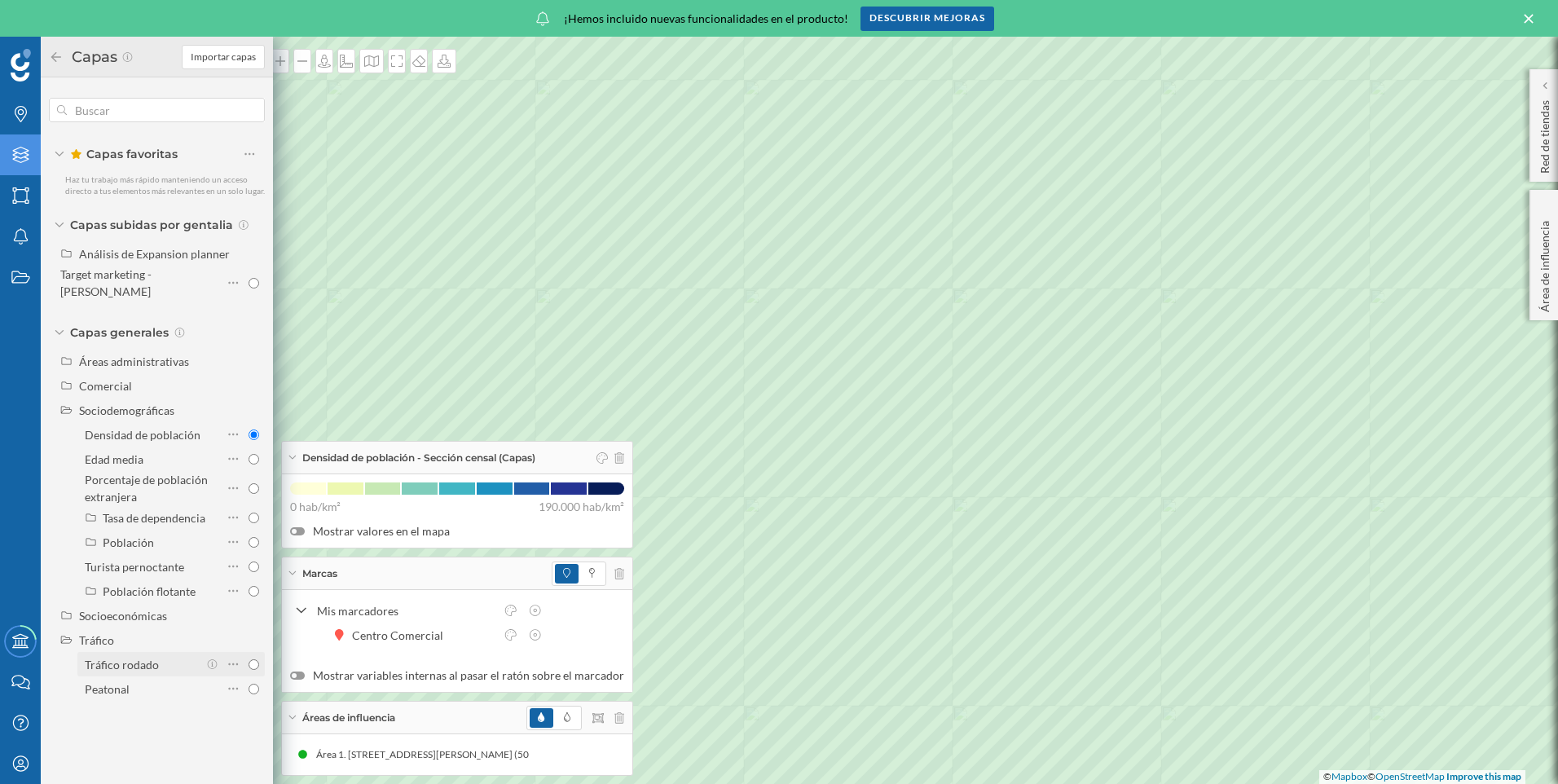
click at [257, 660] on div at bounding box center [232, 663] width 53 height 23
click at [257, 660] on input "Tráfico rodado" at bounding box center [253, 663] width 10 height 10
radio input "true"
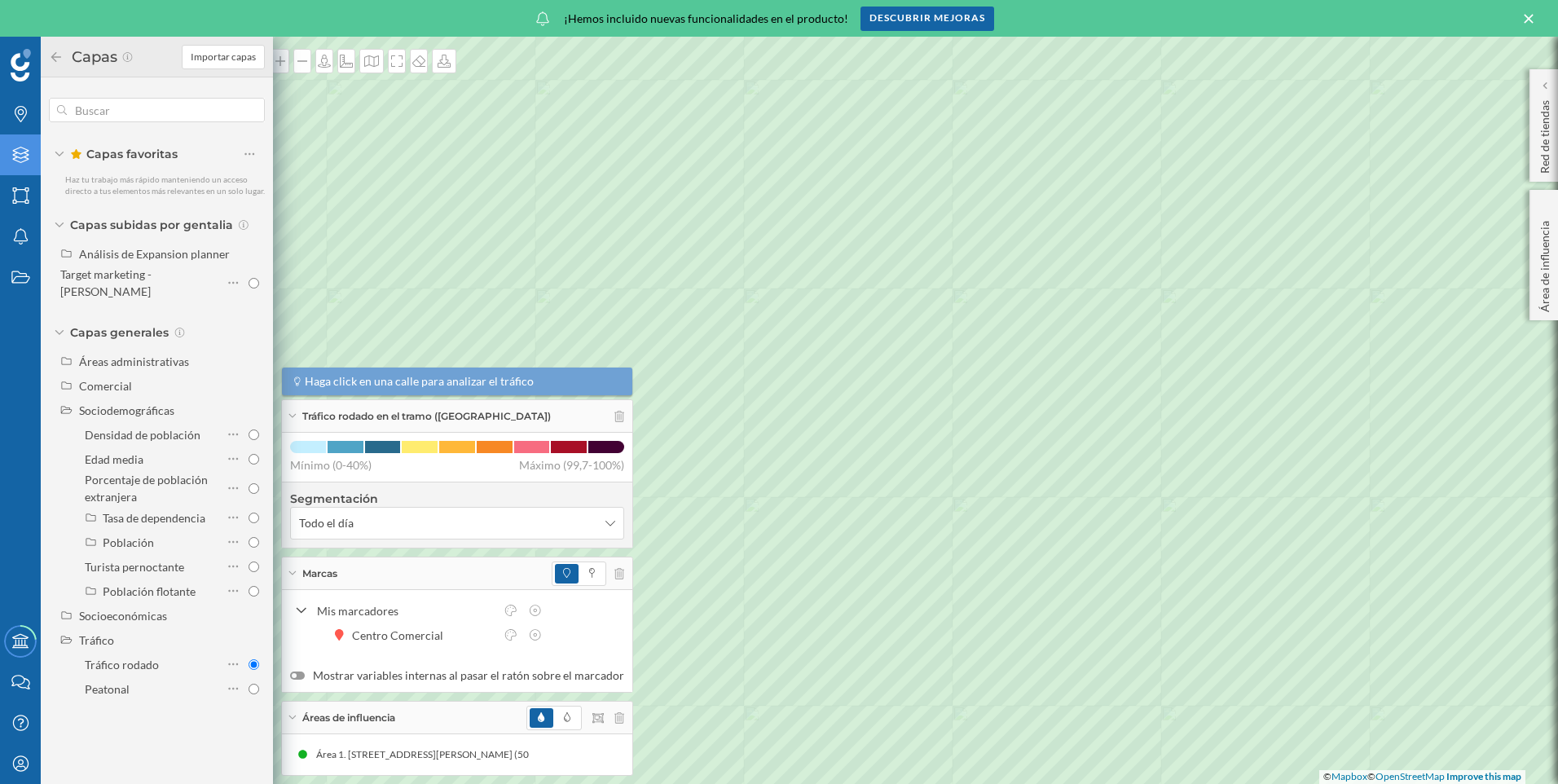
click at [1528, 16] on icon at bounding box center [1527, 19] width 18 height 15
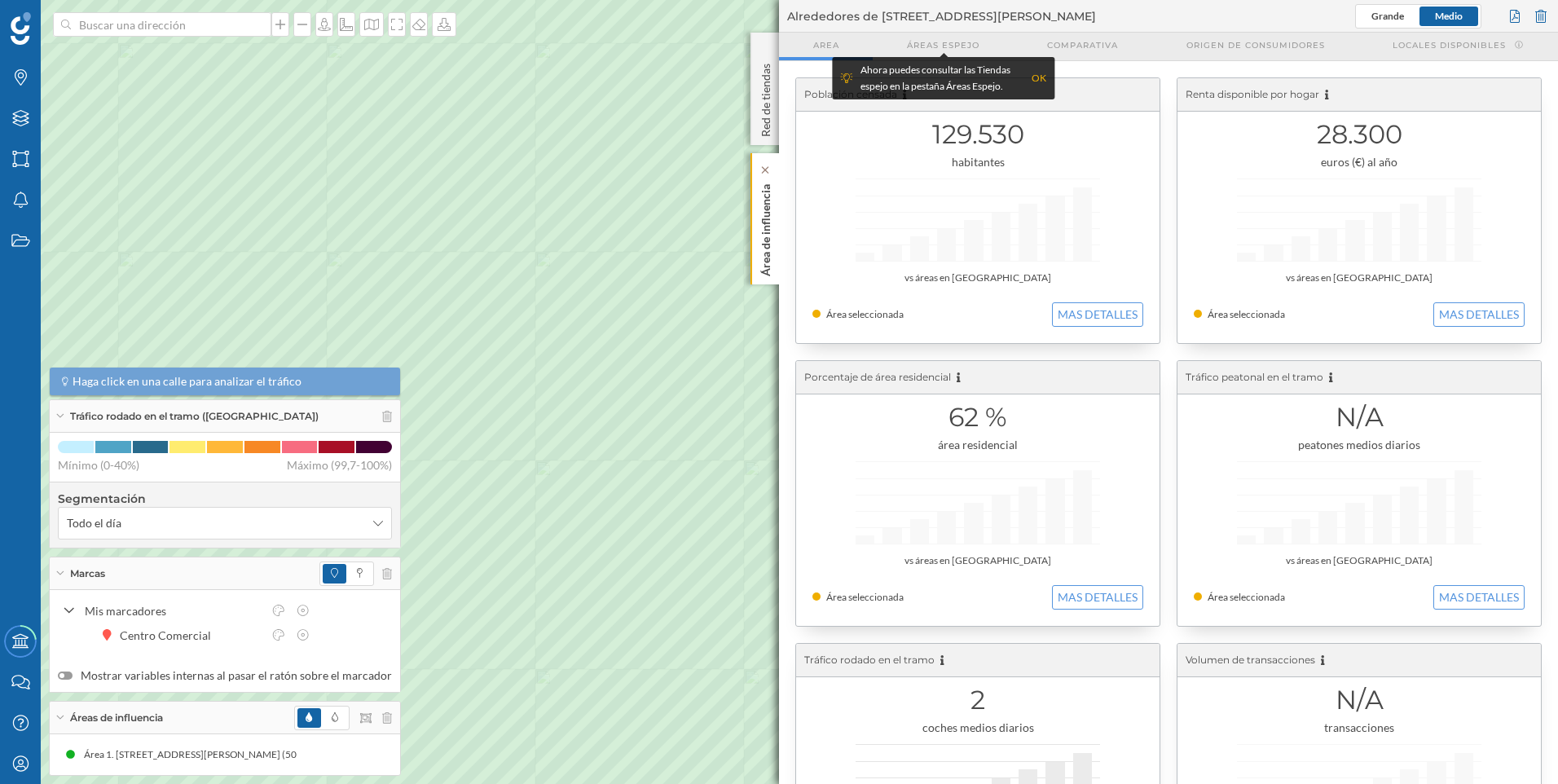
click at [775, 203] on div "Área de influencia" at bounding box center [765, 218] width 29 height 131
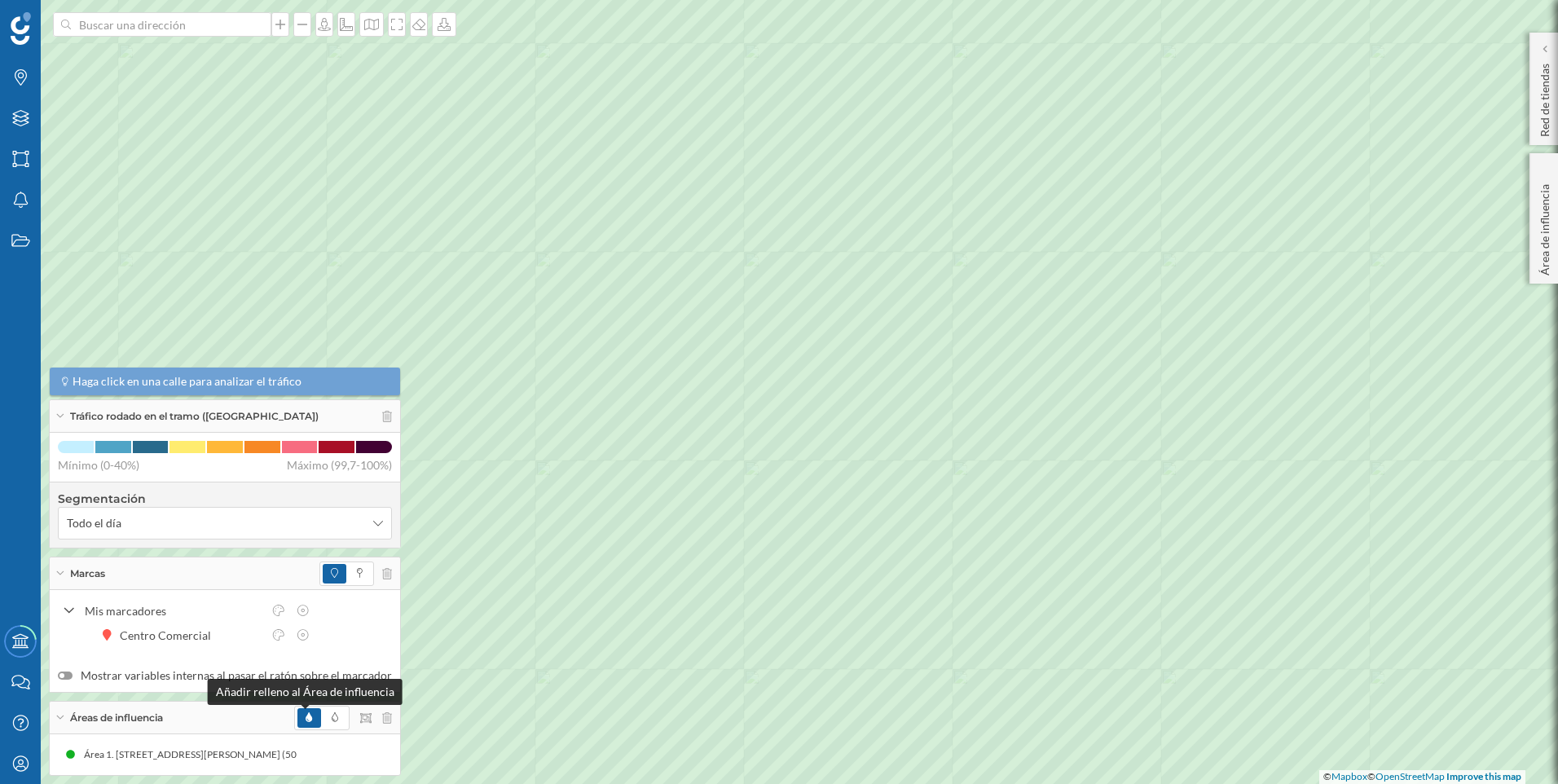
click at [305, 716] on icon at bounding box center [308, 716] width 6 height 10
click at [324, 717] on span at bounding box center [335, 717] width 23 height 19
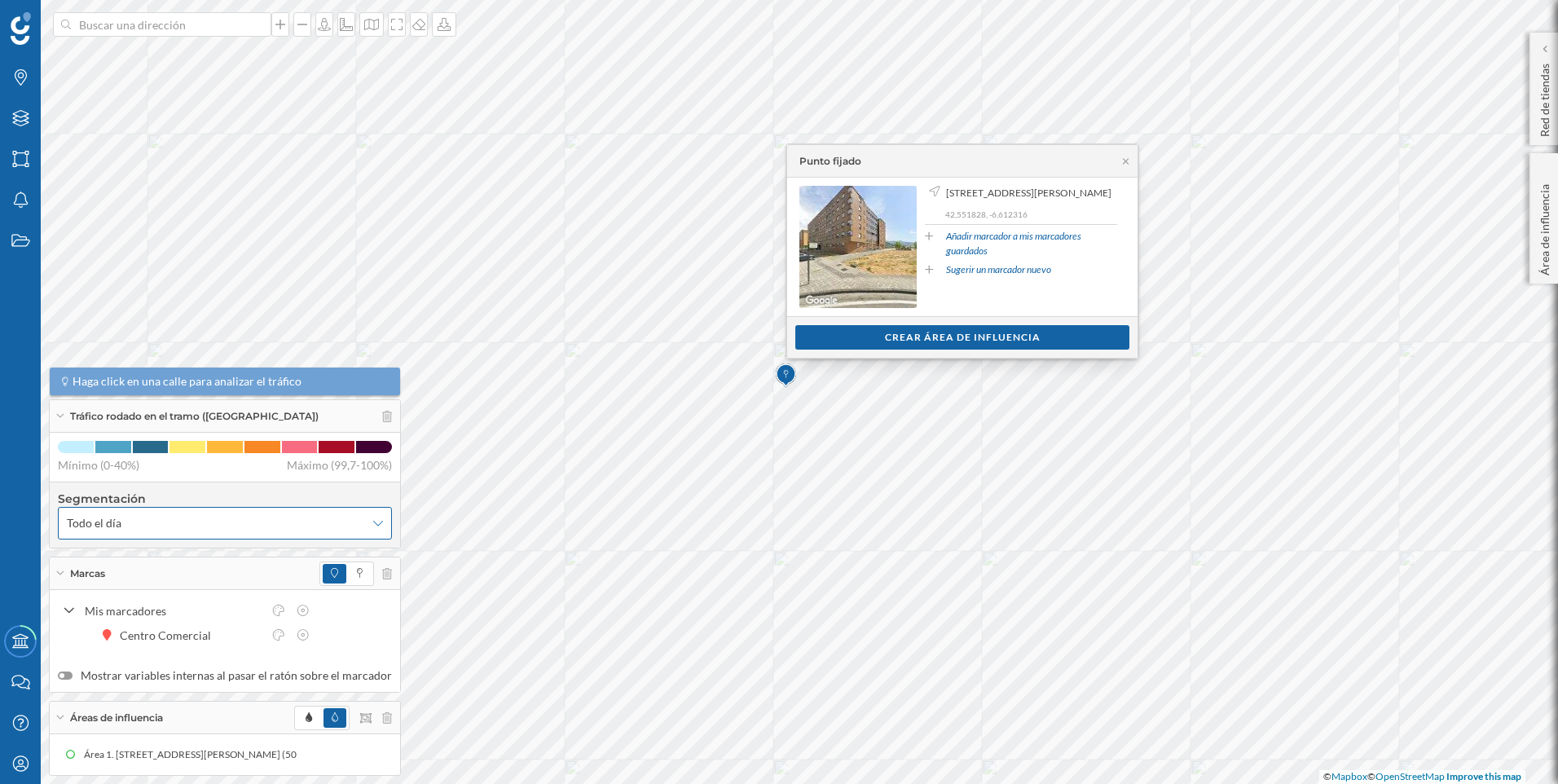
click at [373, 524] on icon at bounding box center [378, 523] width 10 height 6
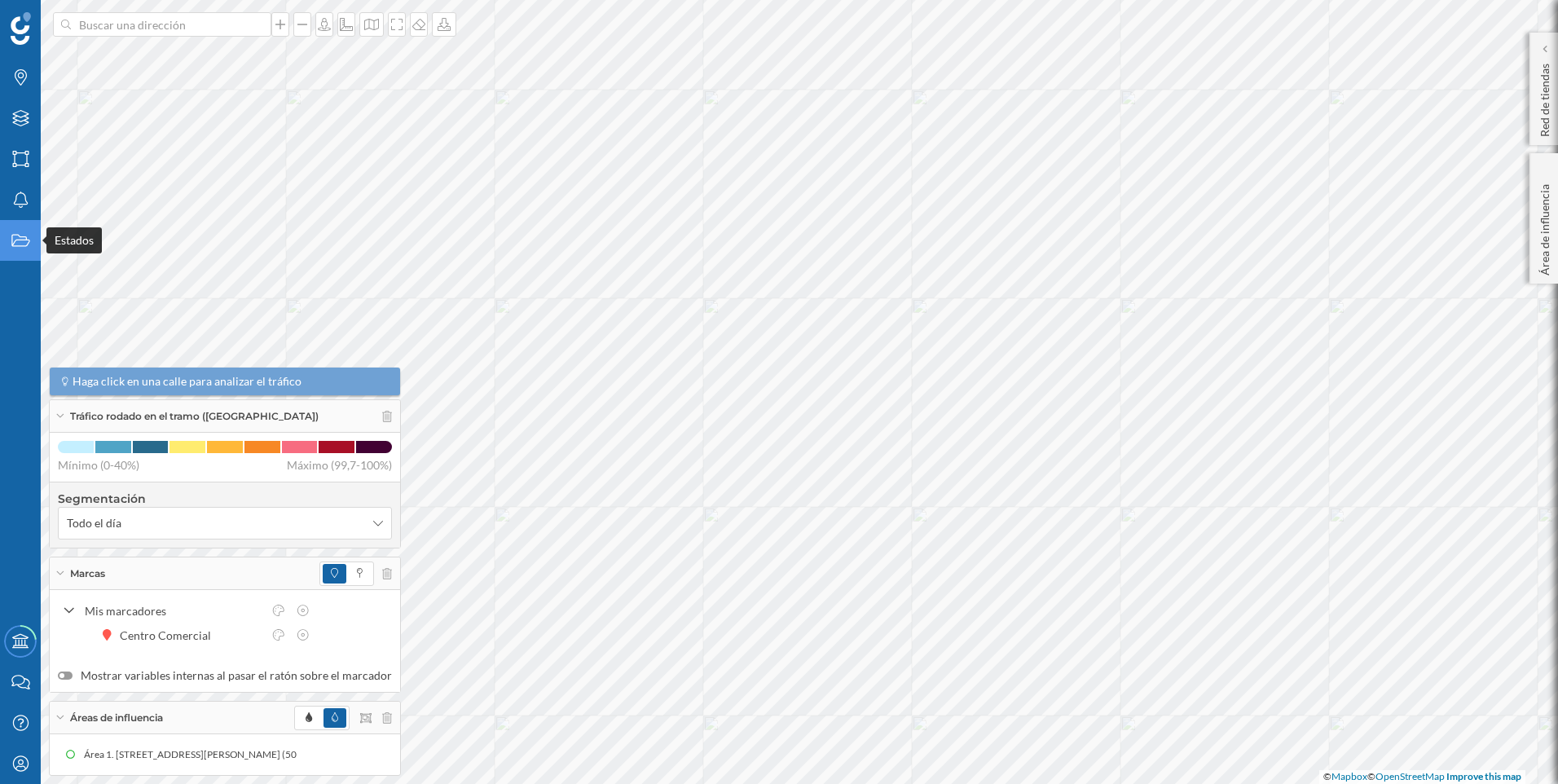
click at [11, 247] on icon "Estados" at bounding box center [20, 240] width 20 height 17
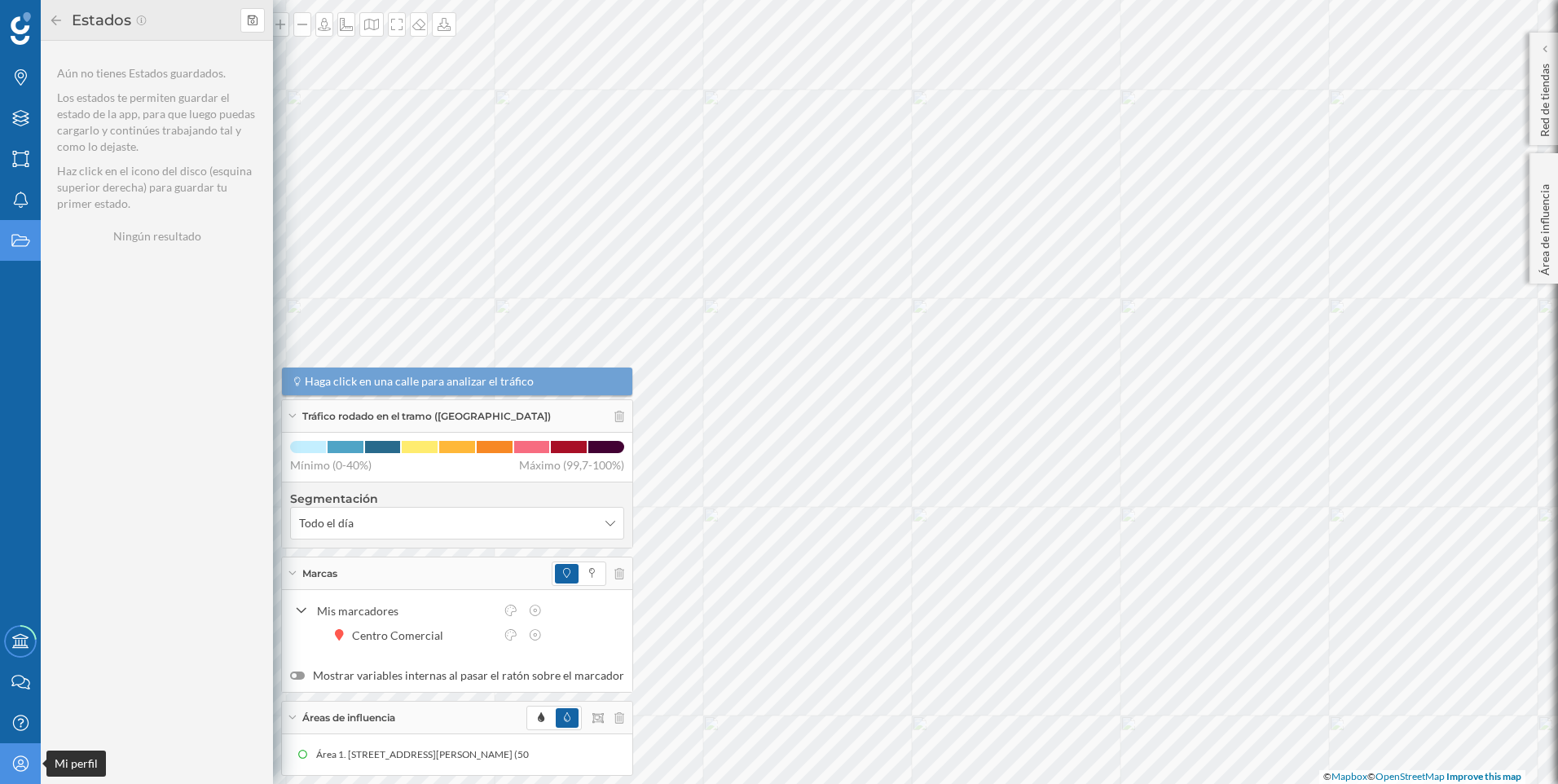
click at [3, 765] on div "Mi perfil" at bounding box center [20, 764] width 41 height 41
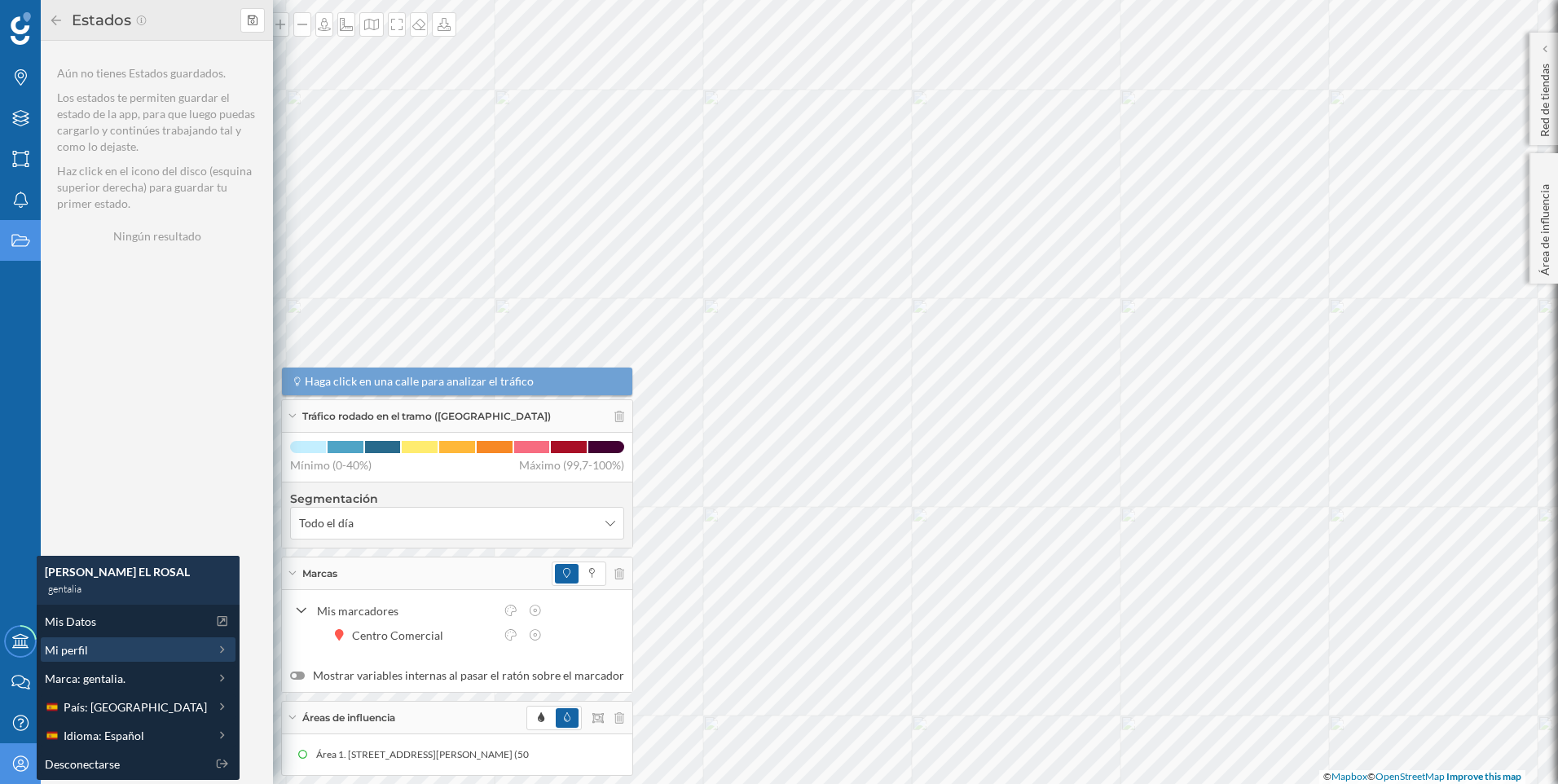
click at [95, 648] on div "Mi perfil" at bounding box center [125, 649] width 162 height 17
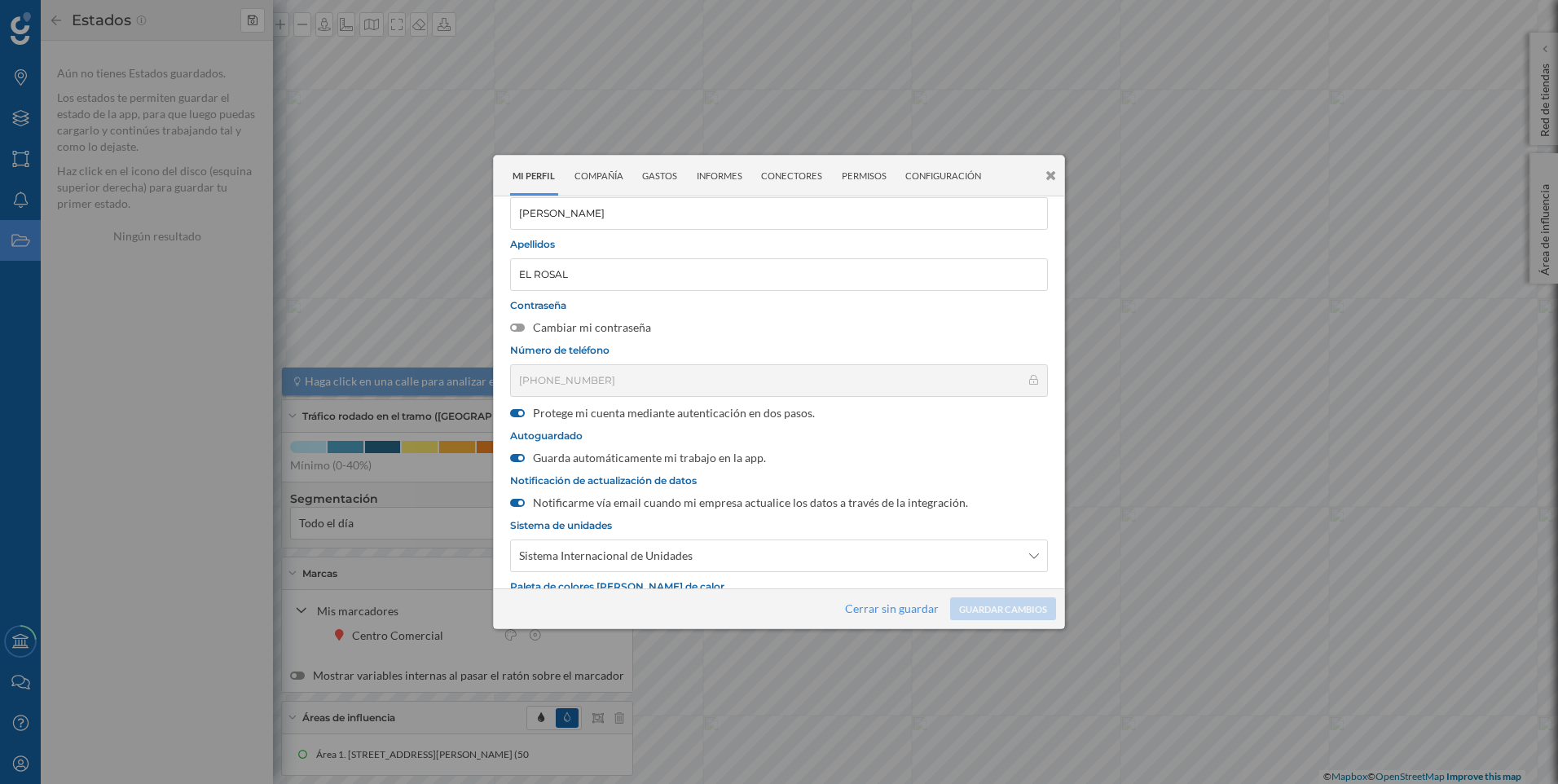
scroll to position [162, 0]
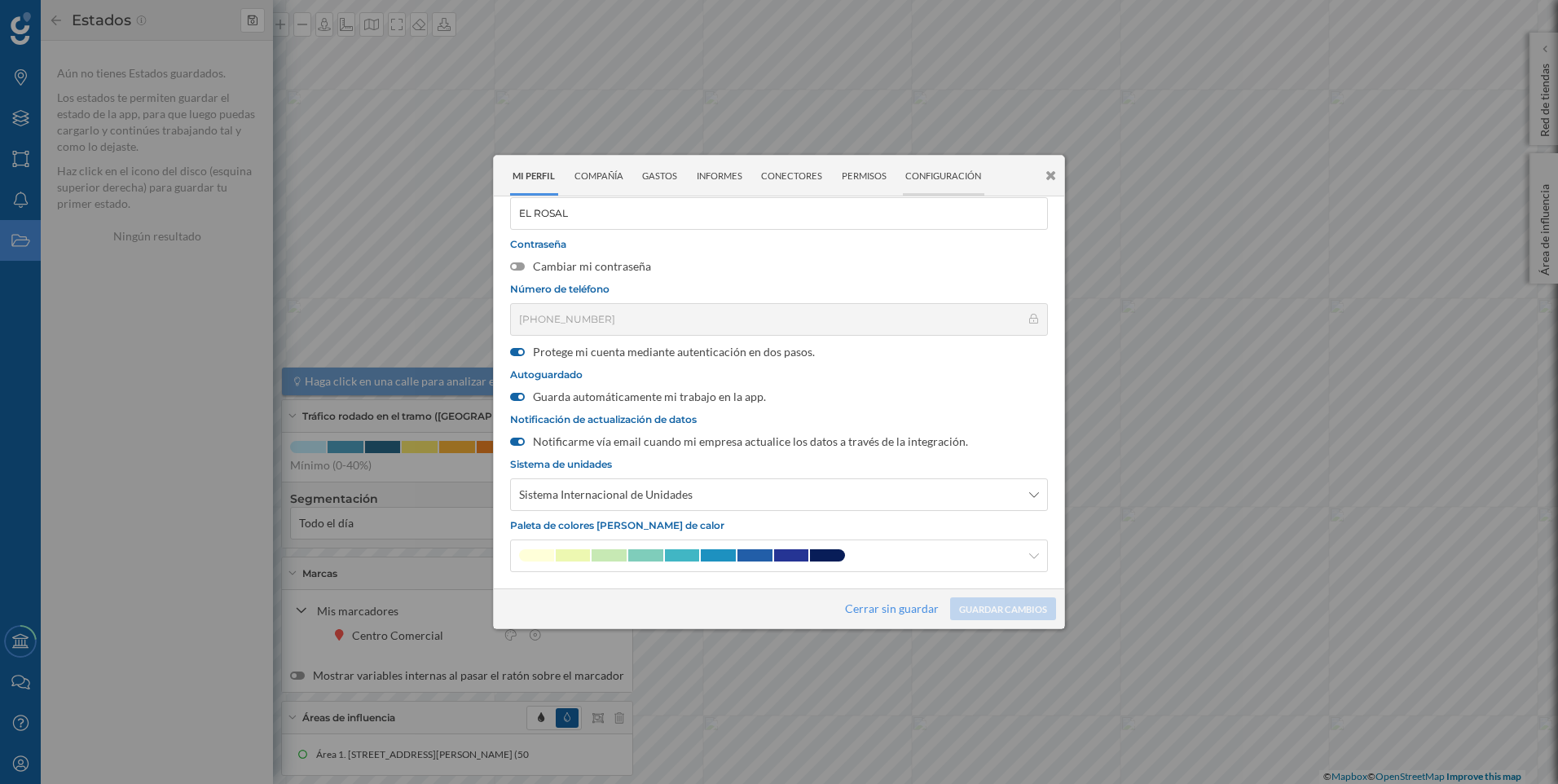
click at [933, 185] on div "Configuración" at bounding box center [944, 175] width 82 height 40
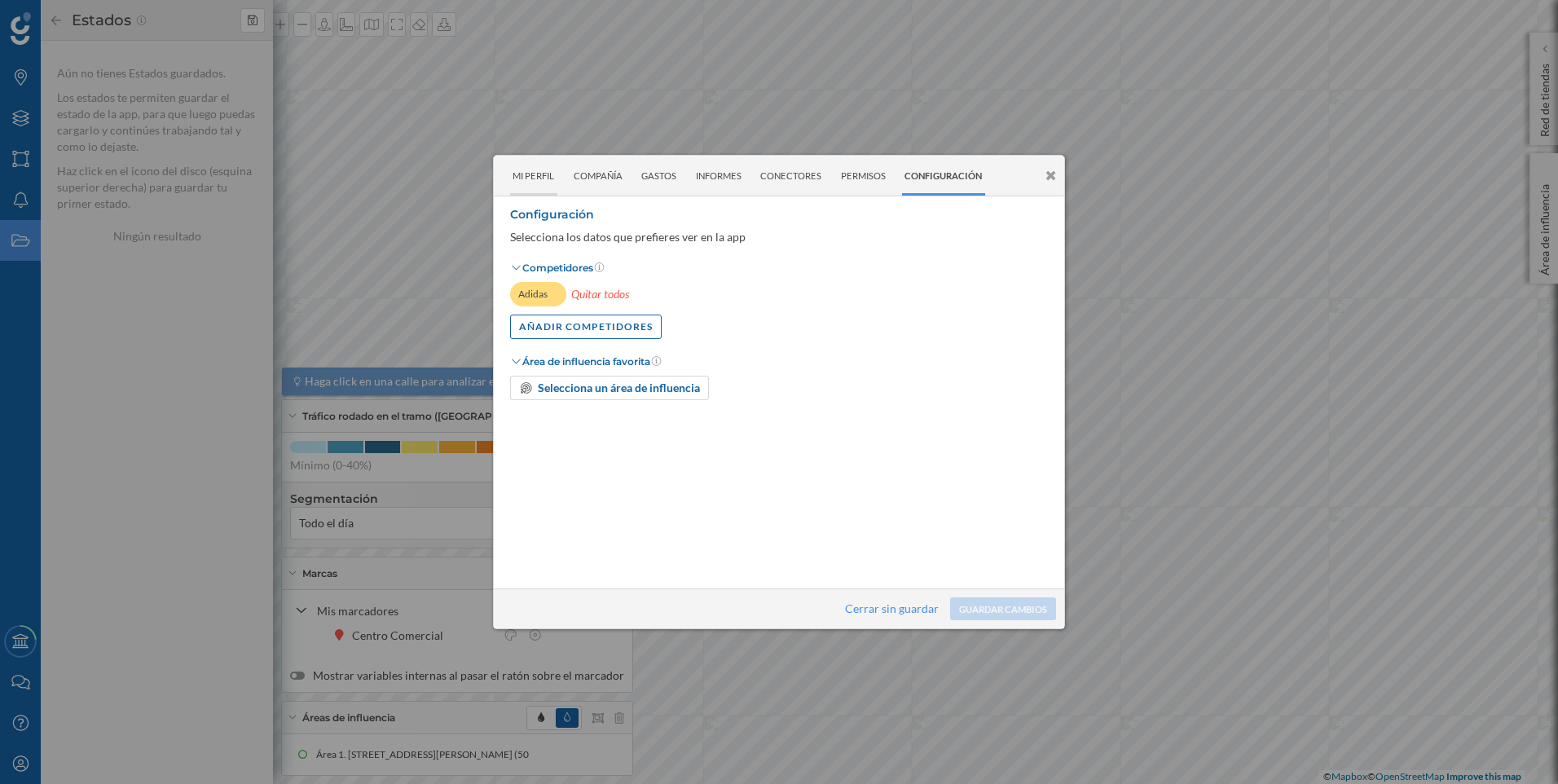
click at [542, 181] on div "Mi perfil" at bounding box center [534, 175] width 47 height 40
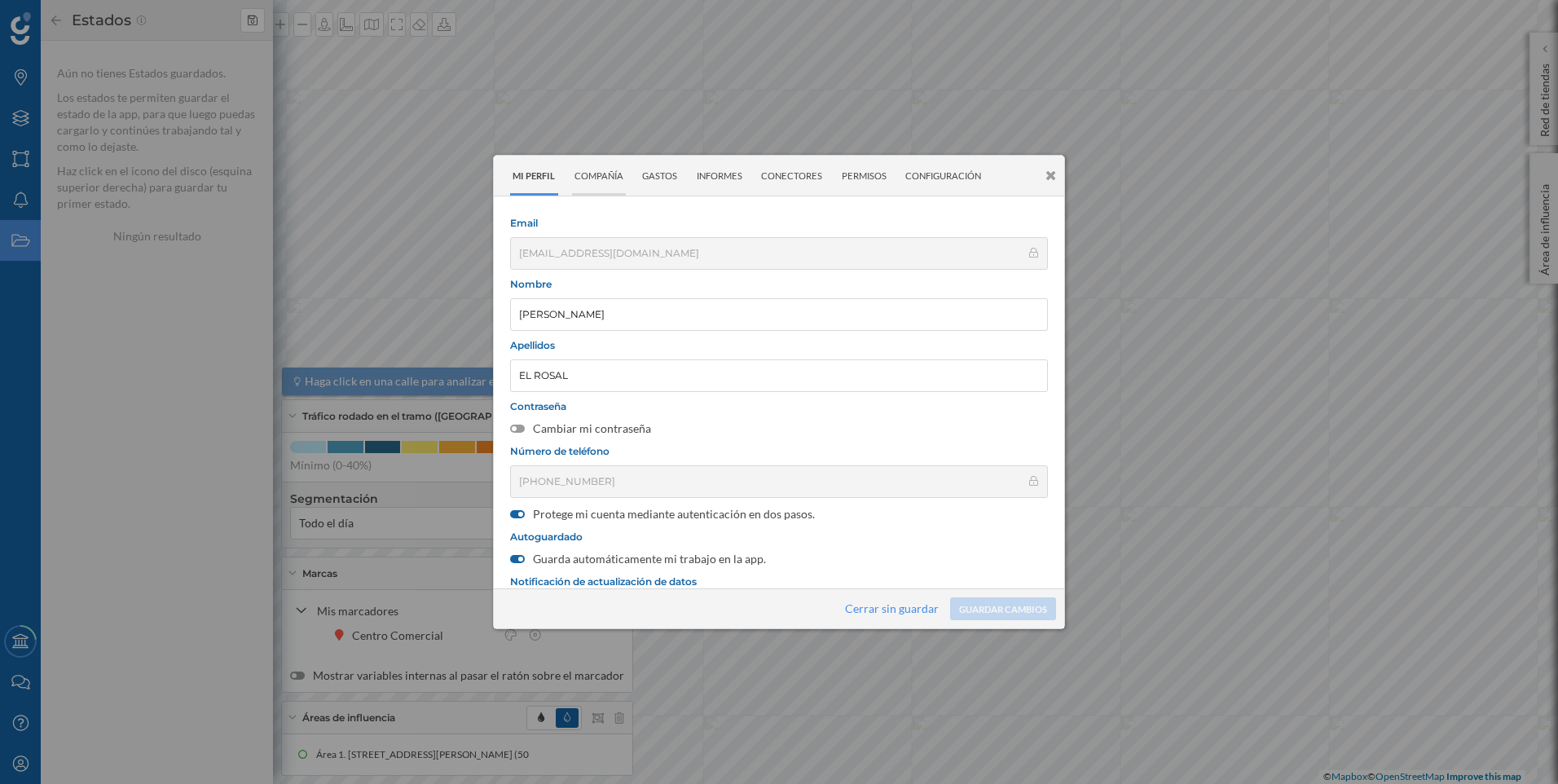
click at [601, 172] on div "Compañía" at bounding box center [599, 175] width 55 height 40
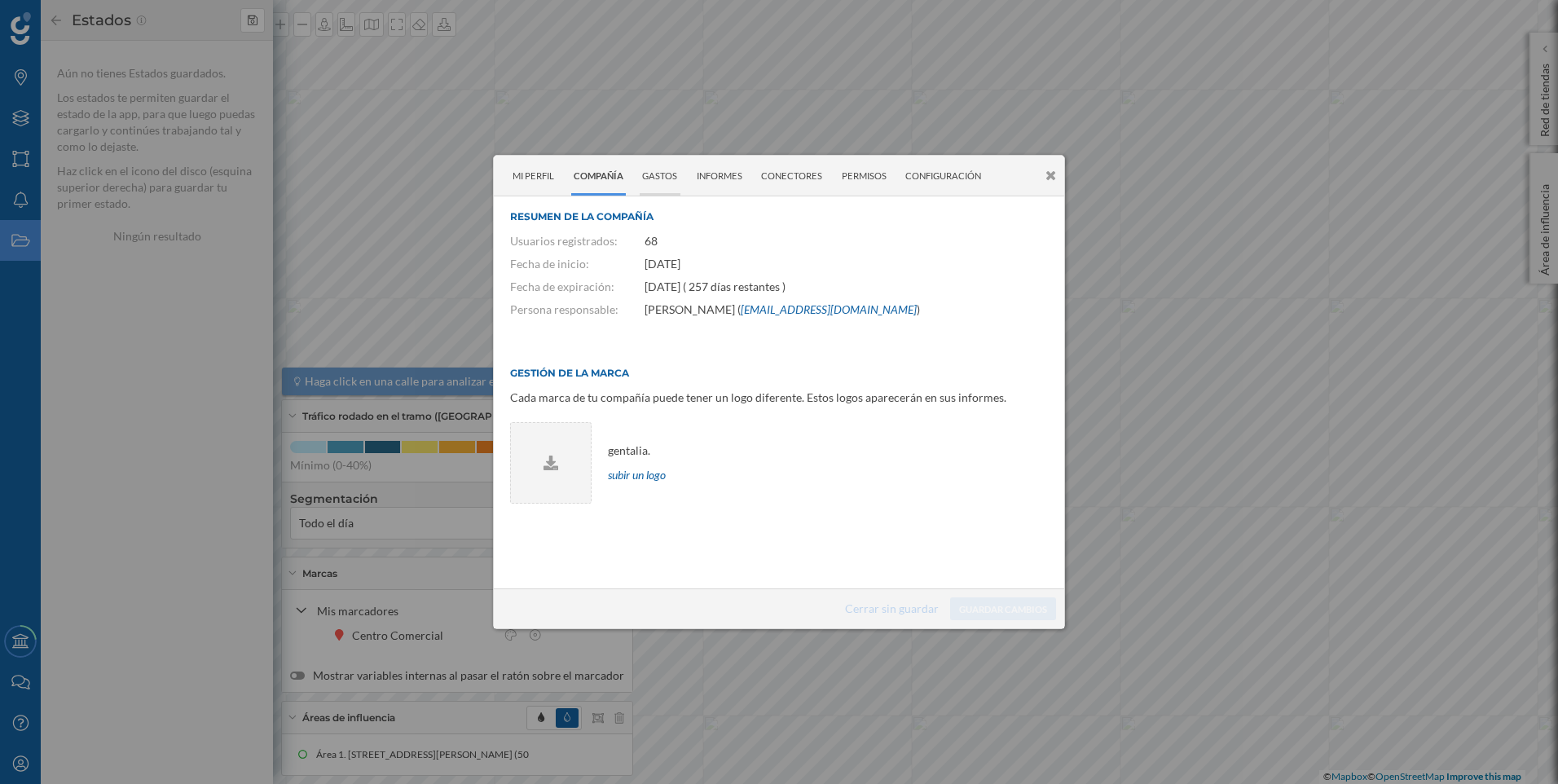
click at [656, 177] on div "Gastos" at bounding box center [660, 175] width 41 height 40
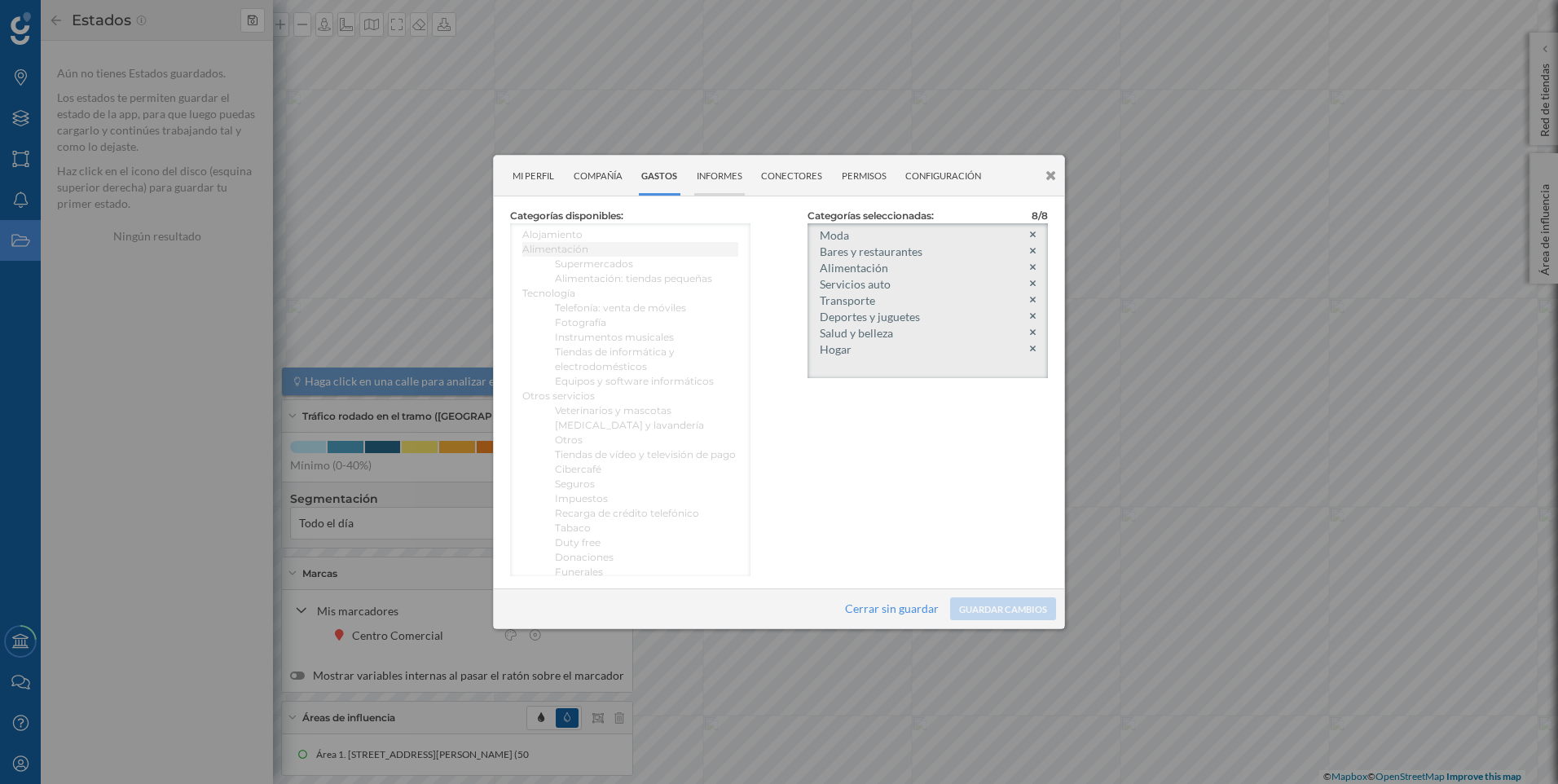
click at [725, 186] on div "Informes" at bounding box center [719, 175] width 51 height 40
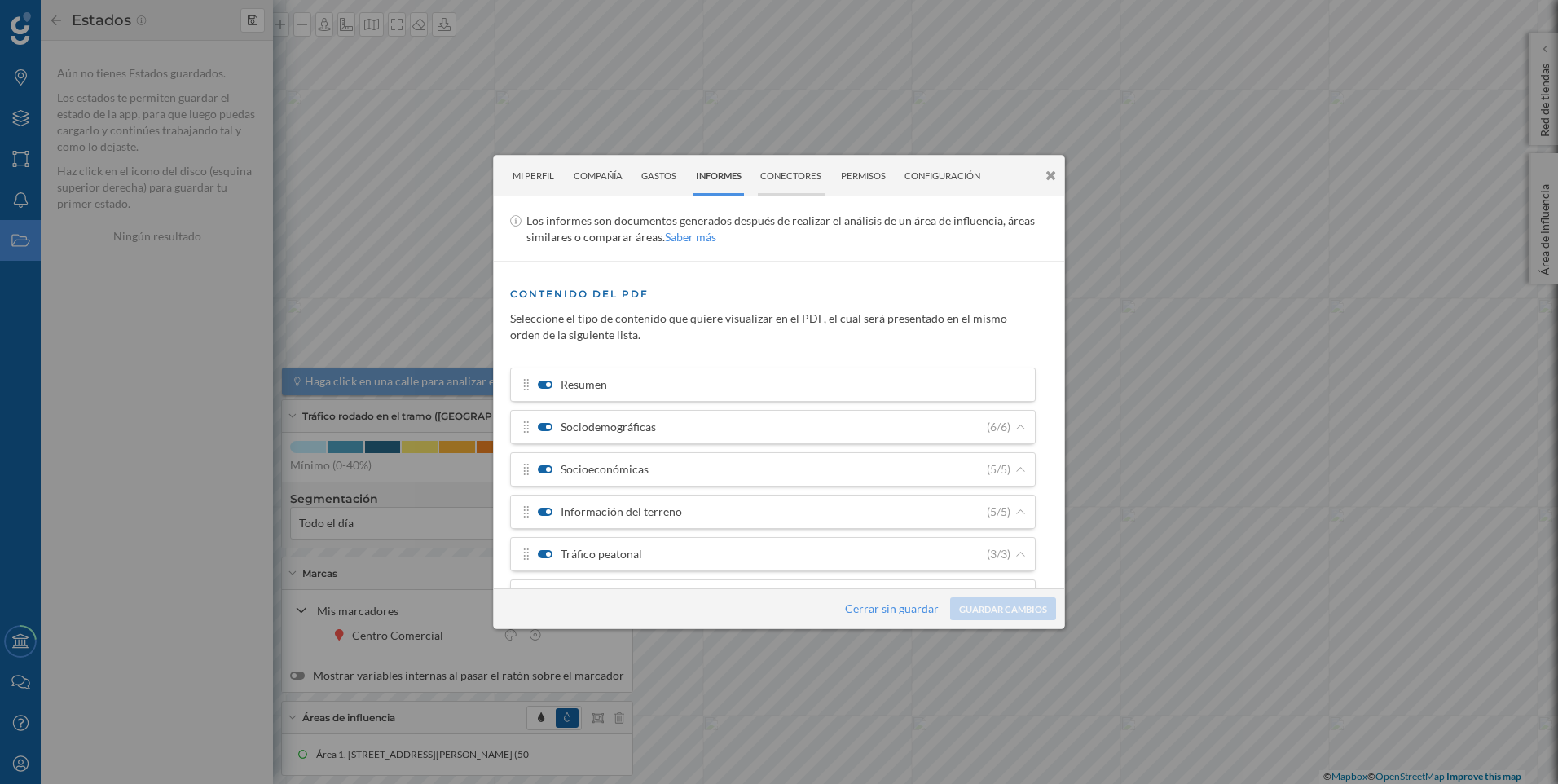
click at [778, 184] on div "Conectores" at bounding box center [791, 175] width 67 height 40
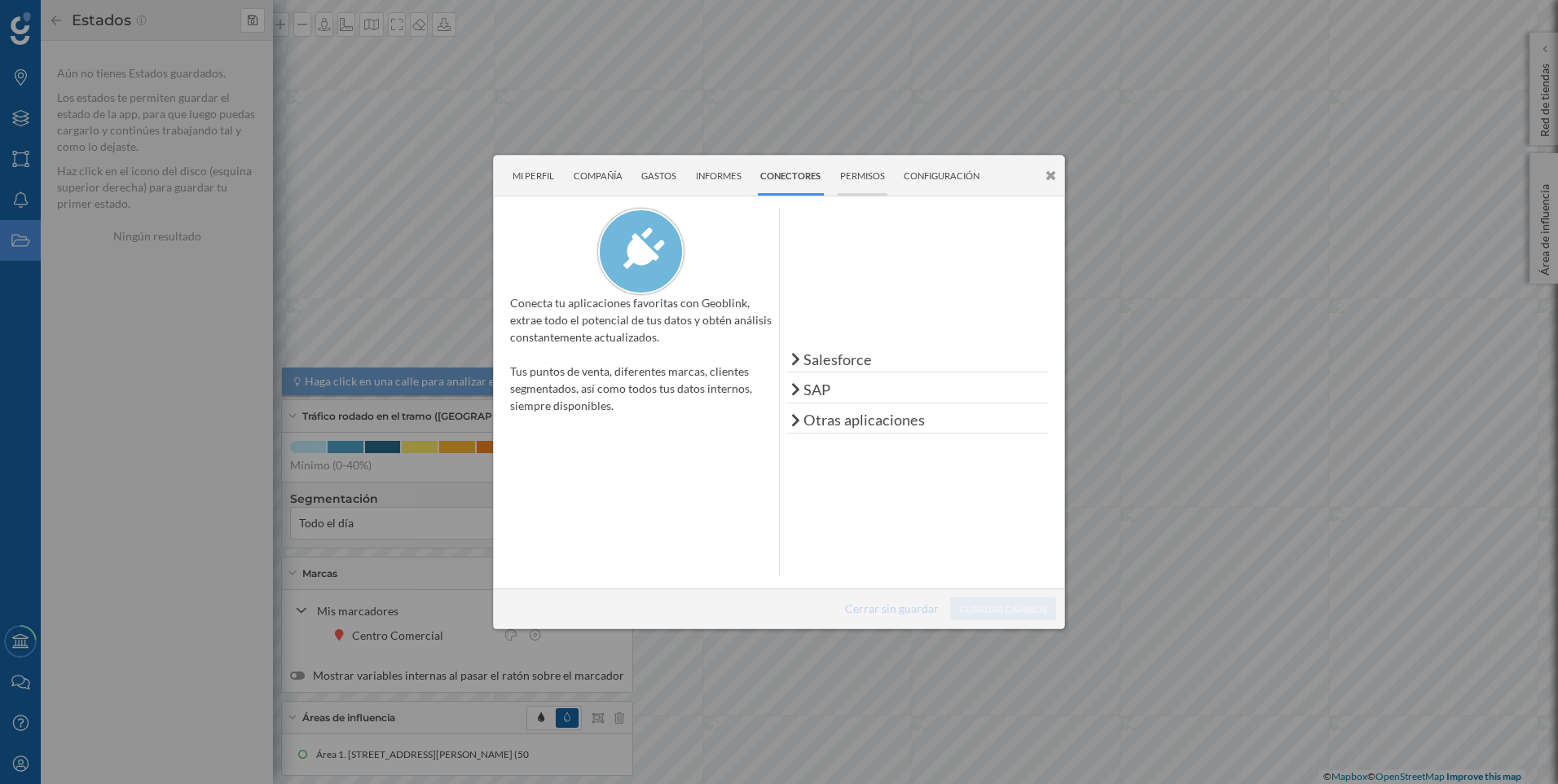
click at [843, 182] on div "Permisos" at bounding box center [863, 175] width 50 height 40
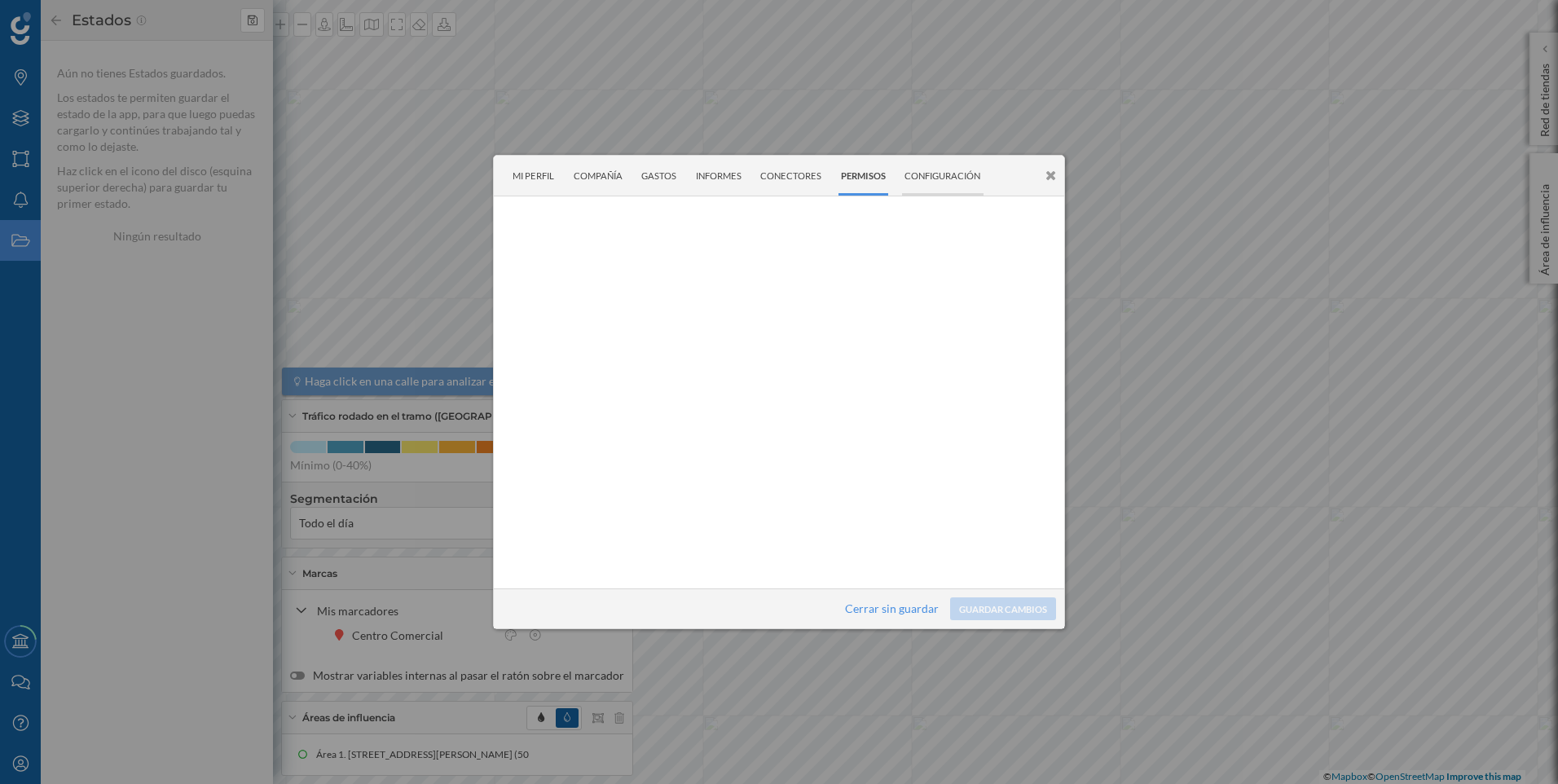
click at [934, 185] on div "Configuración" at bounding box center [943, 175] width 82 height 40
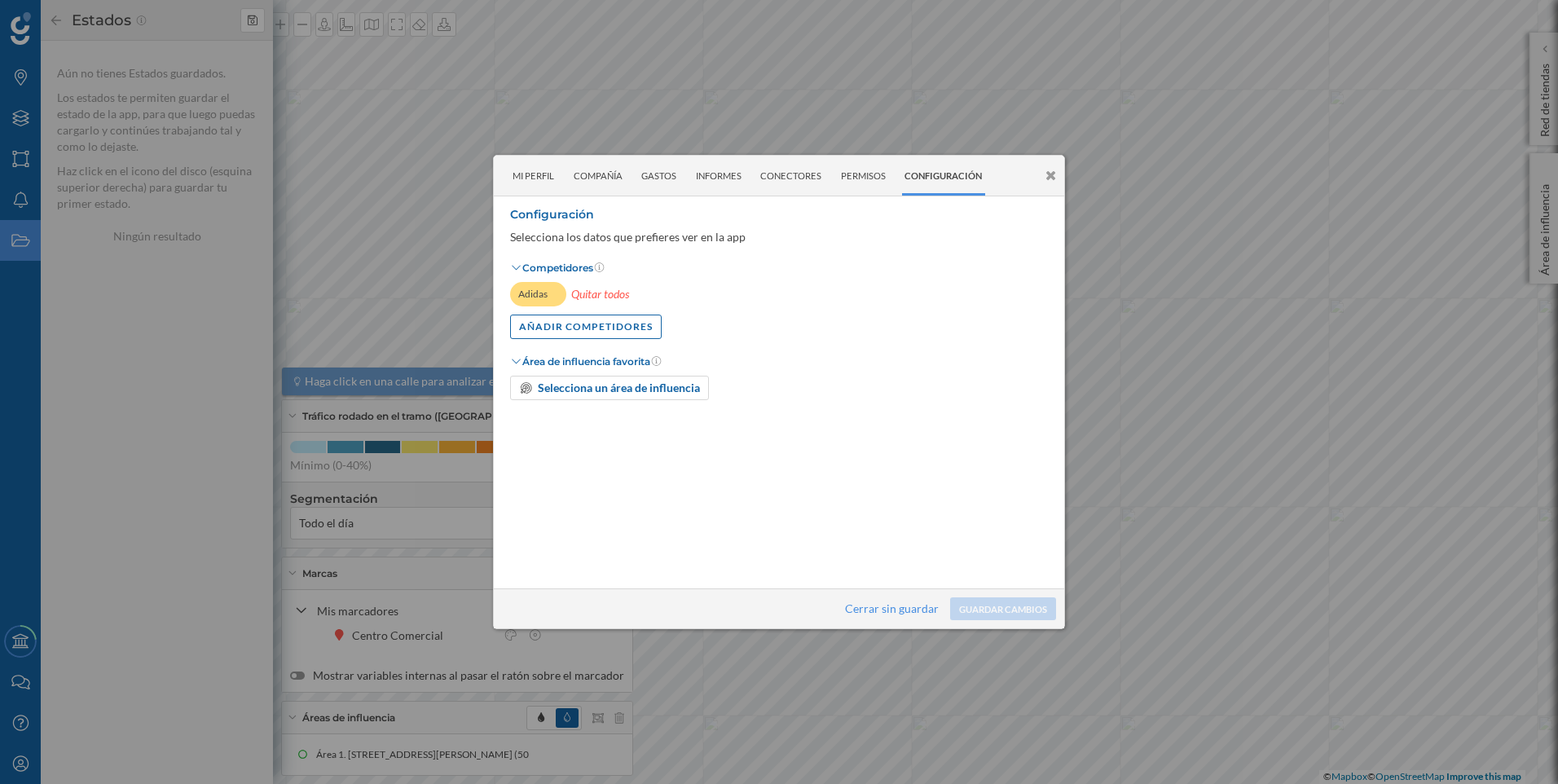
click at [1052, 177] on icon at bounding box center [1049, 175] width 10 height 14
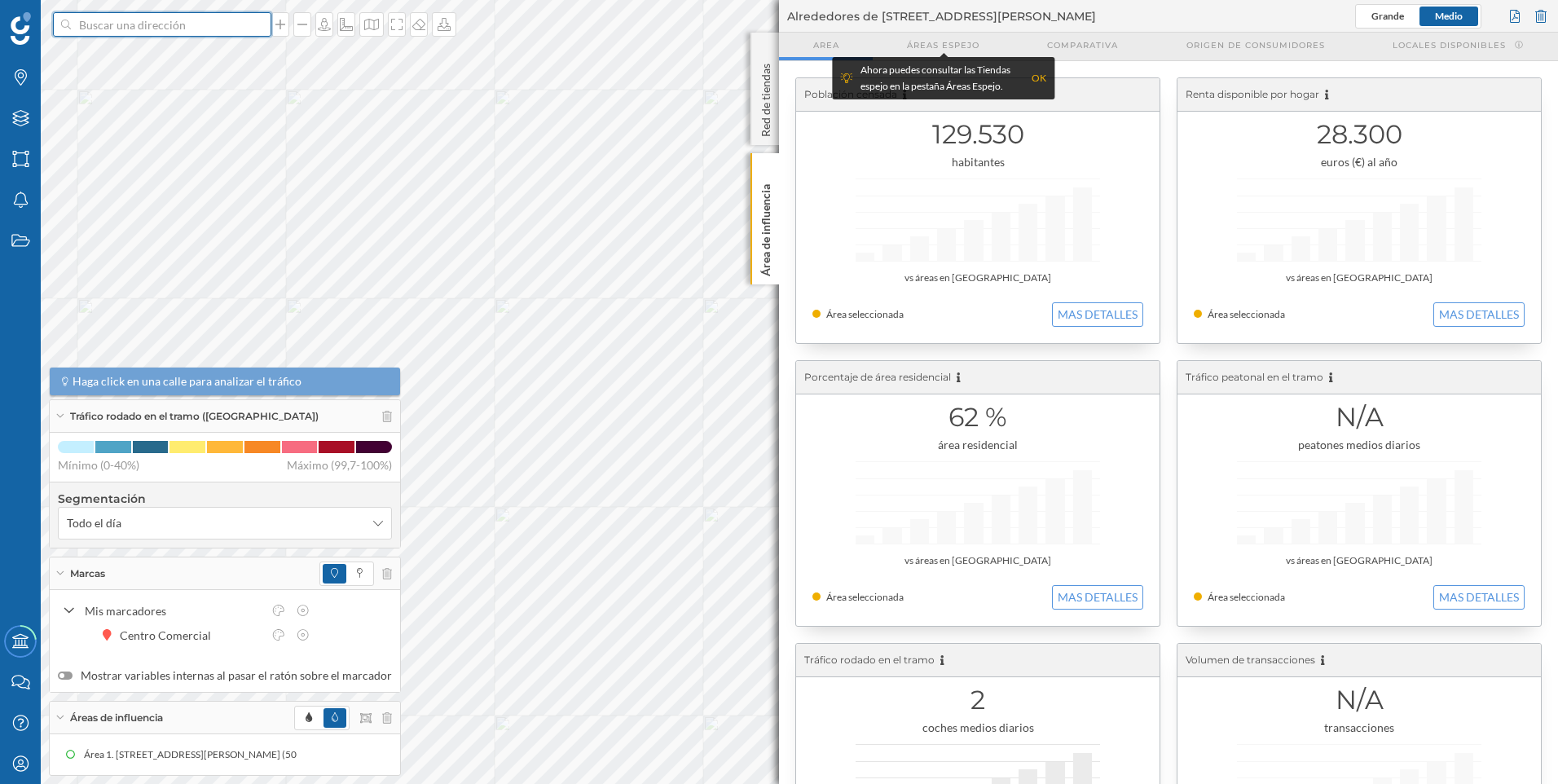
click at [138, 28] on input at bounding box center [161, 24] width 183 height 24
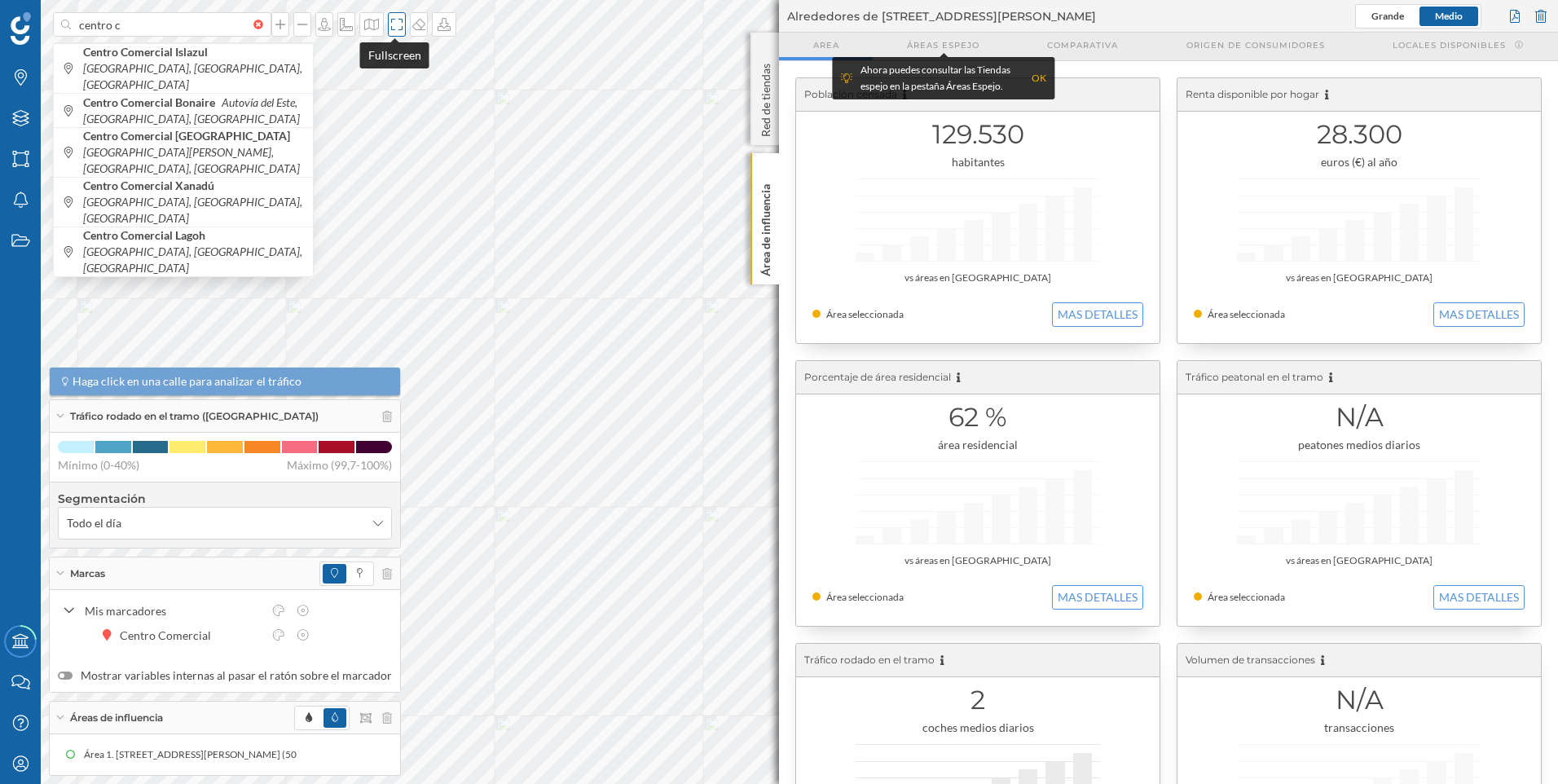
click at [400, 30] on icon at bounding box center [397, 24] width 17 height 13
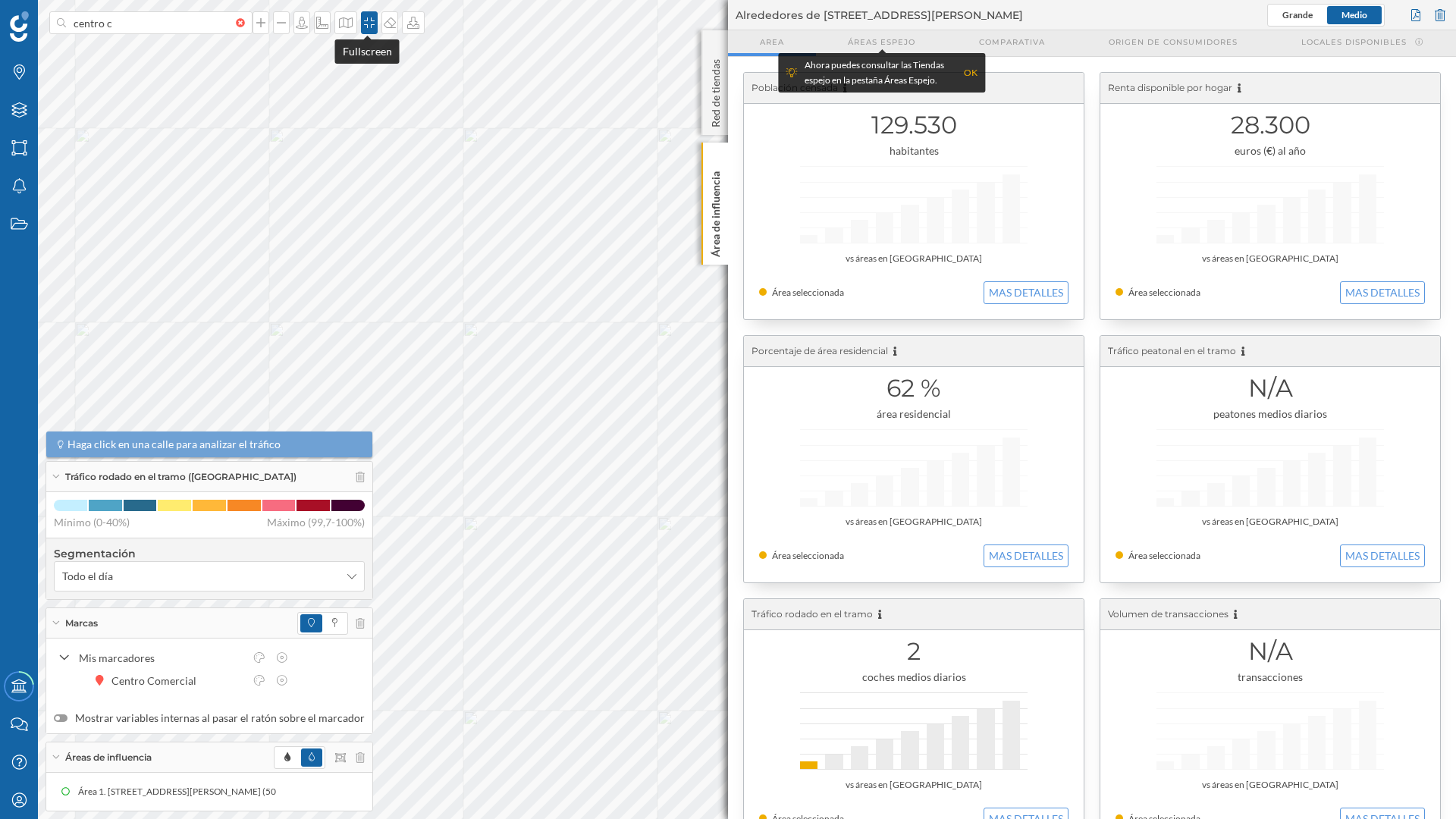
click at [364, 21] on icon at bounding box center [369, 22] width 10 height 10
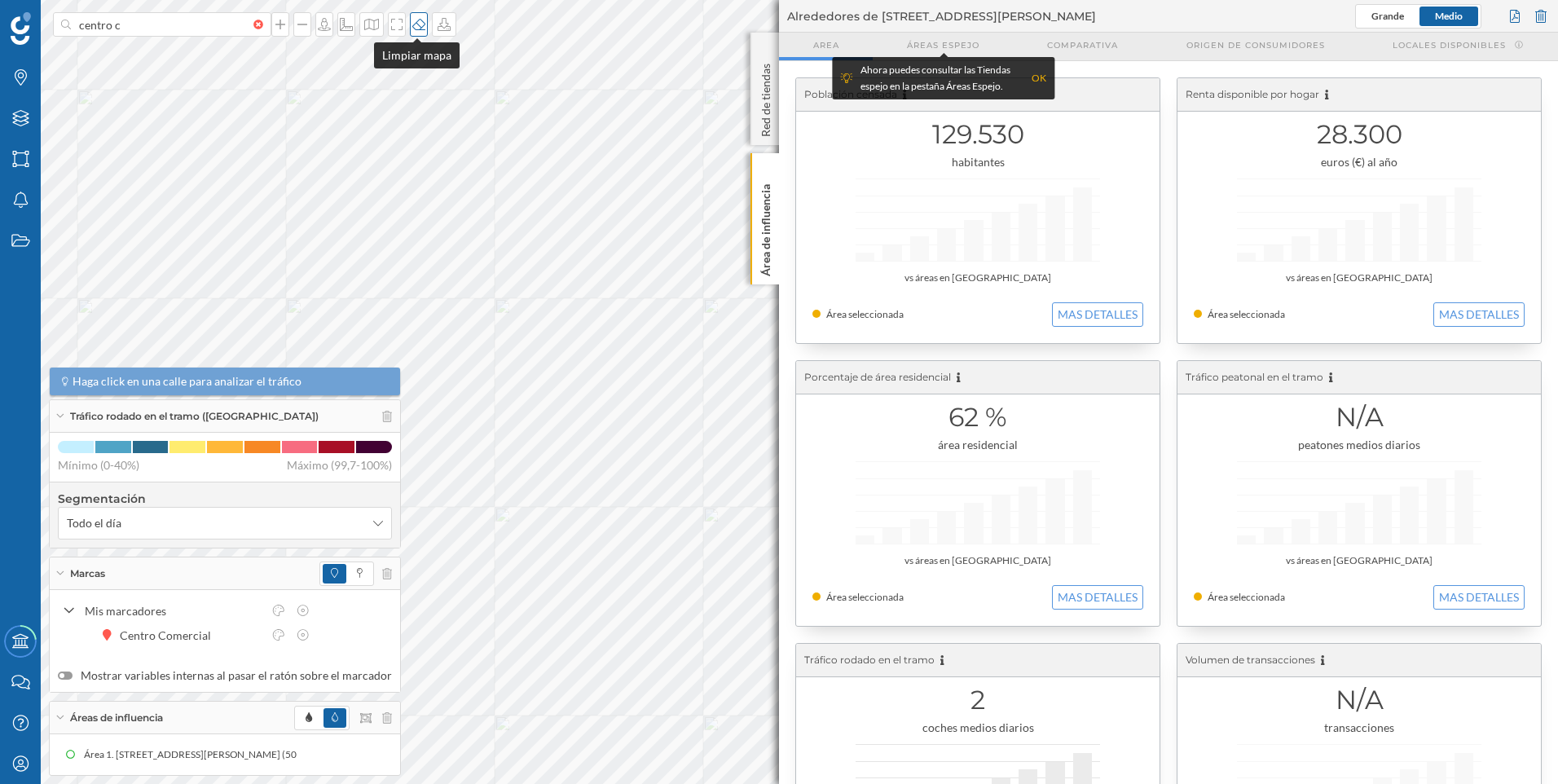
click at [418, 25] on icon at bounding box center [418, 24] width 17 height 13
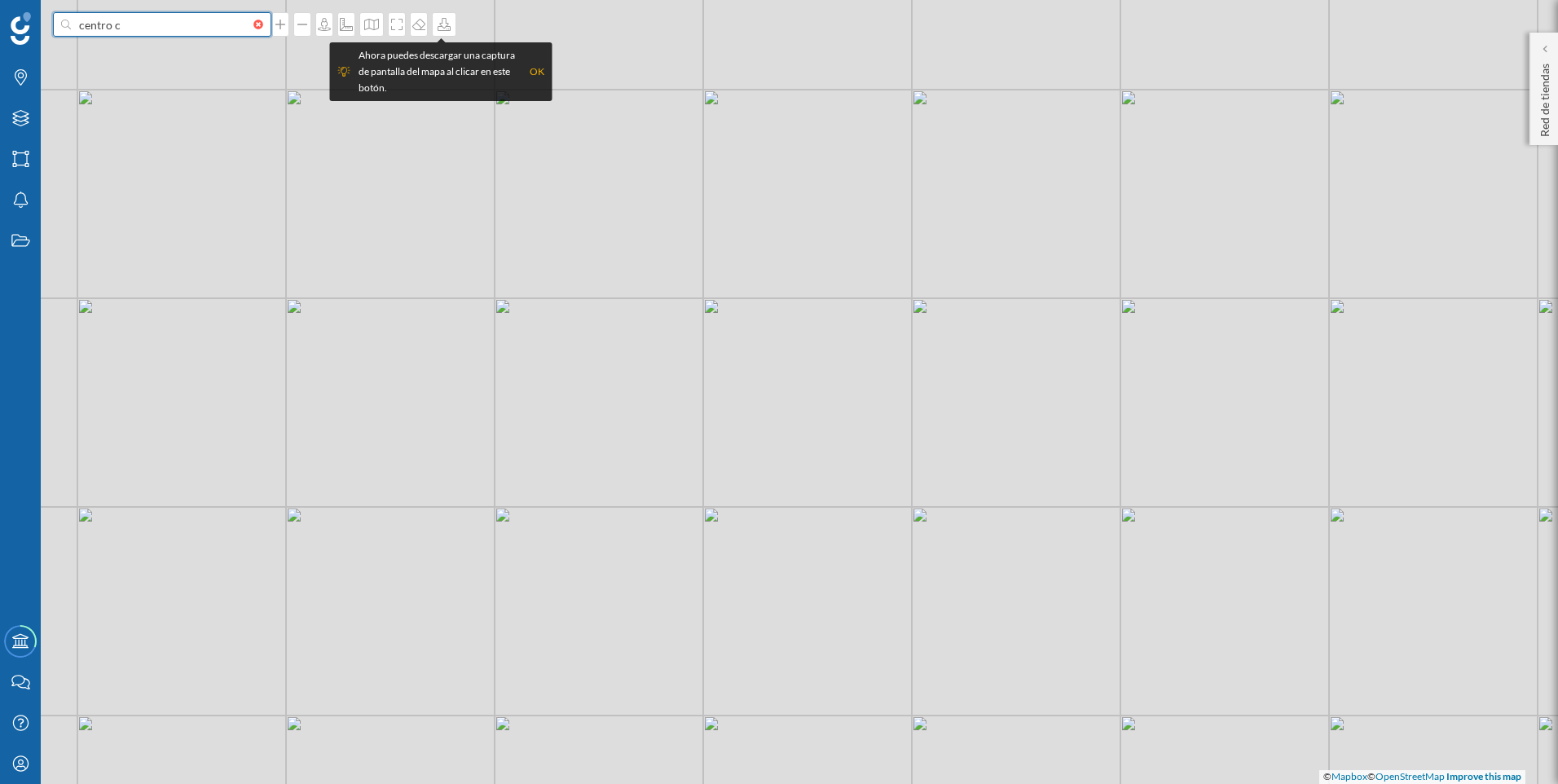
click at [148, 30] on input "centro c" at bounding box center [161, 24] width 183 height 24
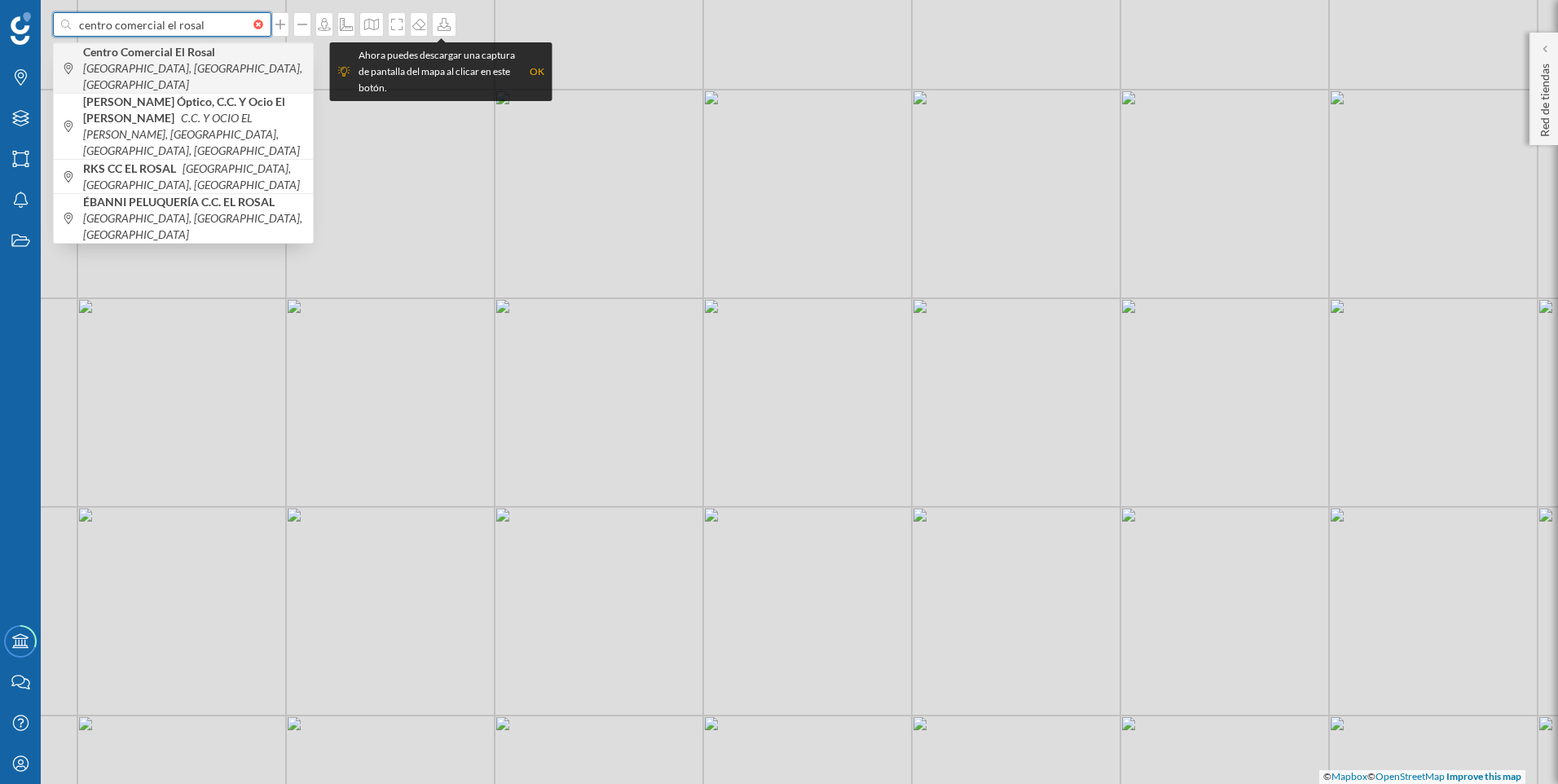
type input "centro comercial el rosal"
click at [147, 57] on b "Centro Comercial El Rosal" at bounding box center [151, 51] width 136 height 14
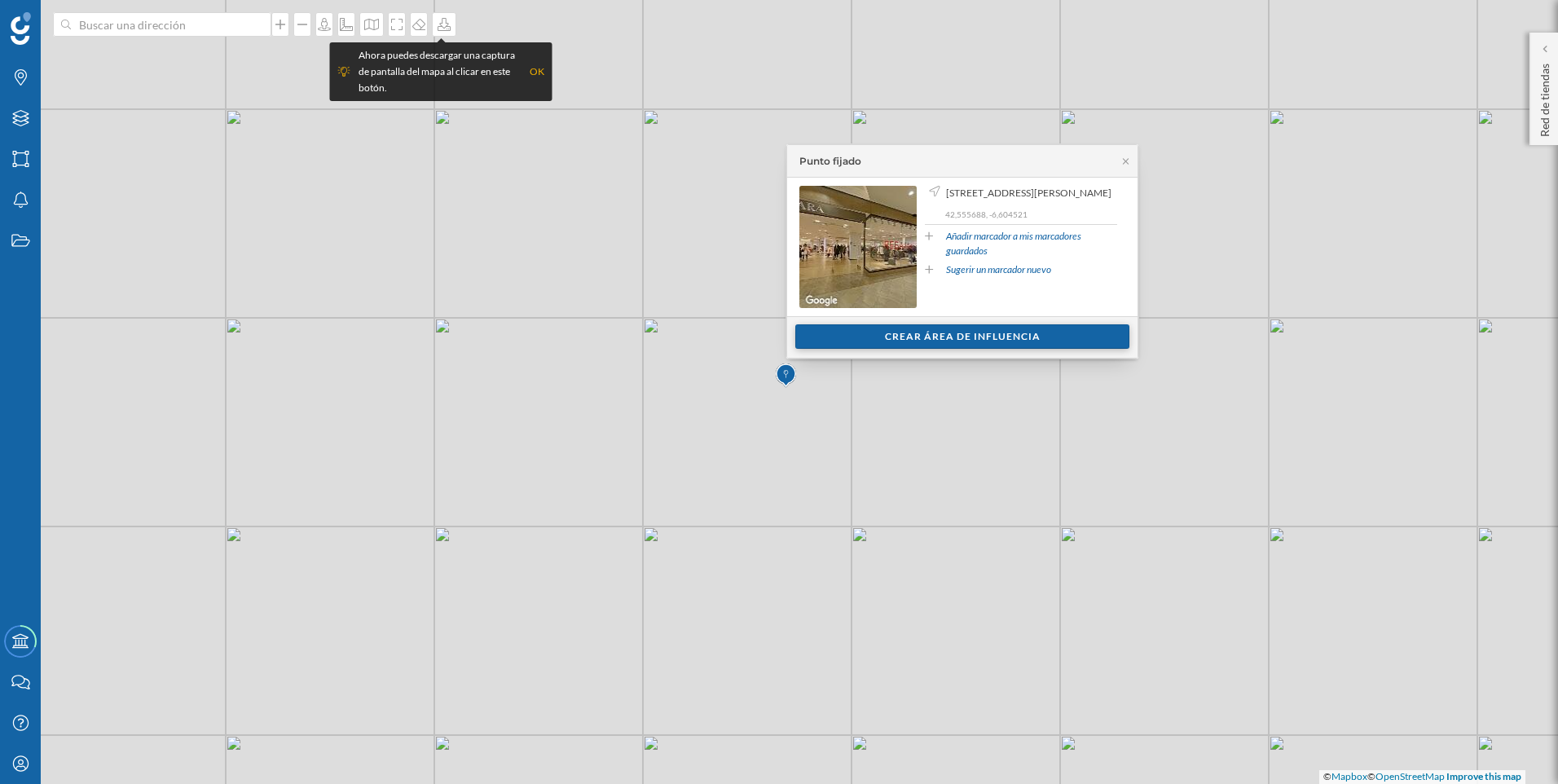
click at [930, 337] on div "Crear área de influencia" at bounding box center [962, 336] width 334 height 24
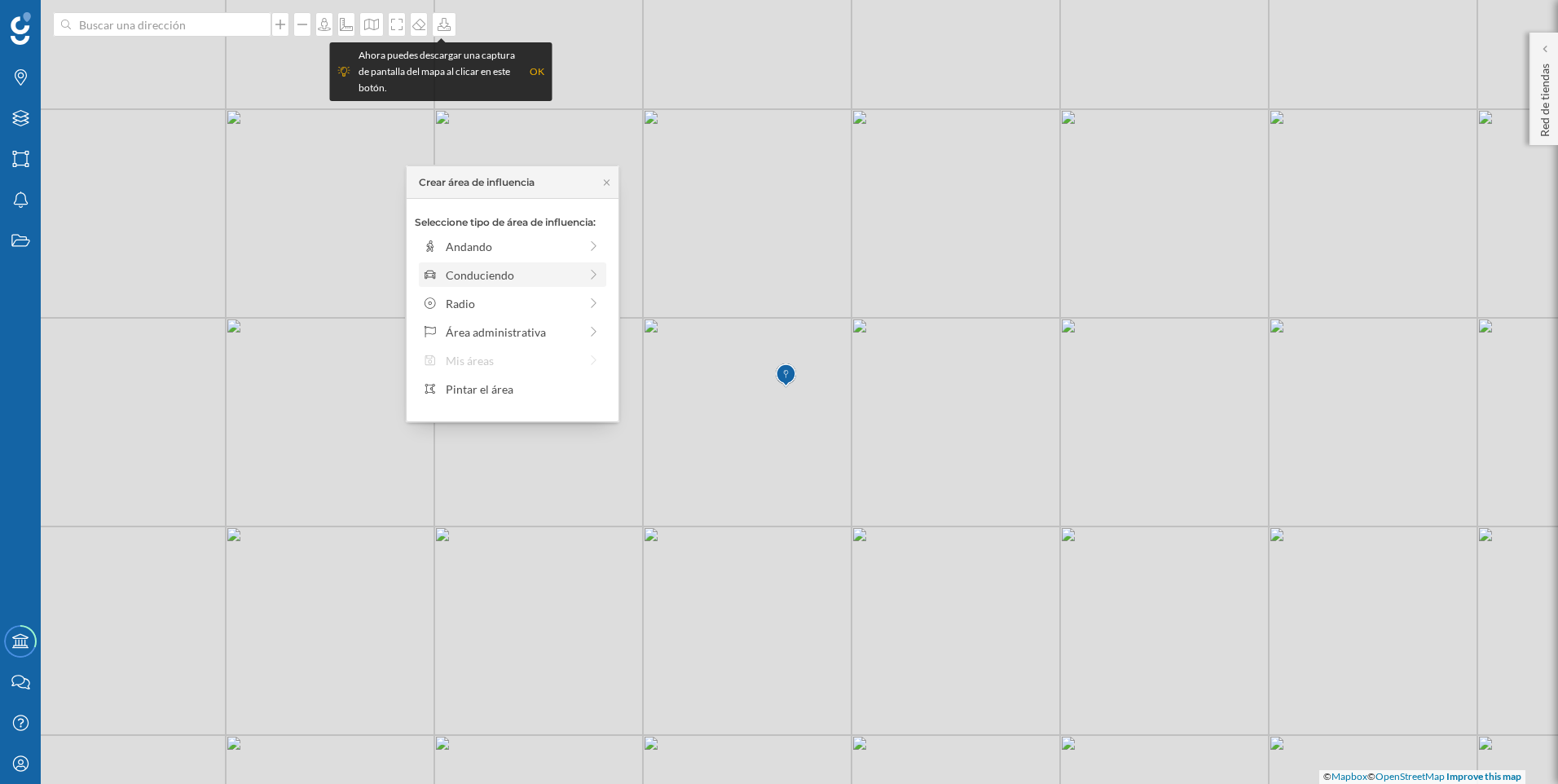
click at [541, 266] on div "Conduciendo" at bounding box center [511, 275] width 133 height 17
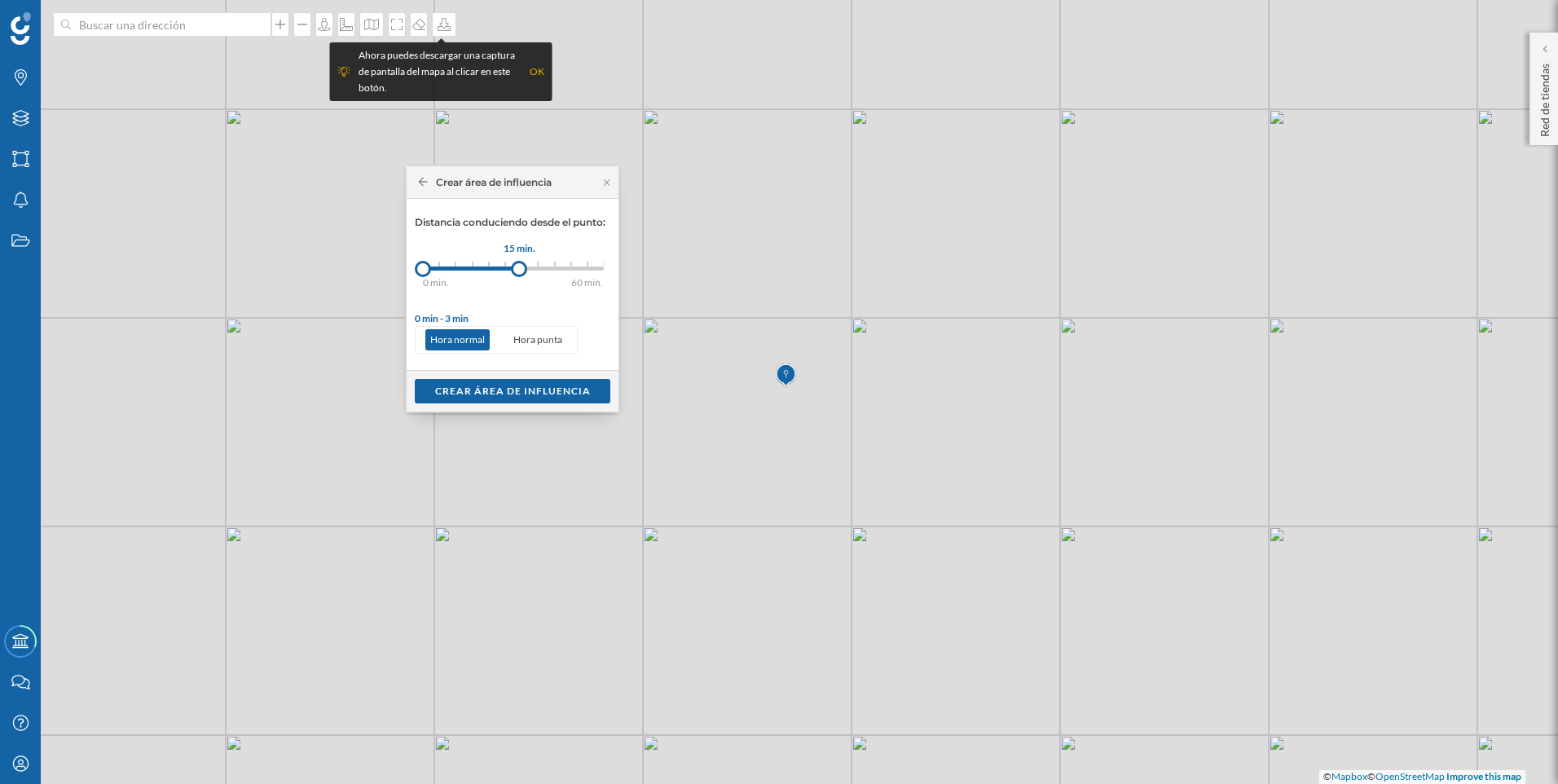
drag, startPoint x: 438, startPoint y: 265, endPoint x: 520, endPoint y: 270, distance: 82.2
click at [520, 270] on div at bounding box center [519, 269] width 17 height 17
click at [490, 385] on div "Crear área de influencia" at bounding box center [512, 390] width 196 height 24
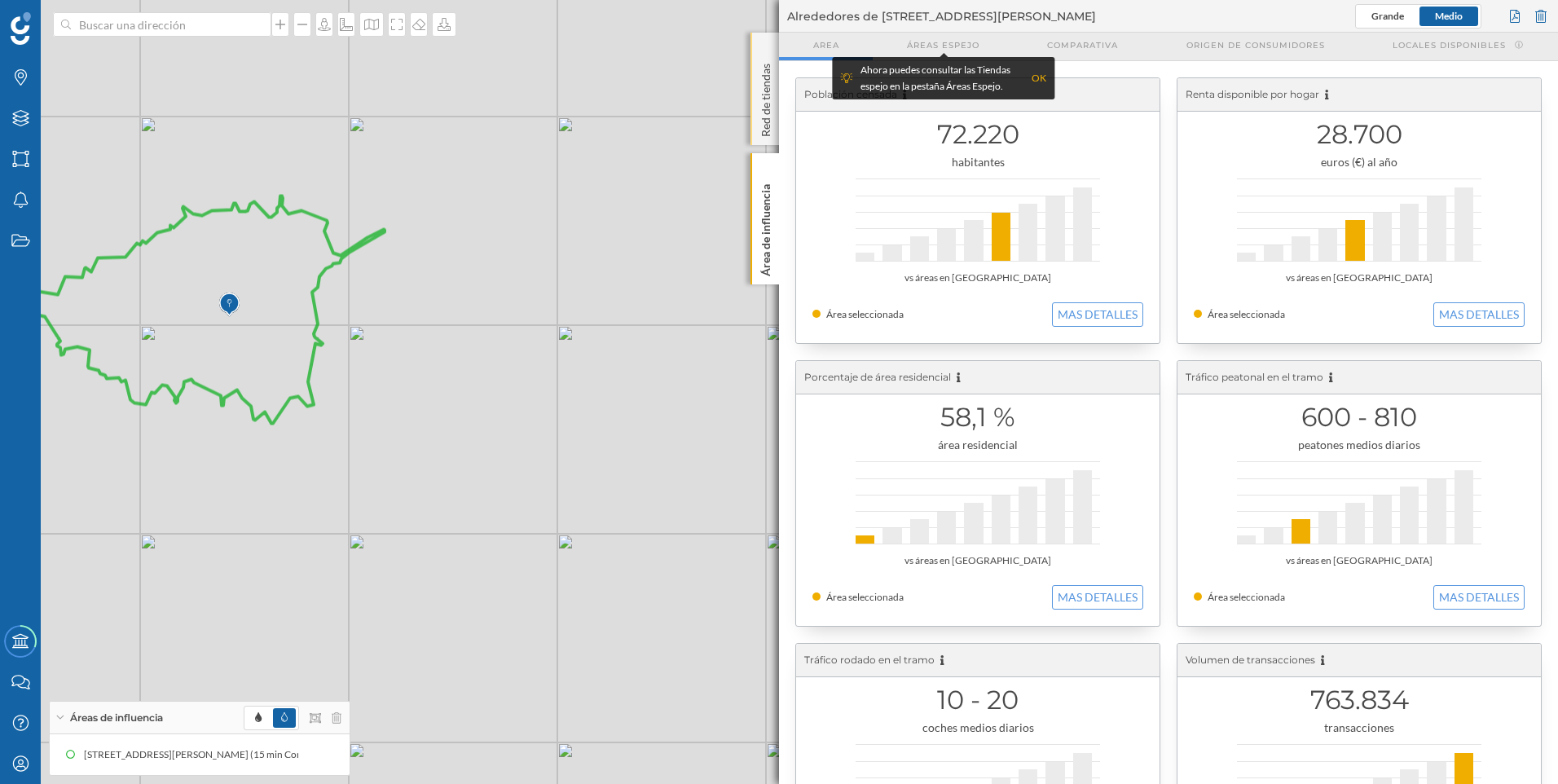
click at [757, 107] on p "Red de tiendas" at bounding box center [766, 96] width 17 height 80
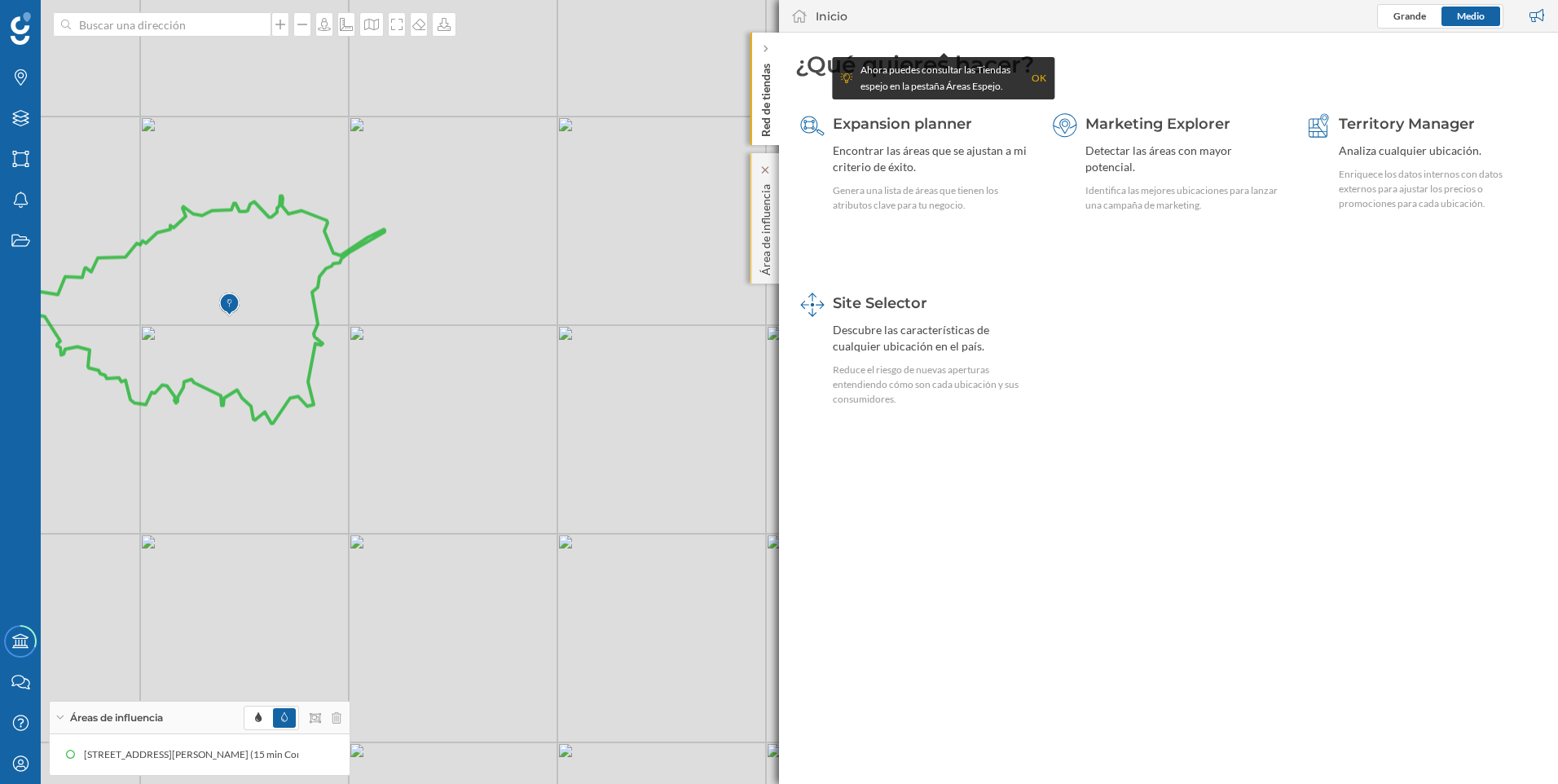
click at [769, 260] on p "Área de influencia" at bounding box center [766, 225] width 17 height 97
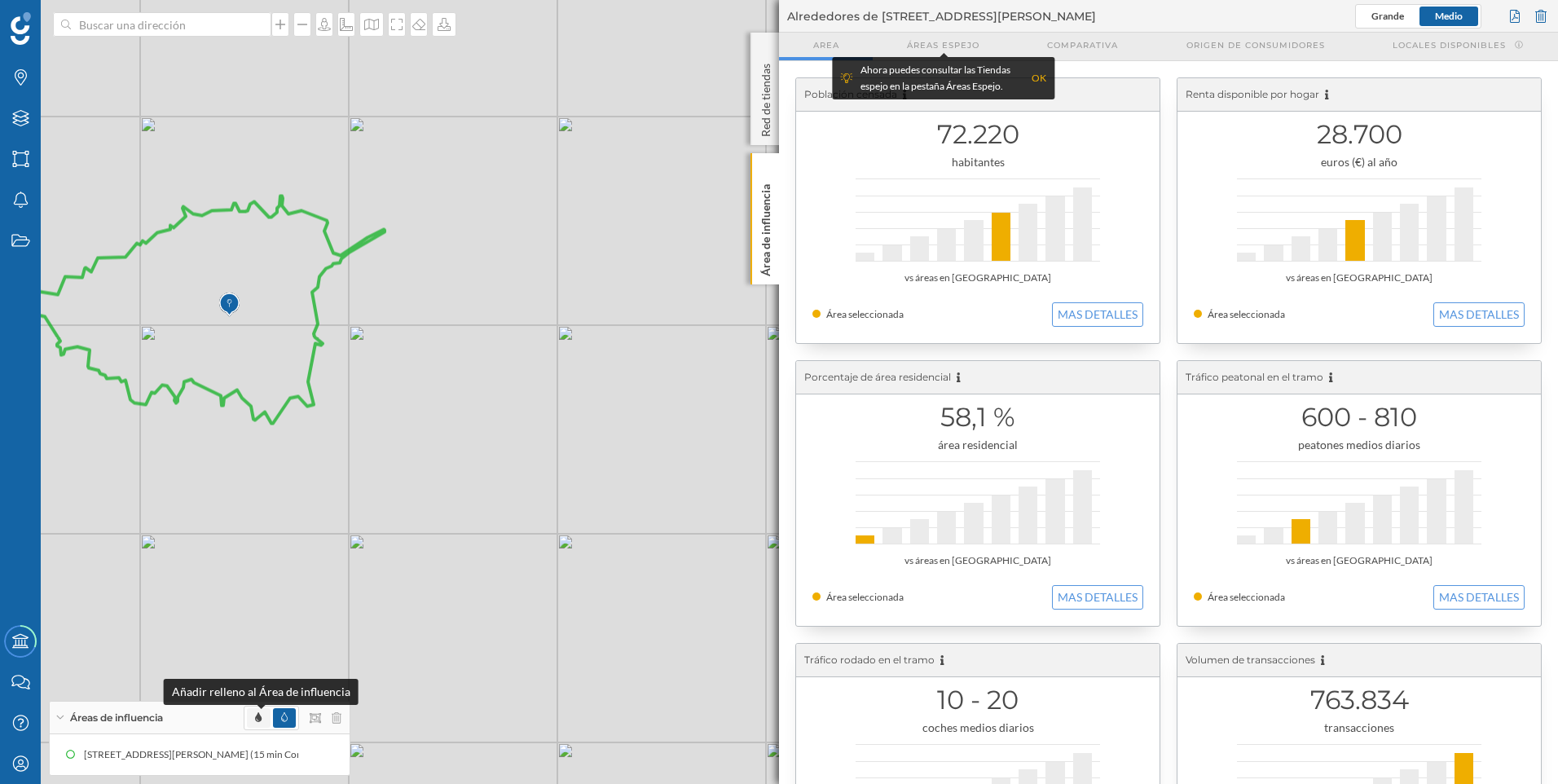
click at [261, 719] on icon at bounding box center [258, 716] width 6 height 10
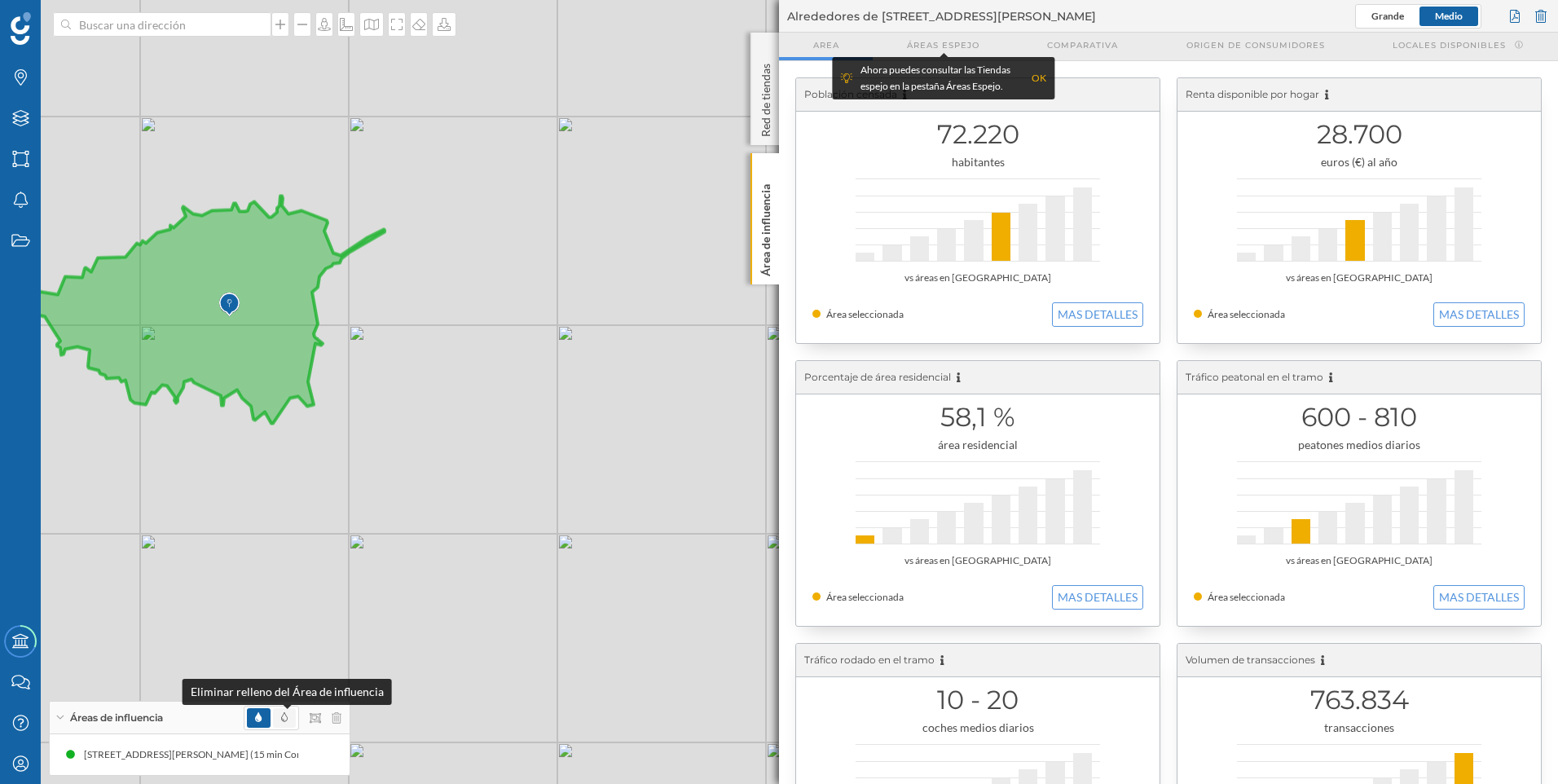
click at [285, 714] on icon at bounding box center [284, 716] width 6 height 10
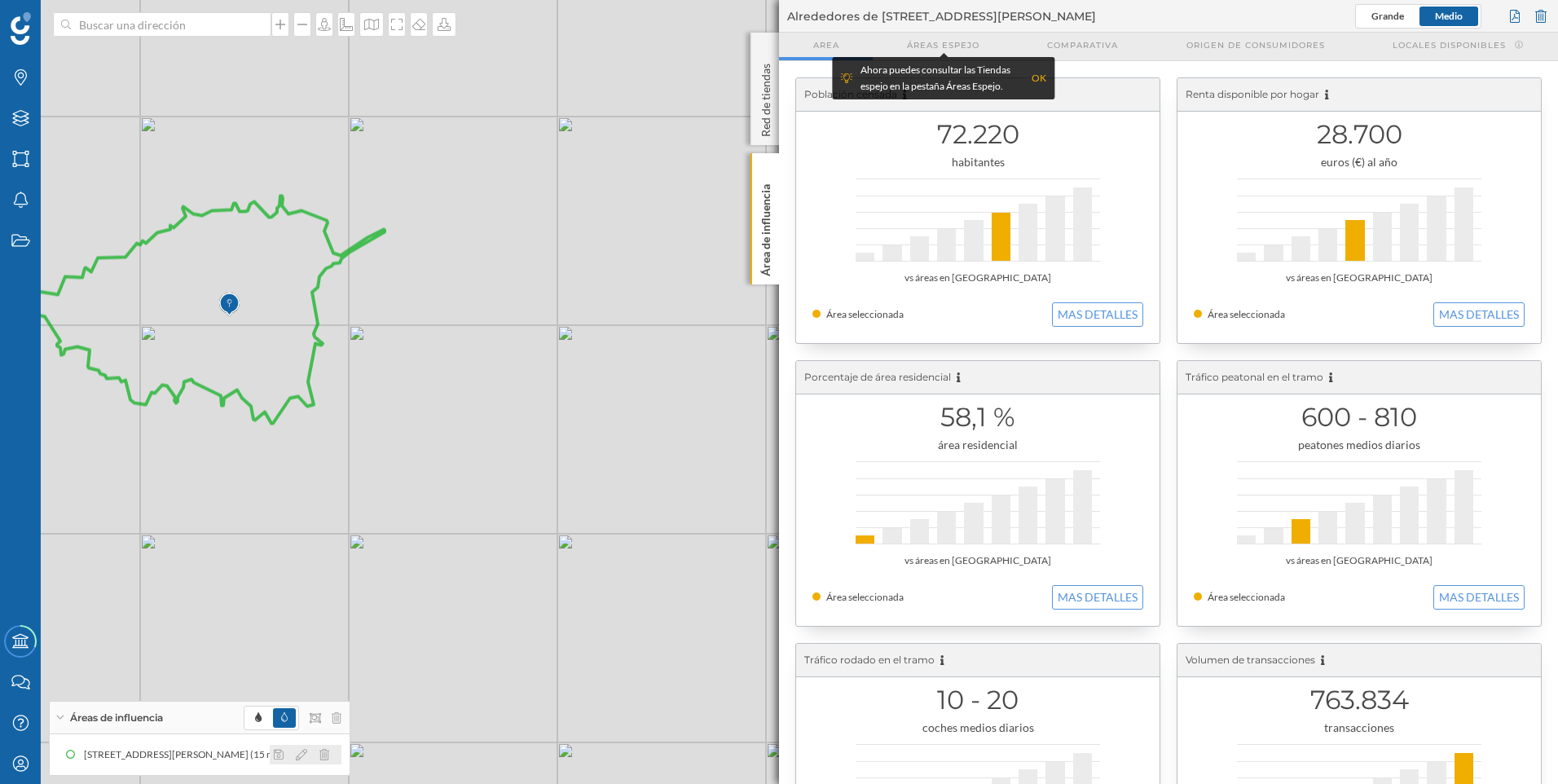
click at [303, 756] on icon at bounding box center [302, 754] width 11 height 11
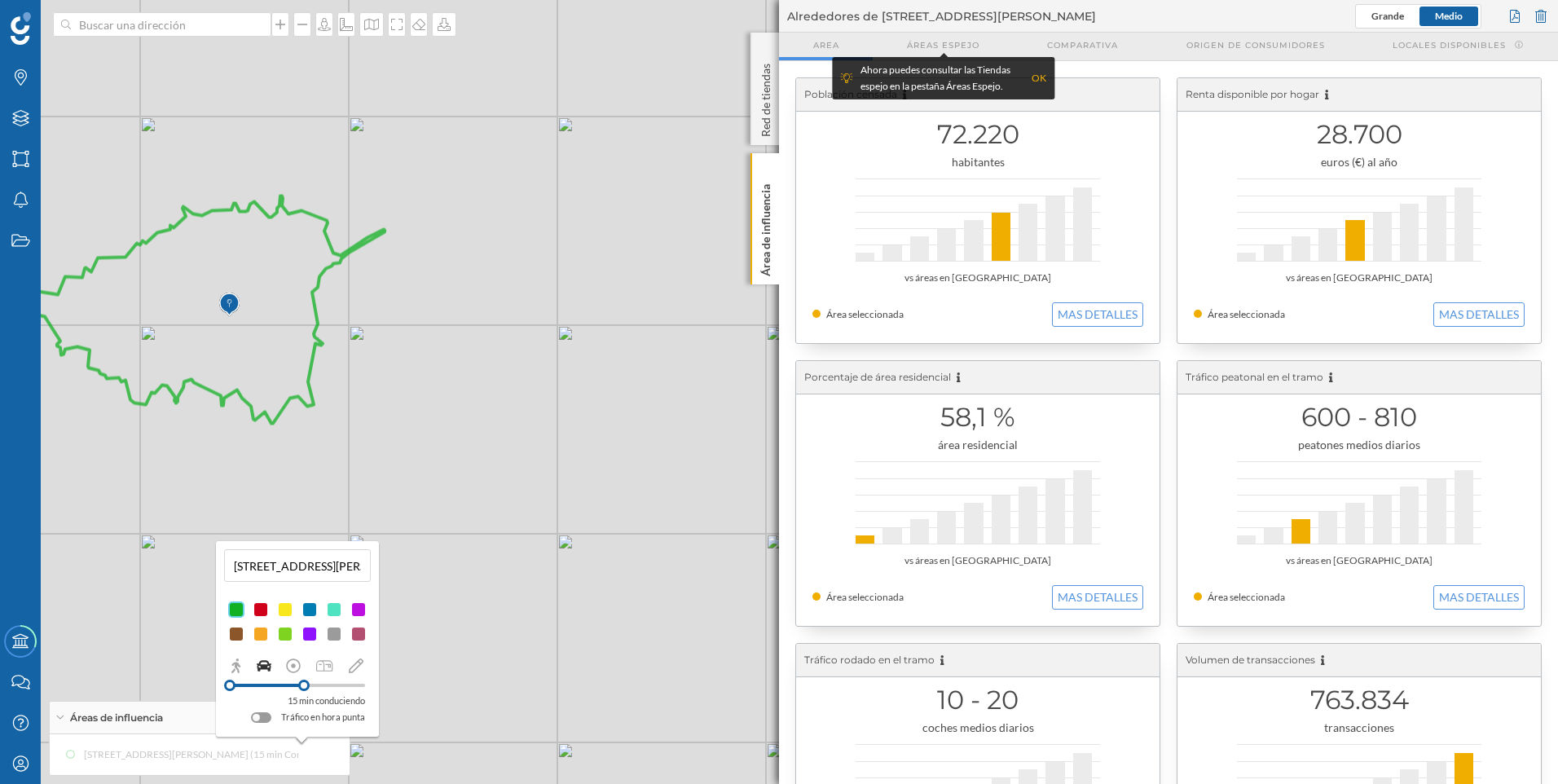
click at [311, 636] on div at bounding box center [310, 634] width 17 height 17
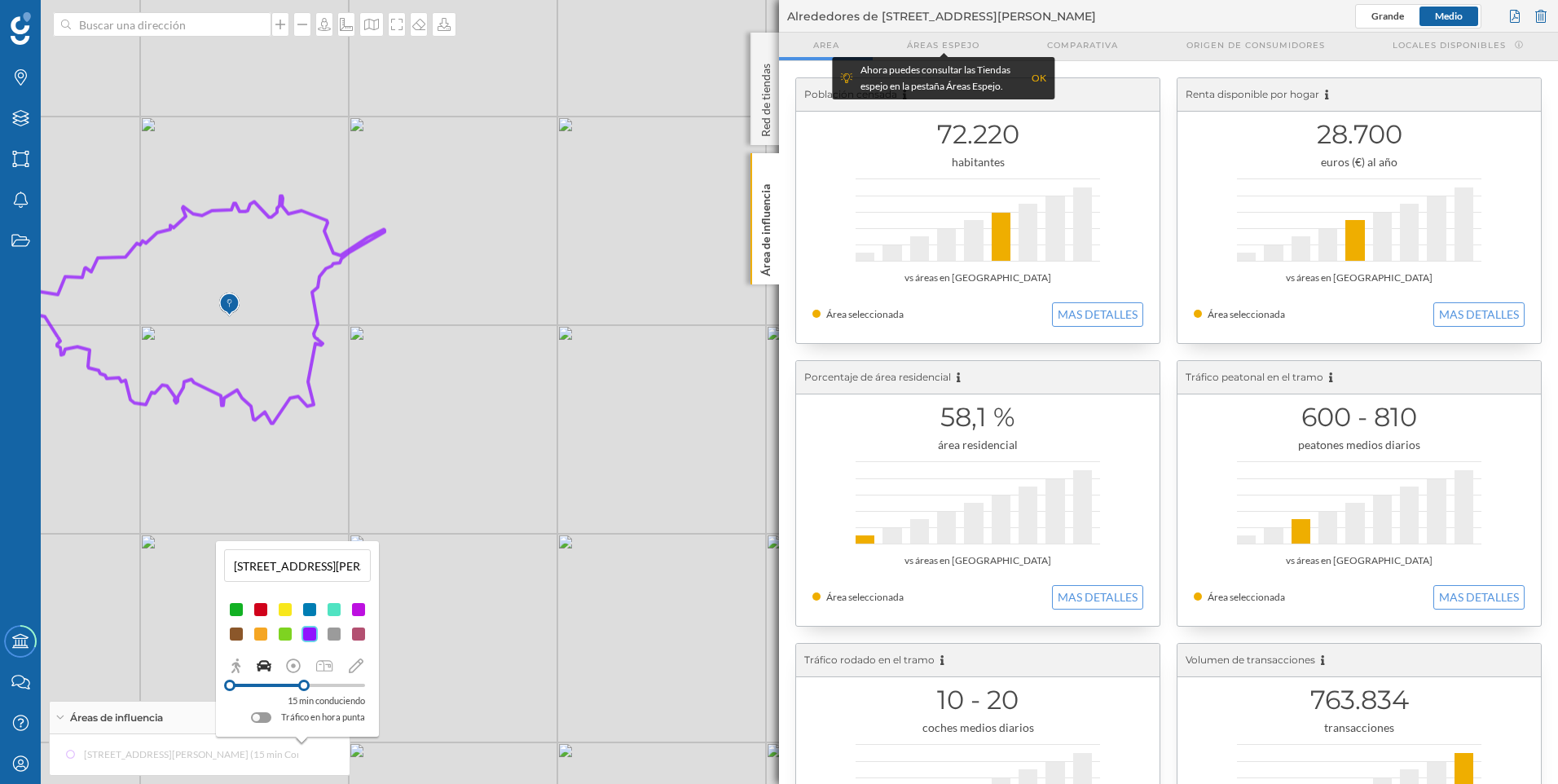
click at [322, 564] on input "[STREET_ADDRESS][PERSON_NAME] (15 min Conduciendo)" at bounding box center [297, 565] width 136 height 24
click at [356, 595] on button at bounding box center [358, 594] width 17 height 17
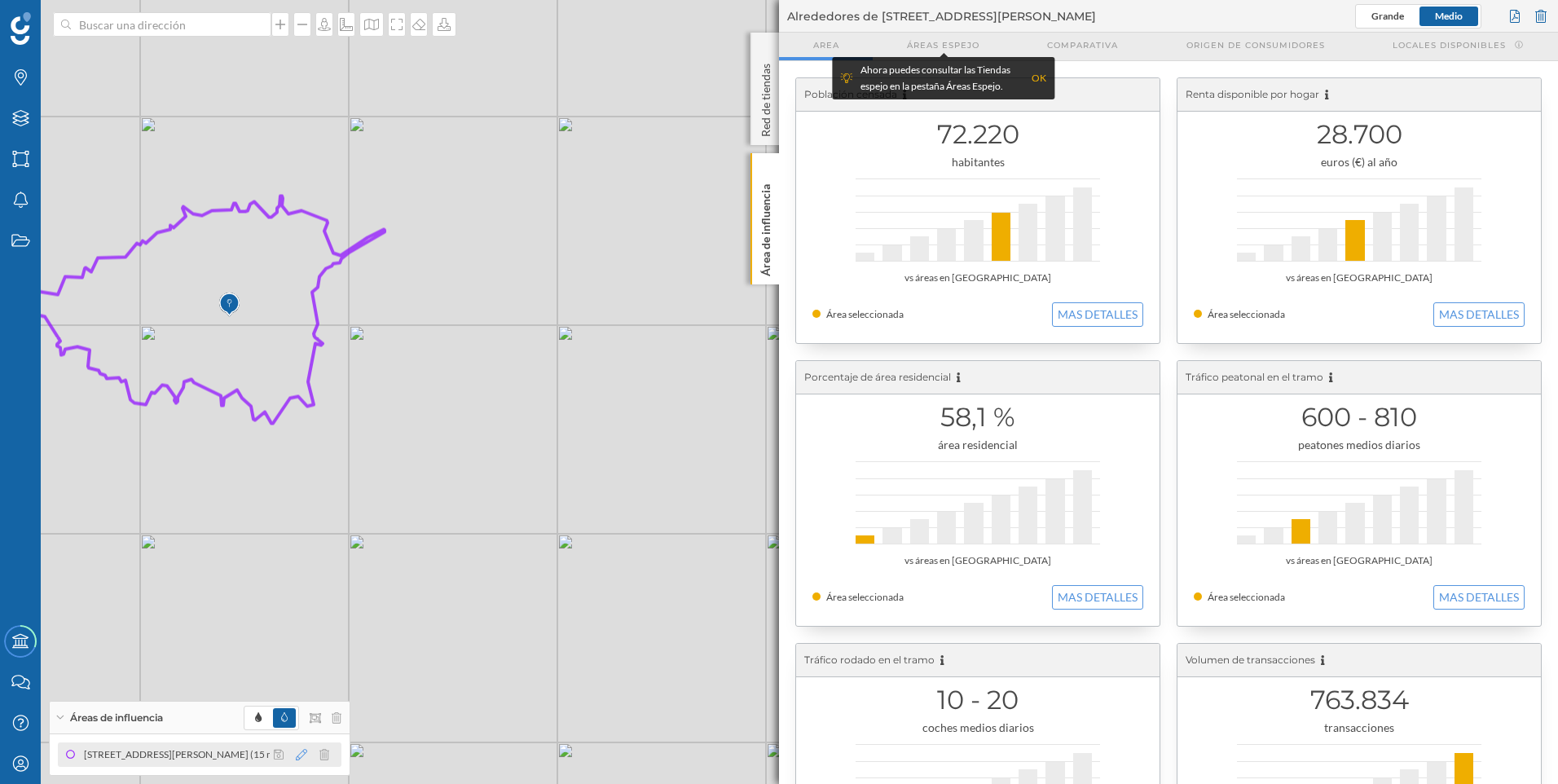
click at [303, 754] on icon at bounding box center [302, 754] width 11 height 11
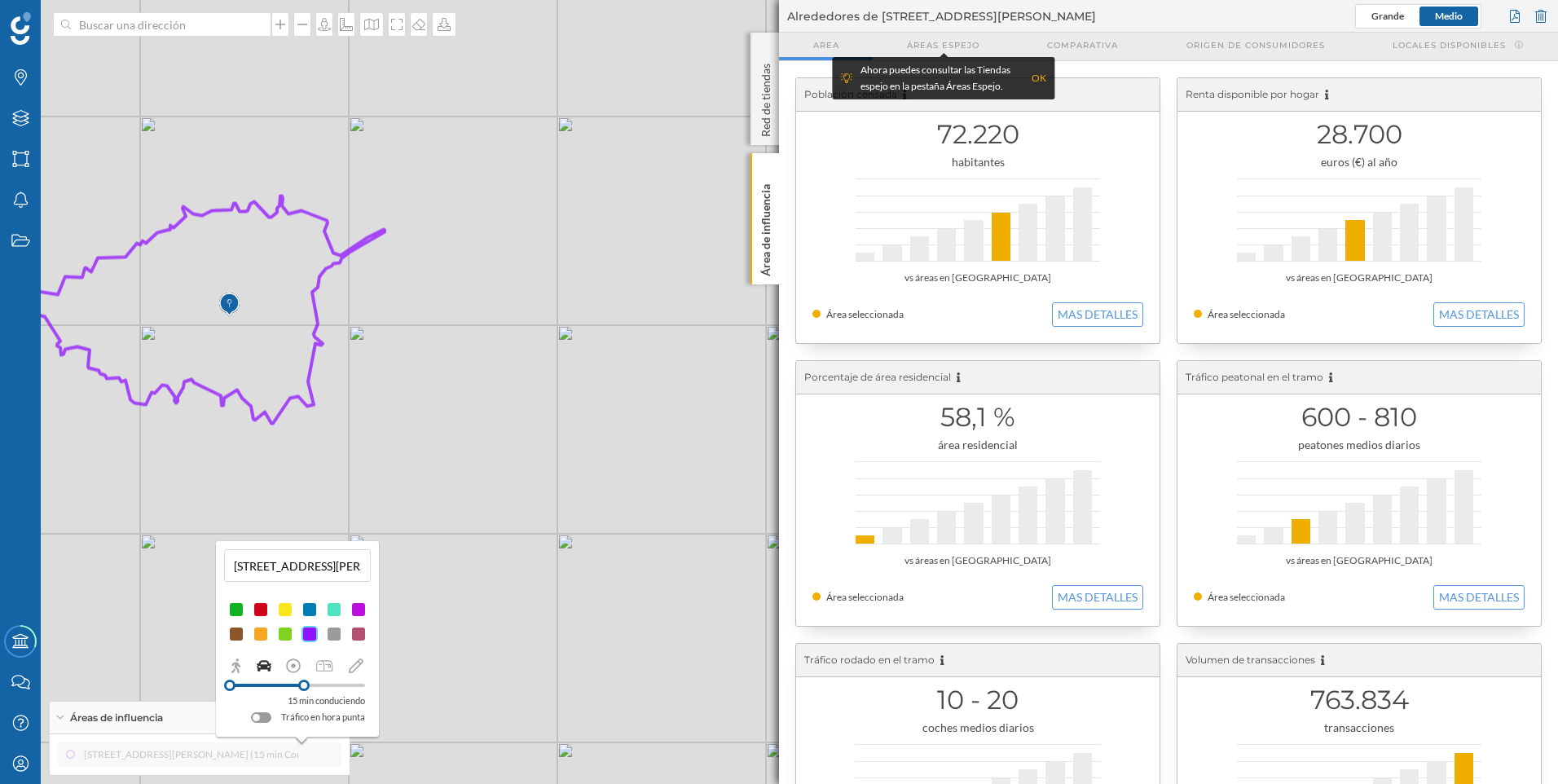
click at [303, 551] on div "[STREET_ADDRESS][PERSON_NAME] (15 min Conduciendo)" at bounding box center [297, 565] width 147 height 32
click at [297, 566] on input "[STREET_ADDRESS][PERSON_NAME] (15 min Conduciendo)" at bounding box center [297, 565] width 136 height 24
drag, startPoint x: 234, startPoint y: 565, endPoint x: 457, endPoint y: 570, distance: 223.1
click at [457, 570] on div "Marcas Capas Áreas Notificaciones Estados Academy Contacta con nosotros Centro …" at bounding box center [779, 392] width 1558 height 784
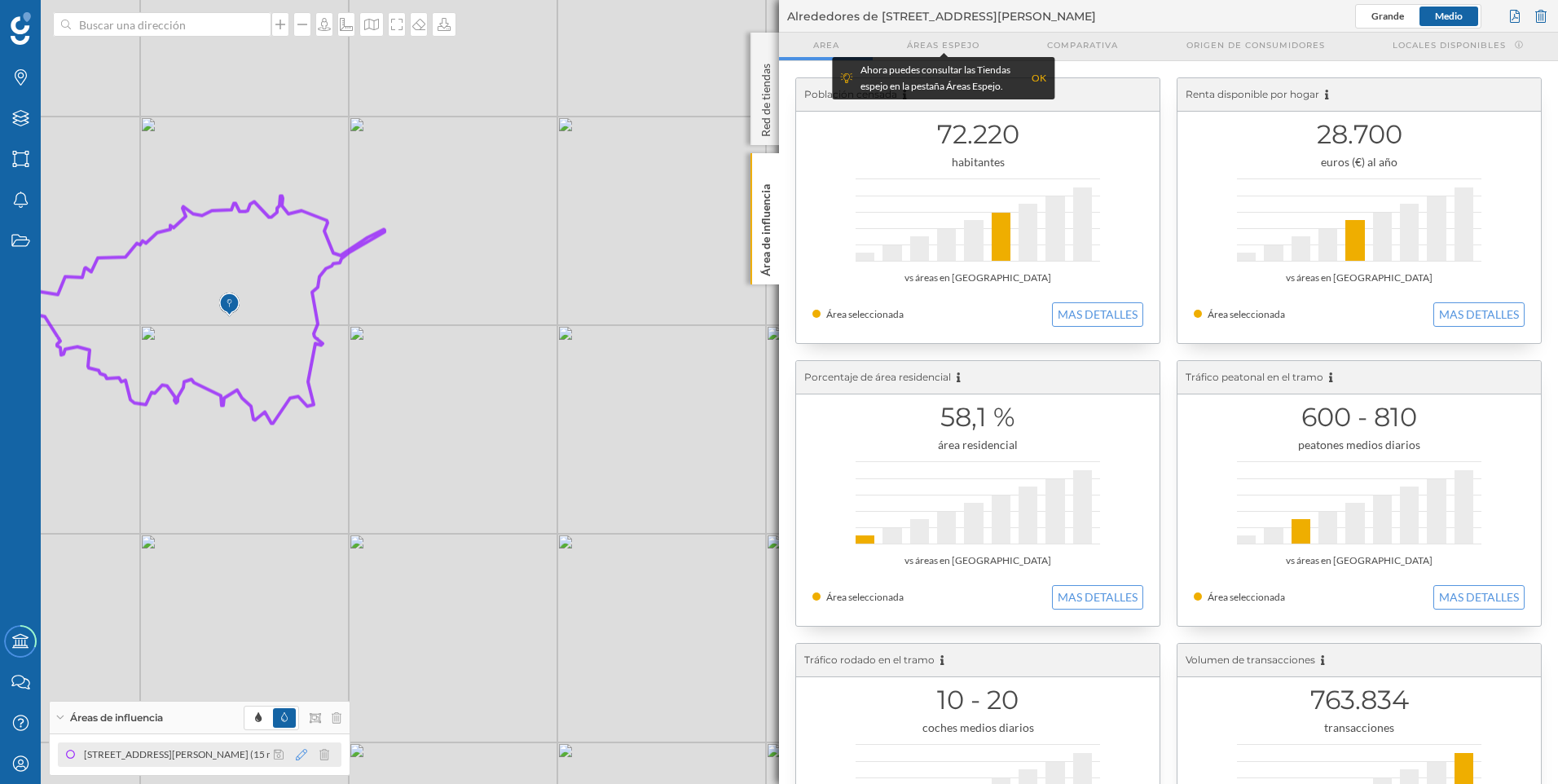
click at [297, 752] on icon at bounding box center [302, 754] width 11 height 11
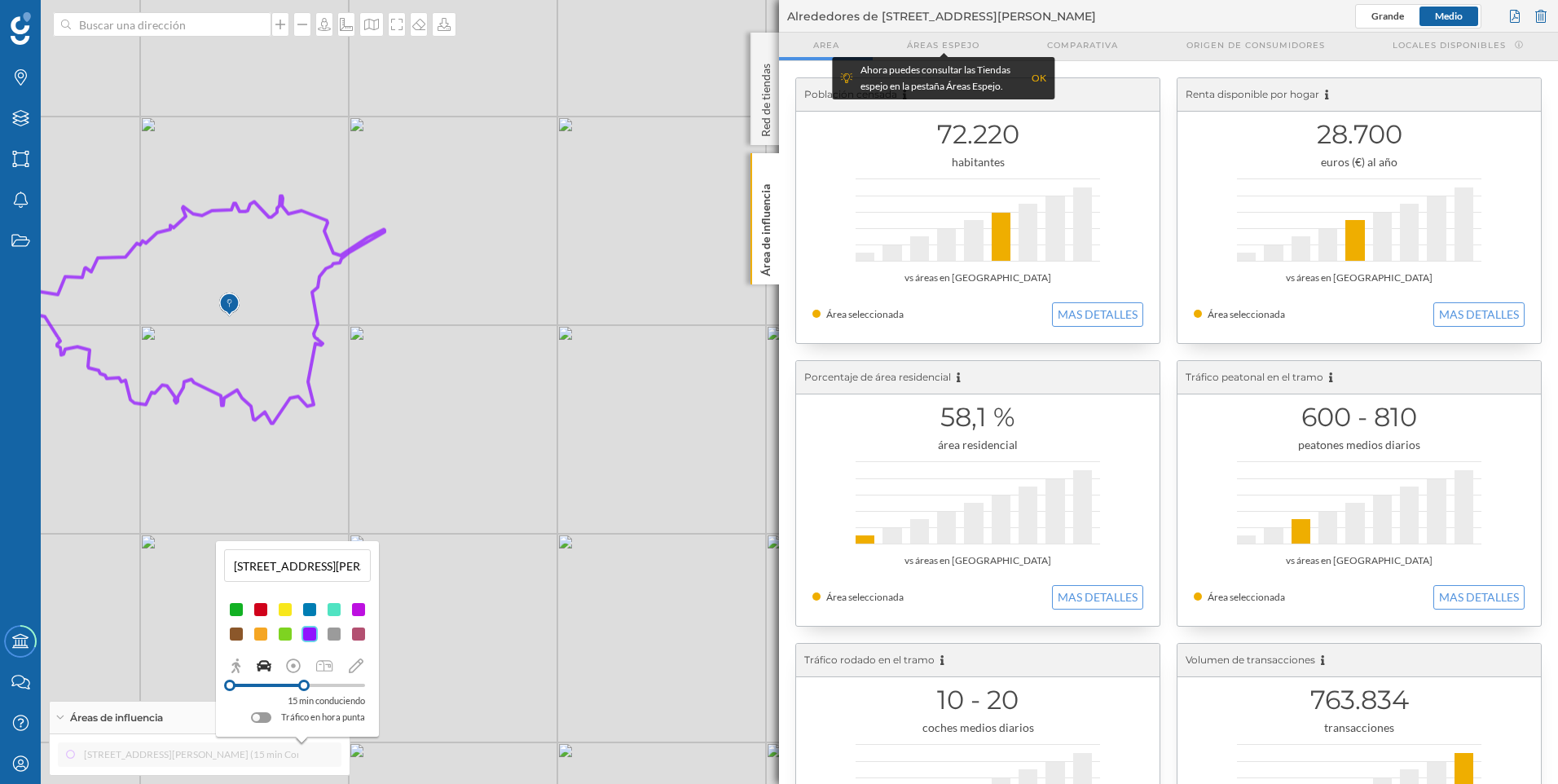
click at [322, 569] on input "[STREET_ADDRESS][PERSON_NAME] (15 min Conduciendo)" at bounding box center [297, 565] width 136 height 24
type input "15 minutos coche"
click at [359, 594] on button at bounding box center [358, 594] width 17 height 17
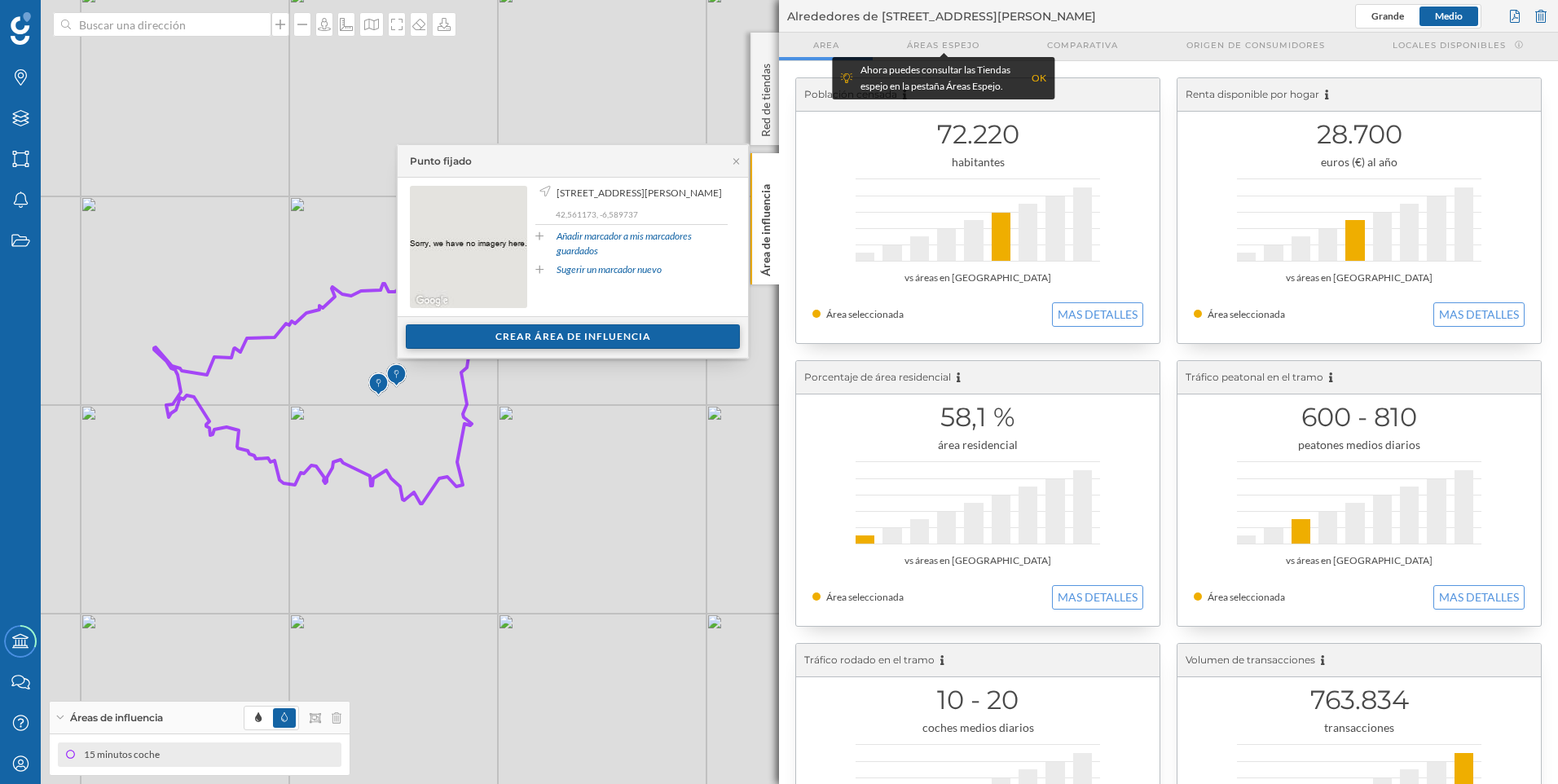
click at [576, 347] on div "Crear área de influencia" at bounding box center [573, 336] width 334 height 24
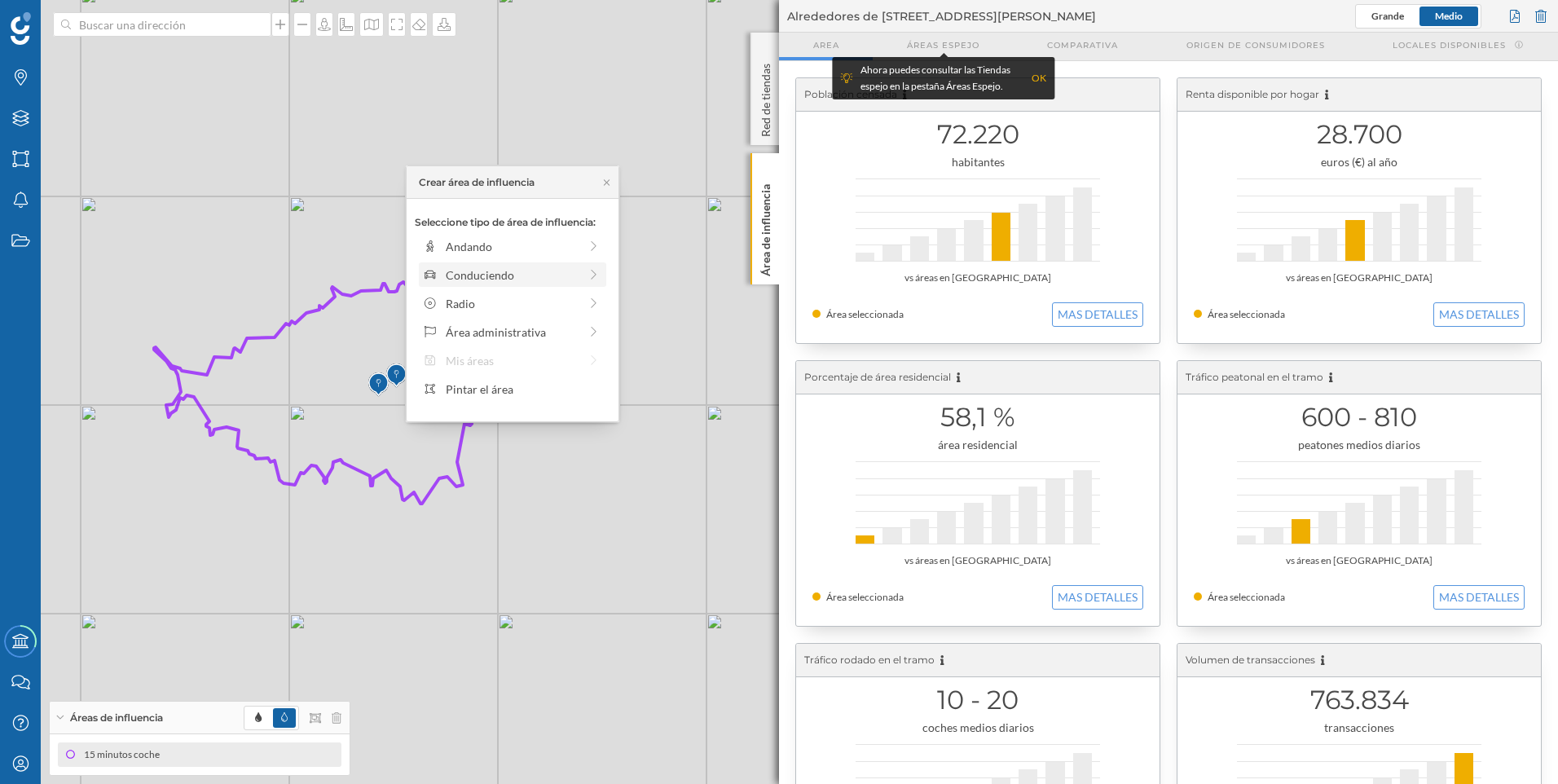
click at [509, 285] on div "Conduciendo" at bounding box center [512, 275] width 187 height 24
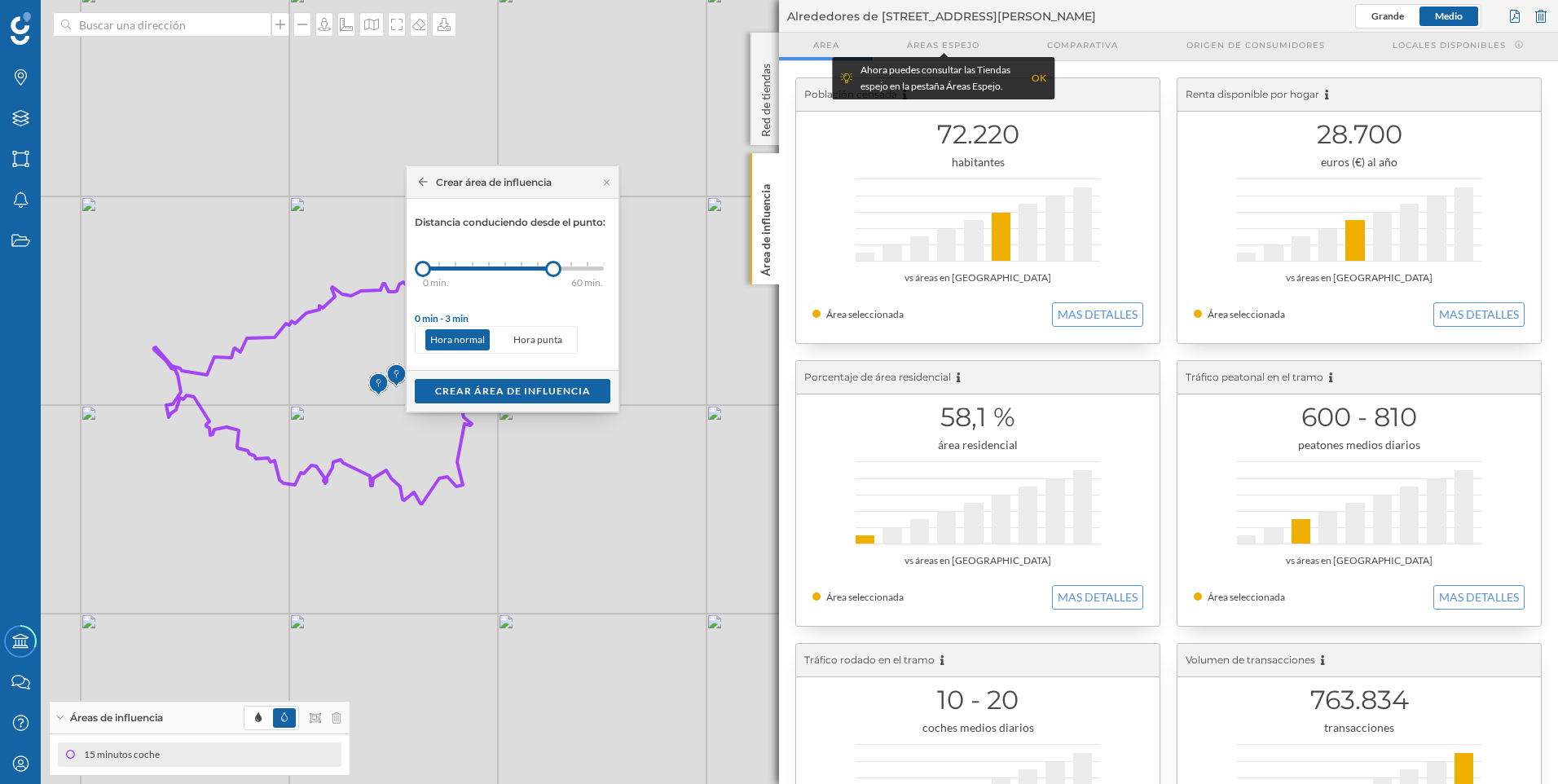
drag, startPoint x: 438, startPoint y: 272, endPoint x: 554, endPoint y: 278, distance: 116.2
click at [554, 278] on div "0 min. 3 min. 5 min. 7 min. 10 min. 12 min. 15 min. 20 min. 30 min. 45 min. 50 …" at bounding box center [513, 268] width 181 height 20
drag, startPoint x: 427, startPoint y: 267, endPoint x: 526, endPoint y: 274, distance: 99.2
click at [526, 274] on div at bounding box center [525, 269] width 17 height 17
drag, startPoint x: 550, startPoint y: 266, endPoint x: 571, endPoint y: 268, distance: 21.1
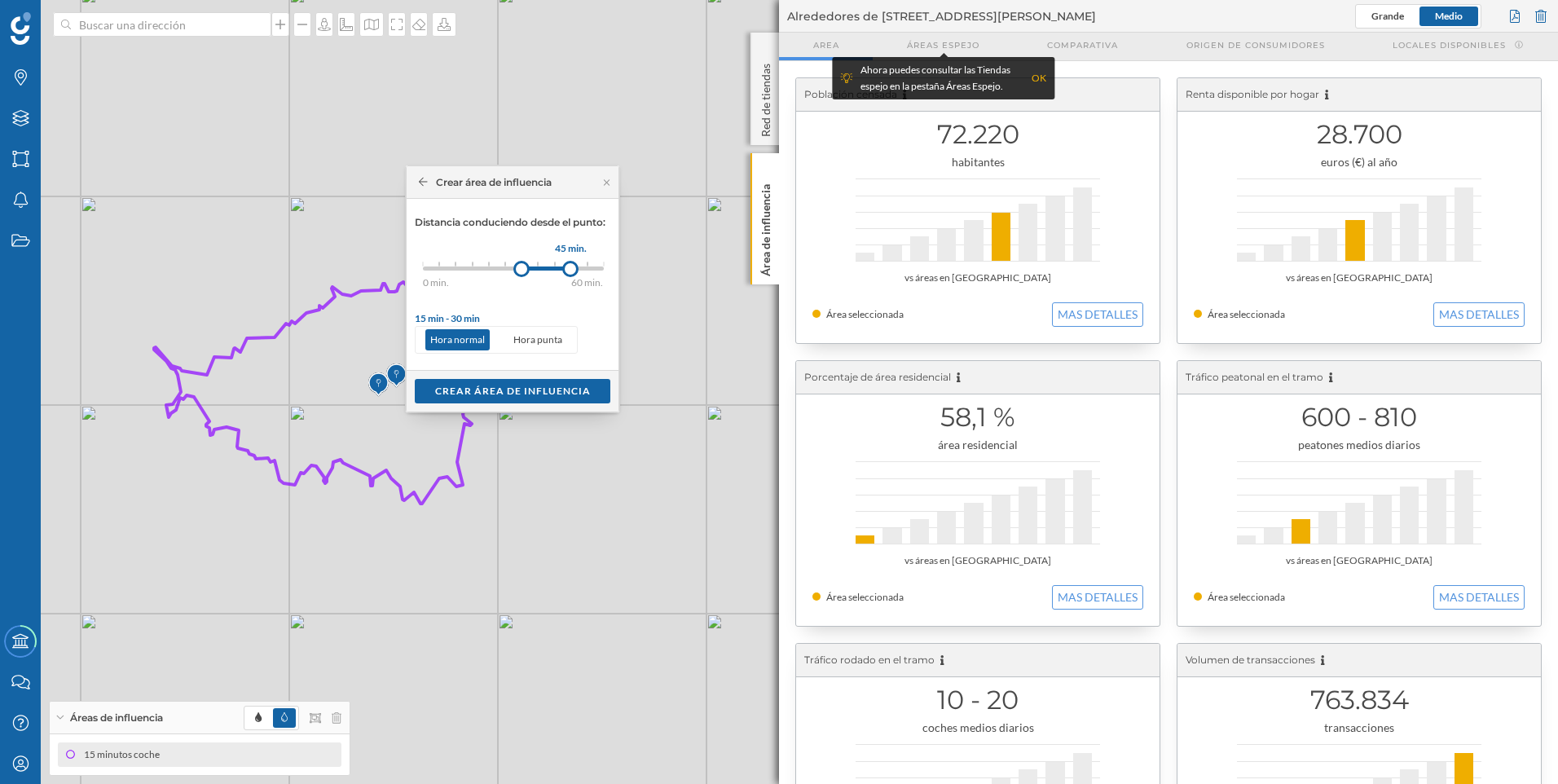
click at [571, 268] on div at bounding box center [571, 269] width 17 height 17
click at [516, 391] on div "Crear área de influencia" at bounding box center [512, 390] width 196 height 24
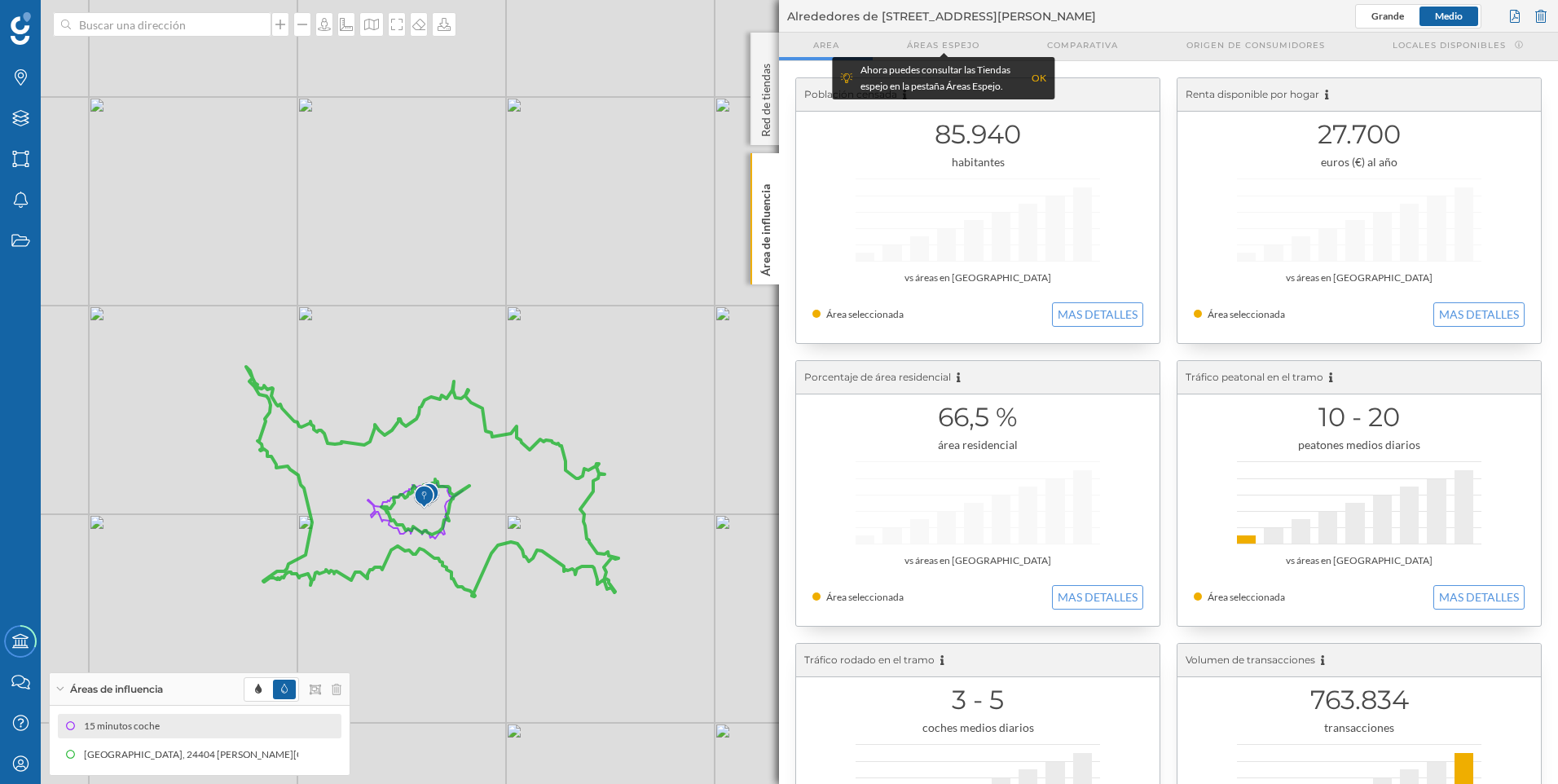
drag, startPoint x: 340, startPoint y: 499, endPoint x: 577, endPoint y: 671, distance: 292.8
click at [577, 671] on div "© Mapbox © OpenStreetMap Improve this map" at bounding box center [779, 392] width 1558 height 784
click at [303, 754] on icon at bounding box center [302, 754] width 11 height 11
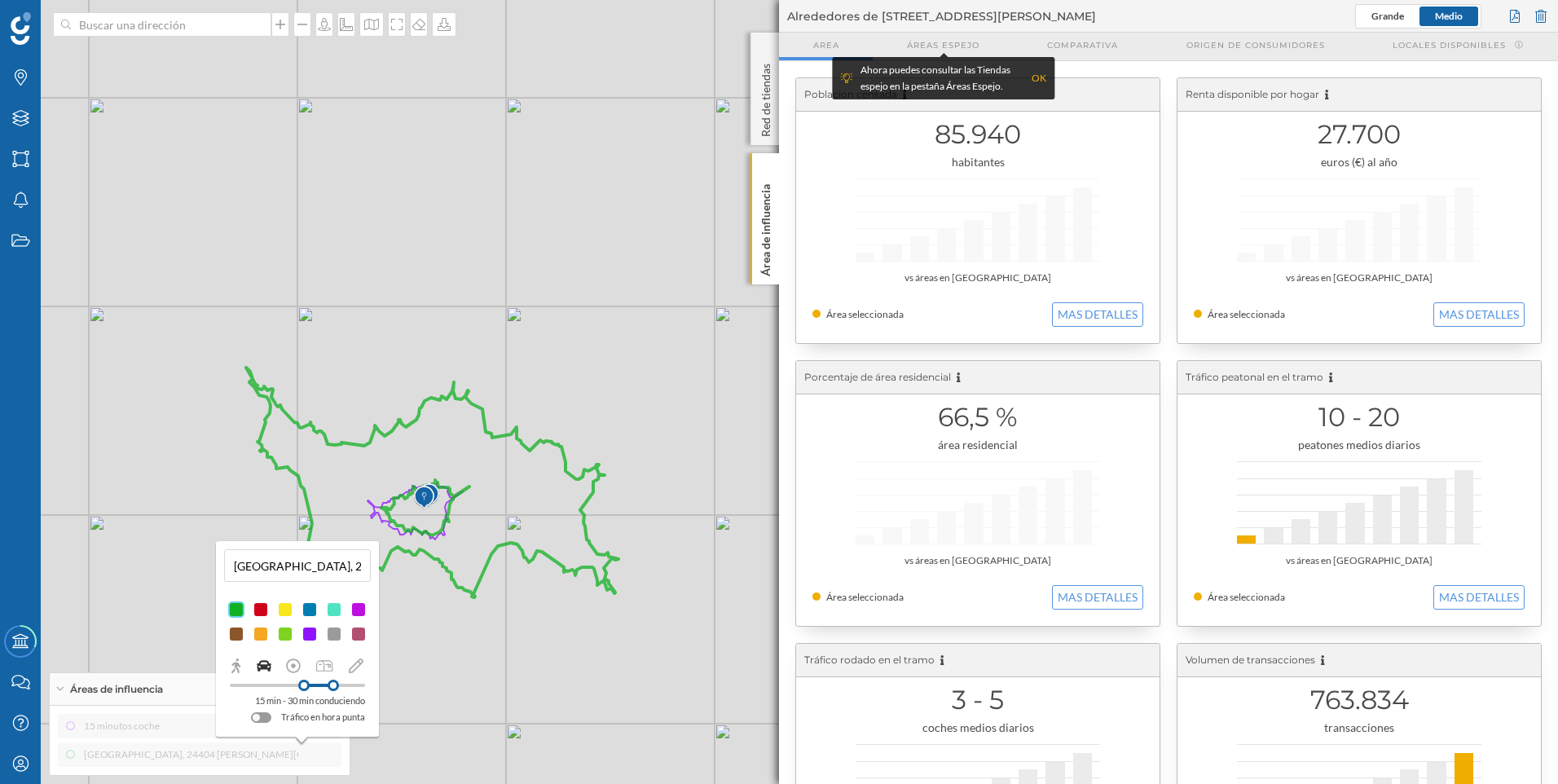
drag, startPoint x: 344, startPoint y: 684, endPoint x: 333, endPoint y: 682, distance: 11.2
click at [333, 682] on div at bounding box center [333, 685] width 11 height 11
click at [287, 701] on div "15 min - 30 min conduciendo Tráfico en hora punta" at bounding box center [297, 690] width 147 height 68
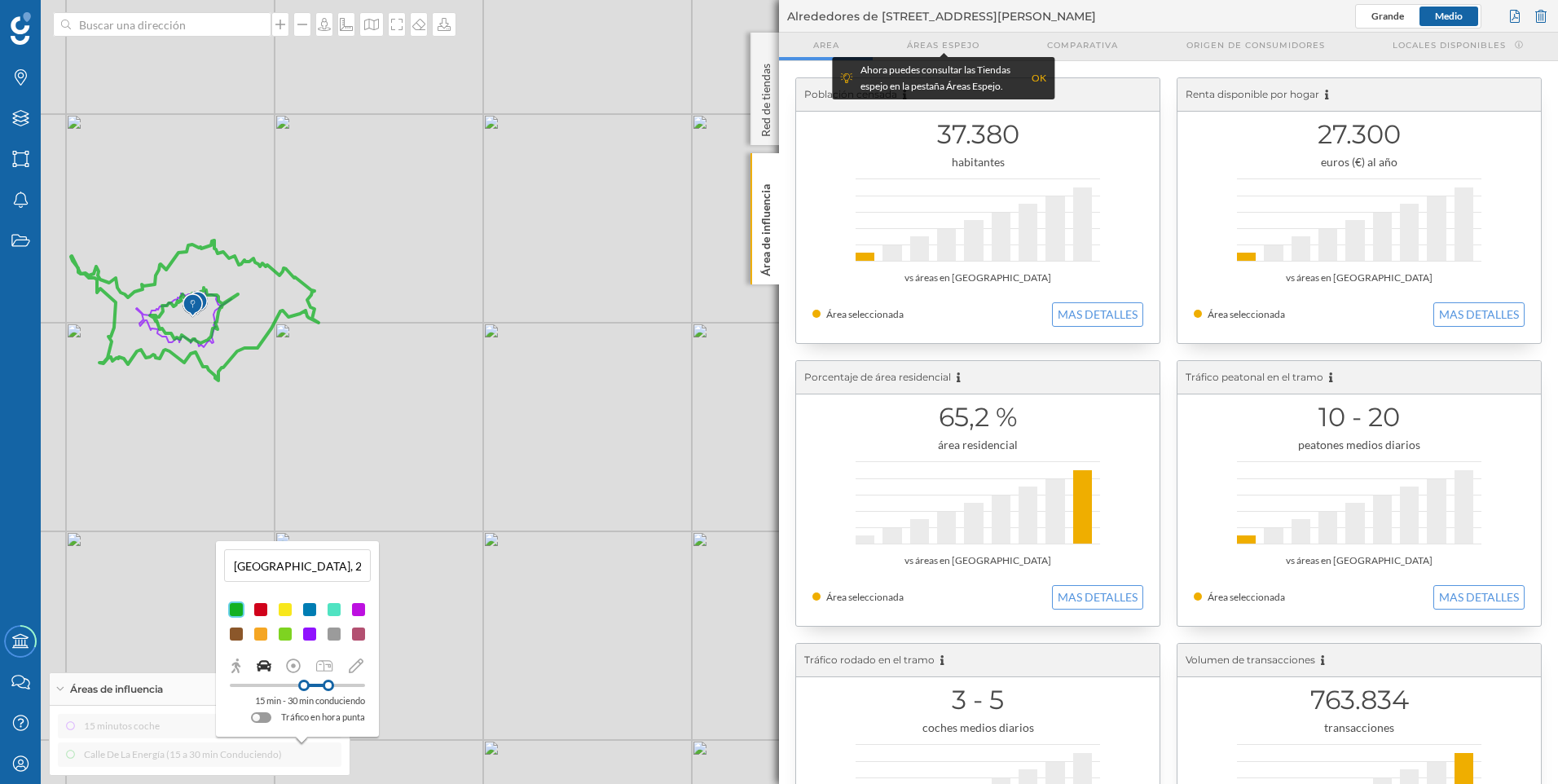
click at [295, 699] on p "15 min - 30 min conduciendo" at bounding box center [310, 700] width 110 height 17
click at [318, 680] on div at bounding box center [298, 685] width 135 height 15
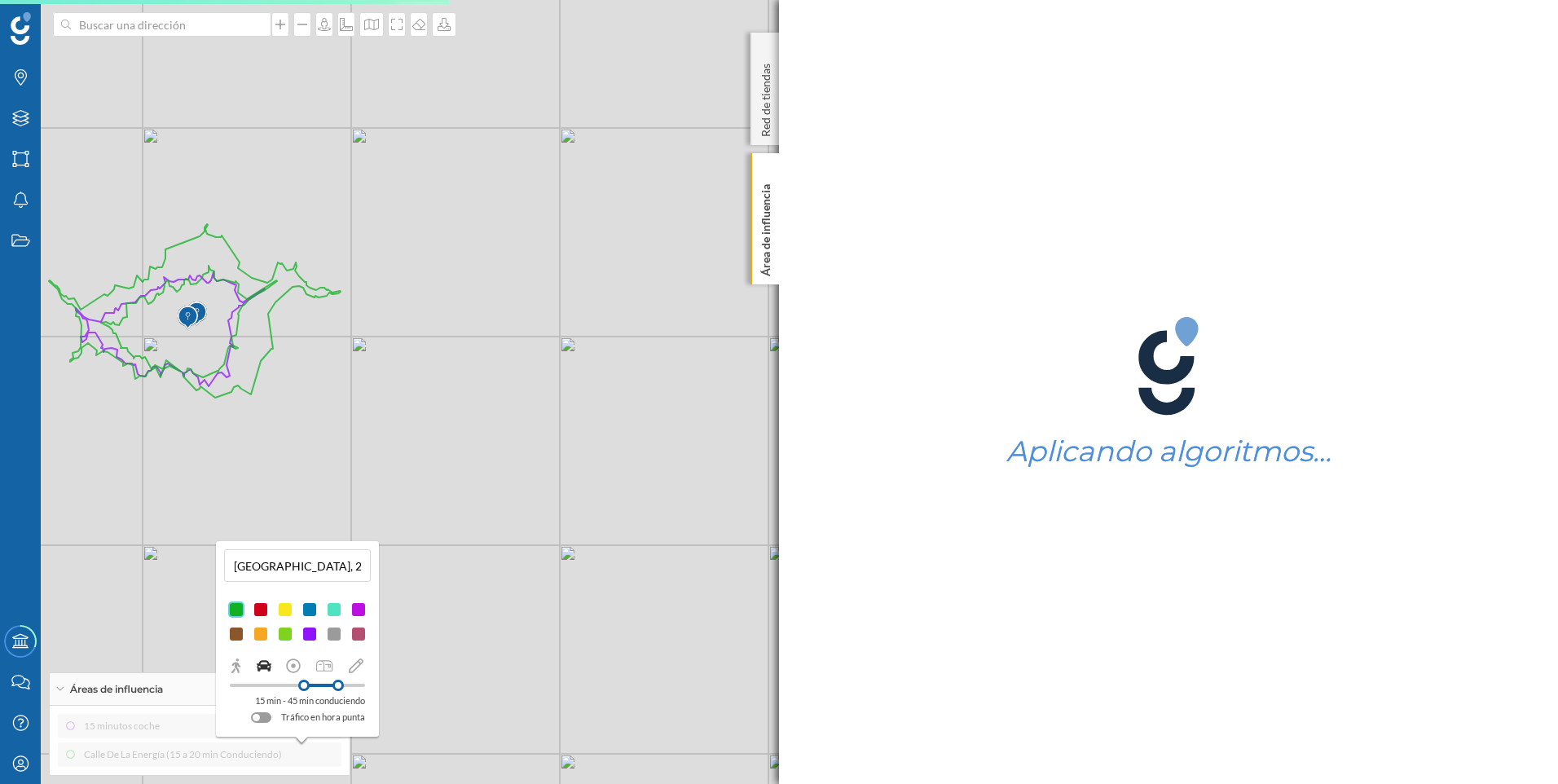
drag, startPoint x: 319, startPoint y: 684, endPoint x: 338, endPoint y: 688, distance: 19.4
click at [338, 688] on div at bounding box center [338, 685] width 11 height 11
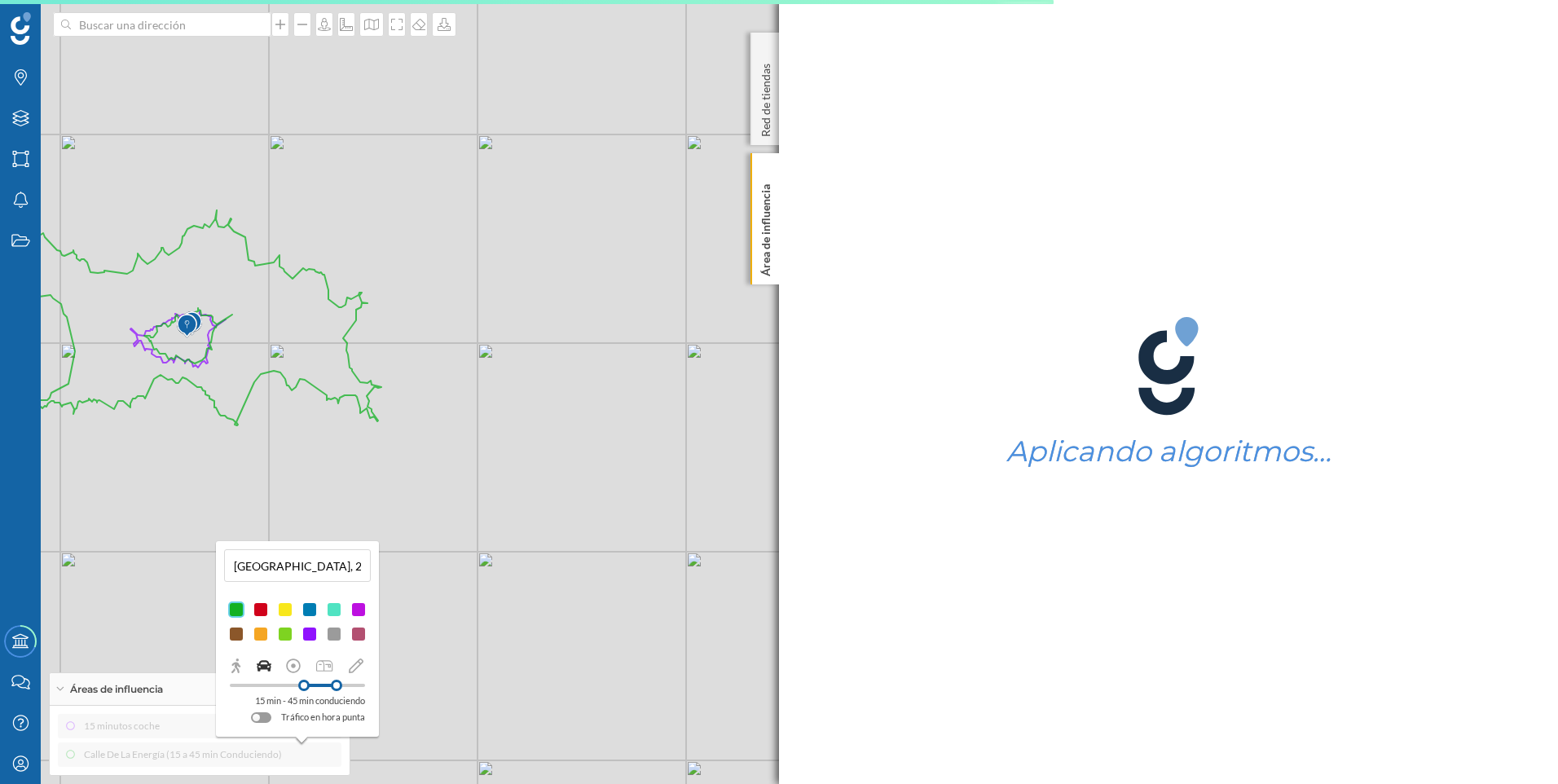
click at [337, 687] on div at bounding box center [336, 685] width 11 height 11
click at [339, 687] on div at bounding box center [341, 685] width 11 height 11
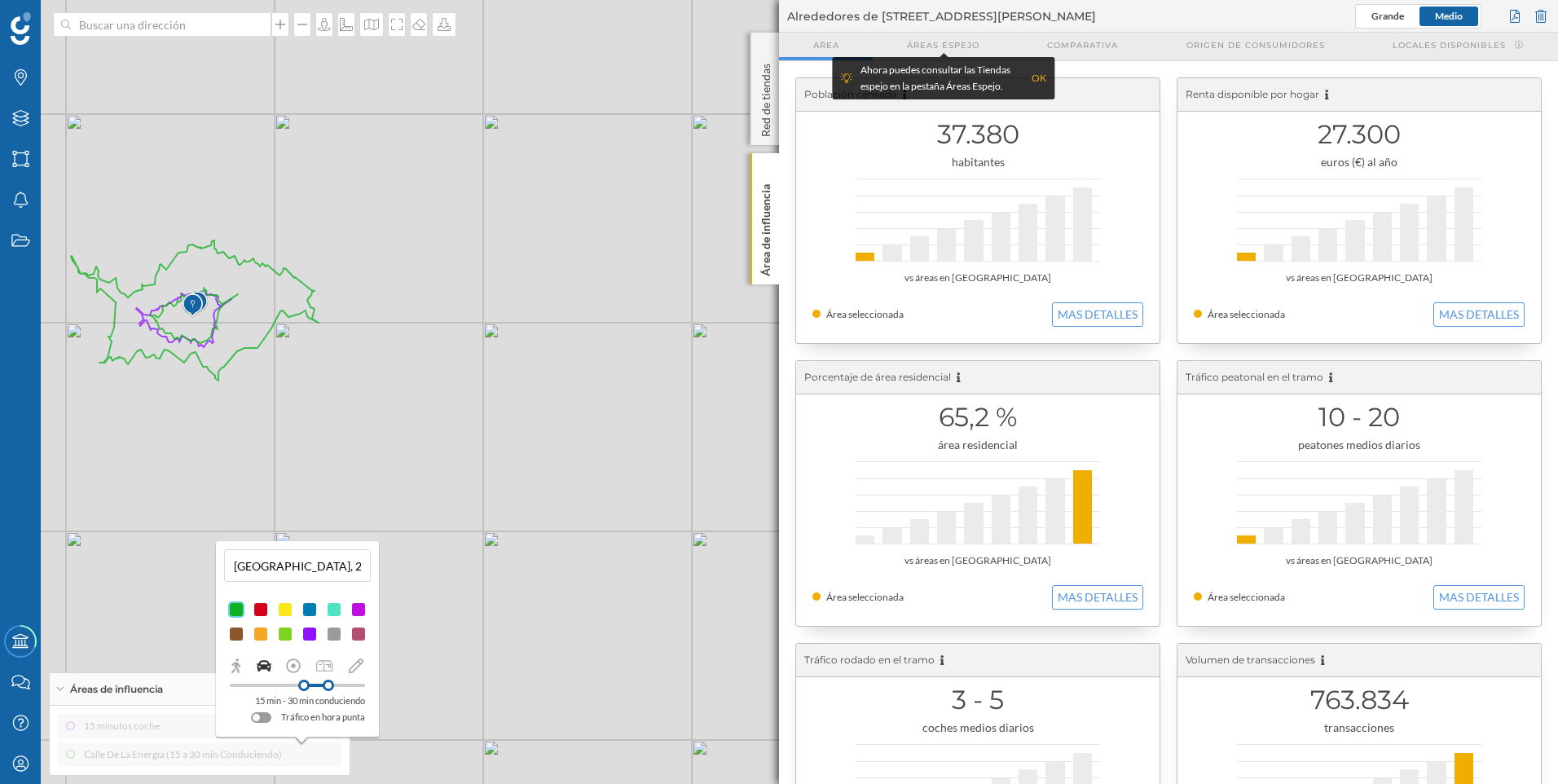
click at [263, 632] on div at bounding box center [261, 634] width 17 height 17
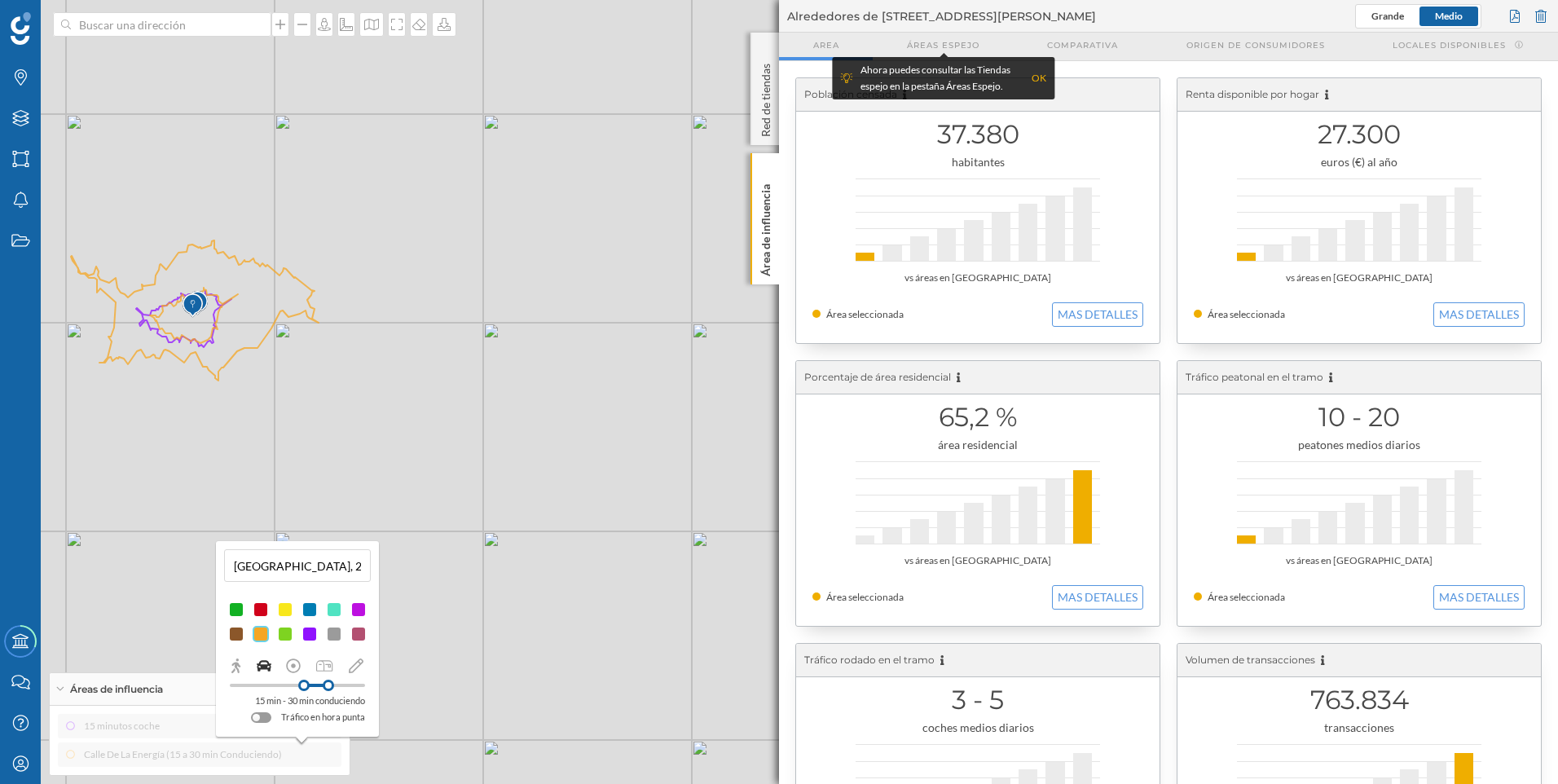
click at [277, 567] on input "[GEOGRAPHIC_DATA], 24404 [PERSON_NAME][GEOGRAPHIC_DATA], [GEOGRAPHIC_DATA] (15 …" at bounding box center [297, 565] width 136 height 24
drag, startPoint x: 242, startPoint y: 562, endPoint x: 444, endPoint y: 576, distance: 202.5
click at [444, 576] on div "Marcas Capas Áreas Notificaciones Estados Academy Contacta con nosotros Centro …" at bounding box center [779, 392] width 1558 height 784
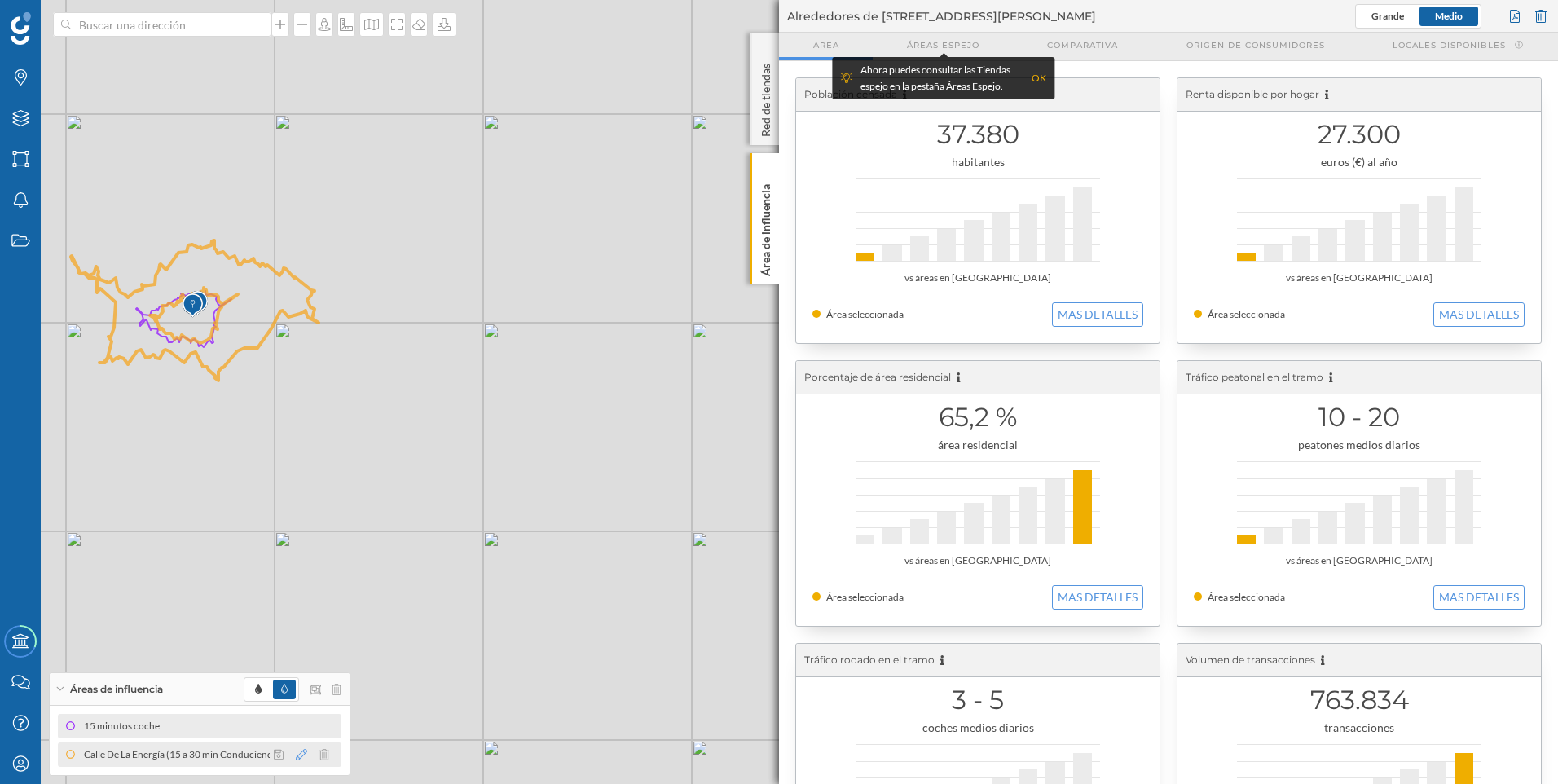
click at [300, 758] on icon at bounding box center [302, 754] width 11 height 11
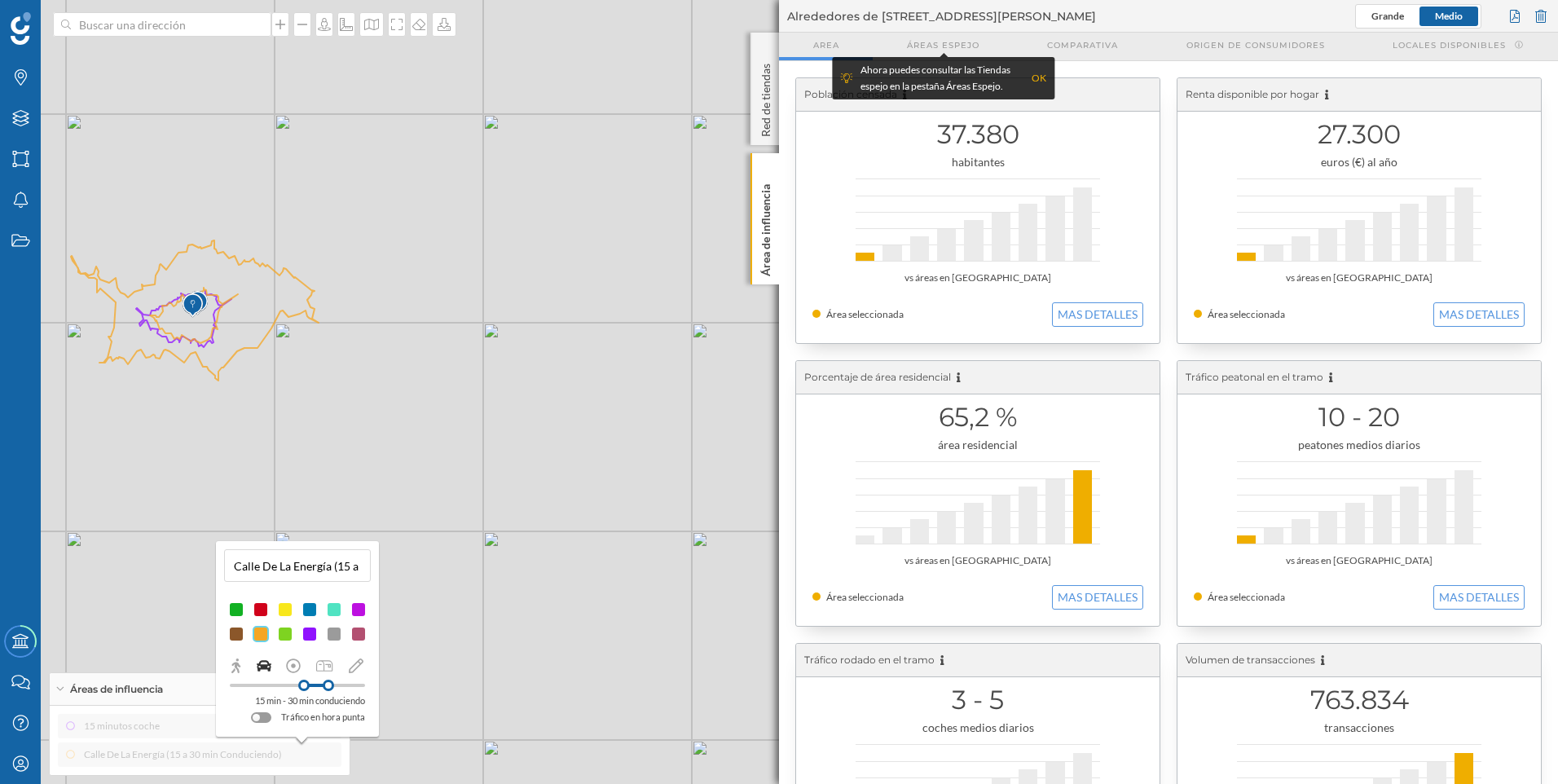
click at [287, 686] on div at bounding box center [298, 686] width 135 height 4
drag, startPoint x: 290, startPoint y: 685, endPoint x: 303, endPoint y: 684, distance: 13.0
click at [303, 684] on div at bounding box center [303, 685] width 11 height 11
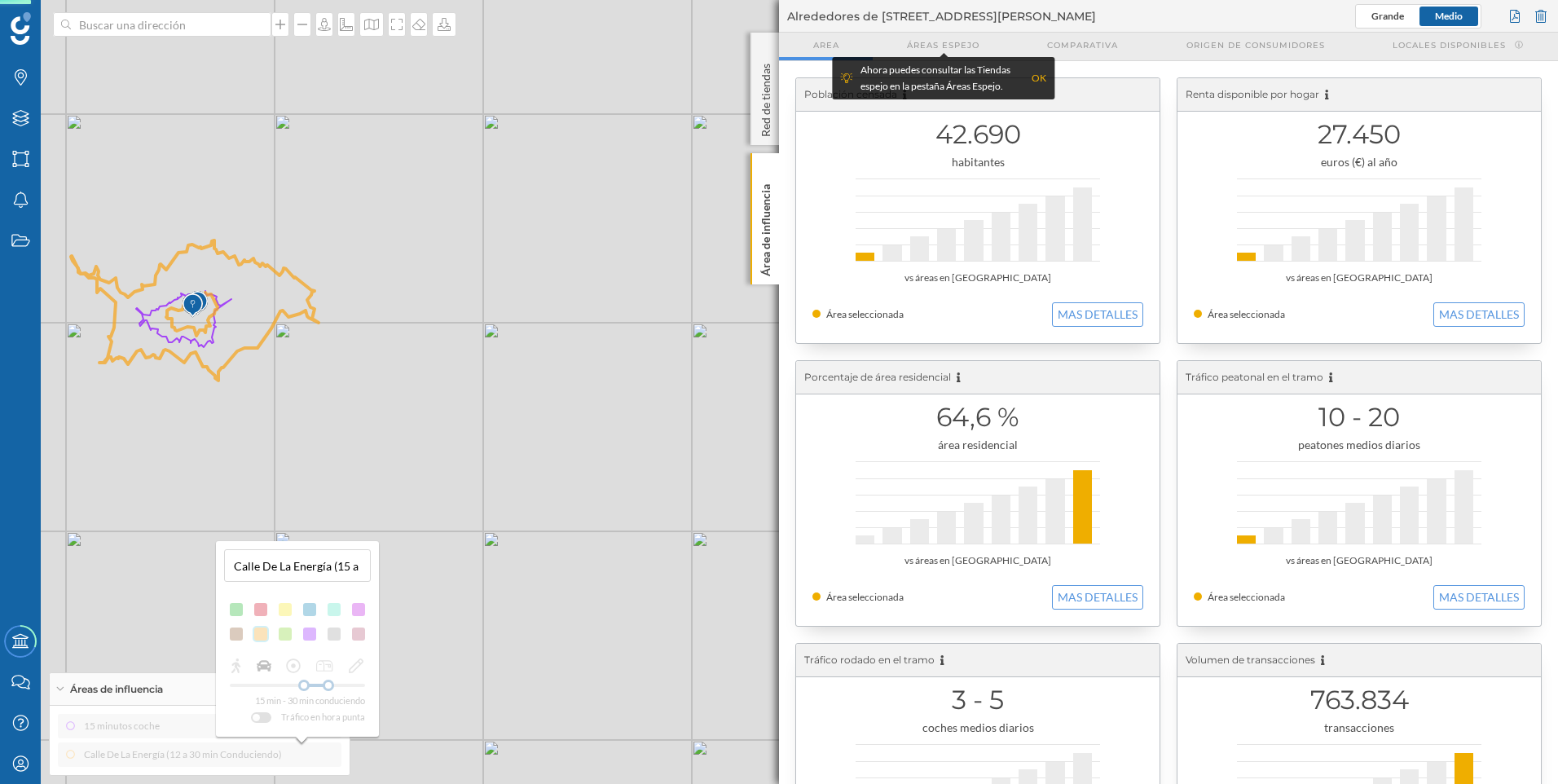
click at [328, 684] on div "15 min - 30 min conduciendo Tráfico en hora punta" at bounding box center [297, 690] width 147 height 68
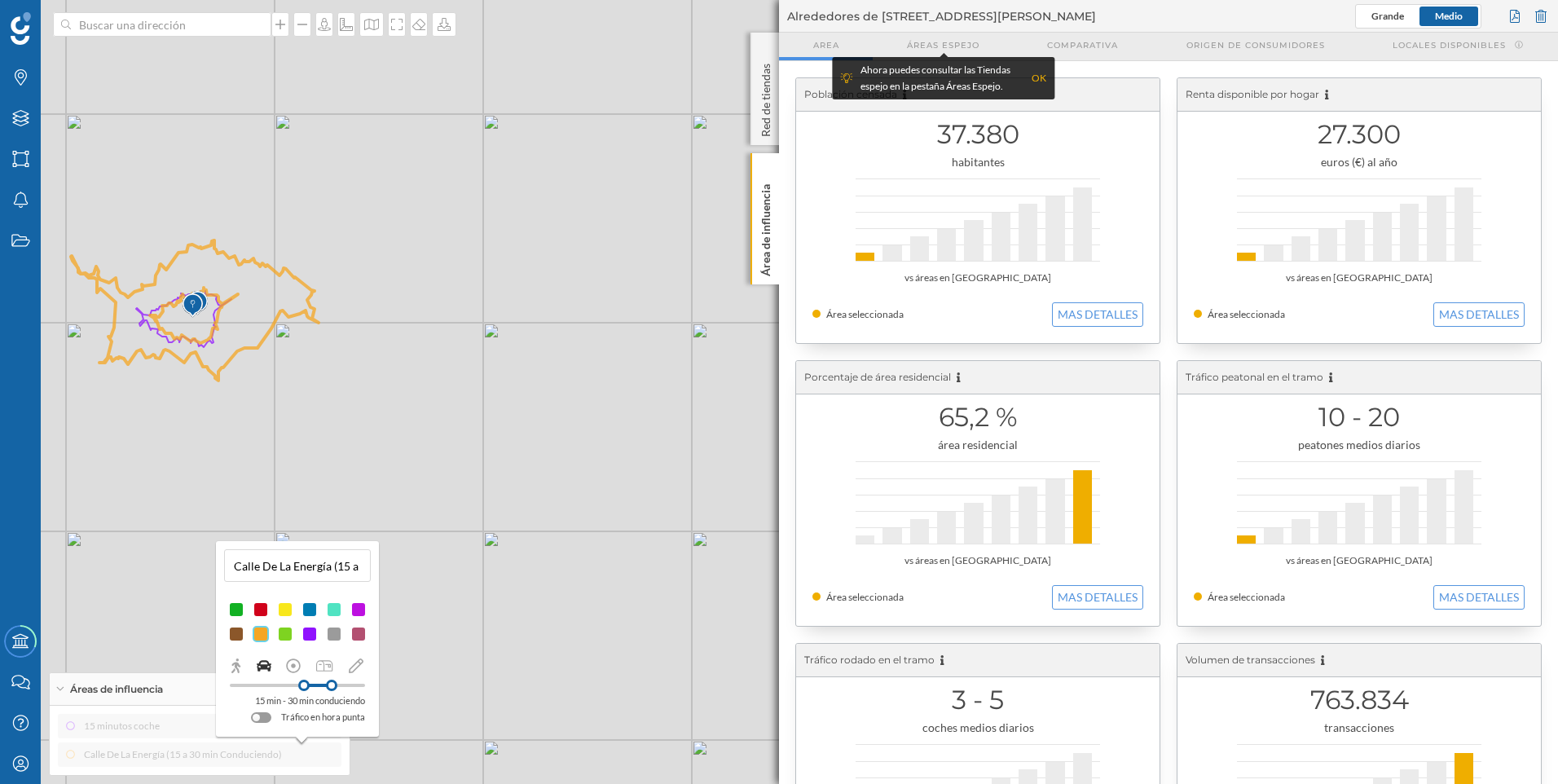
click at [331, 684] on div at bounding box center [331, 685] width 11 height 11
click at [335, 684] on div at bounding box center [335, 685] width 11 height 11
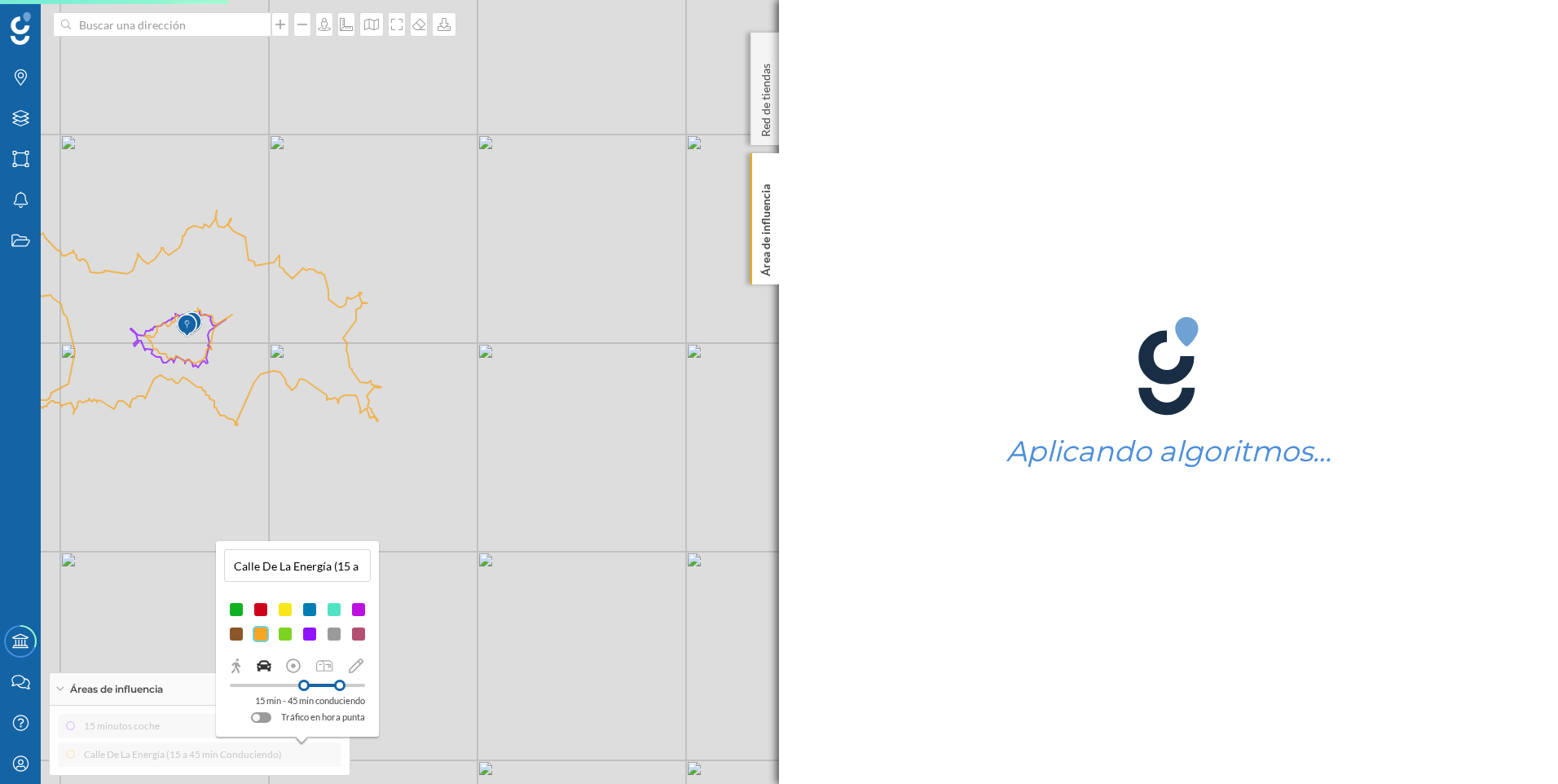
click at [340, 686] on div at bounding box center [340, 685] width 11 height 11
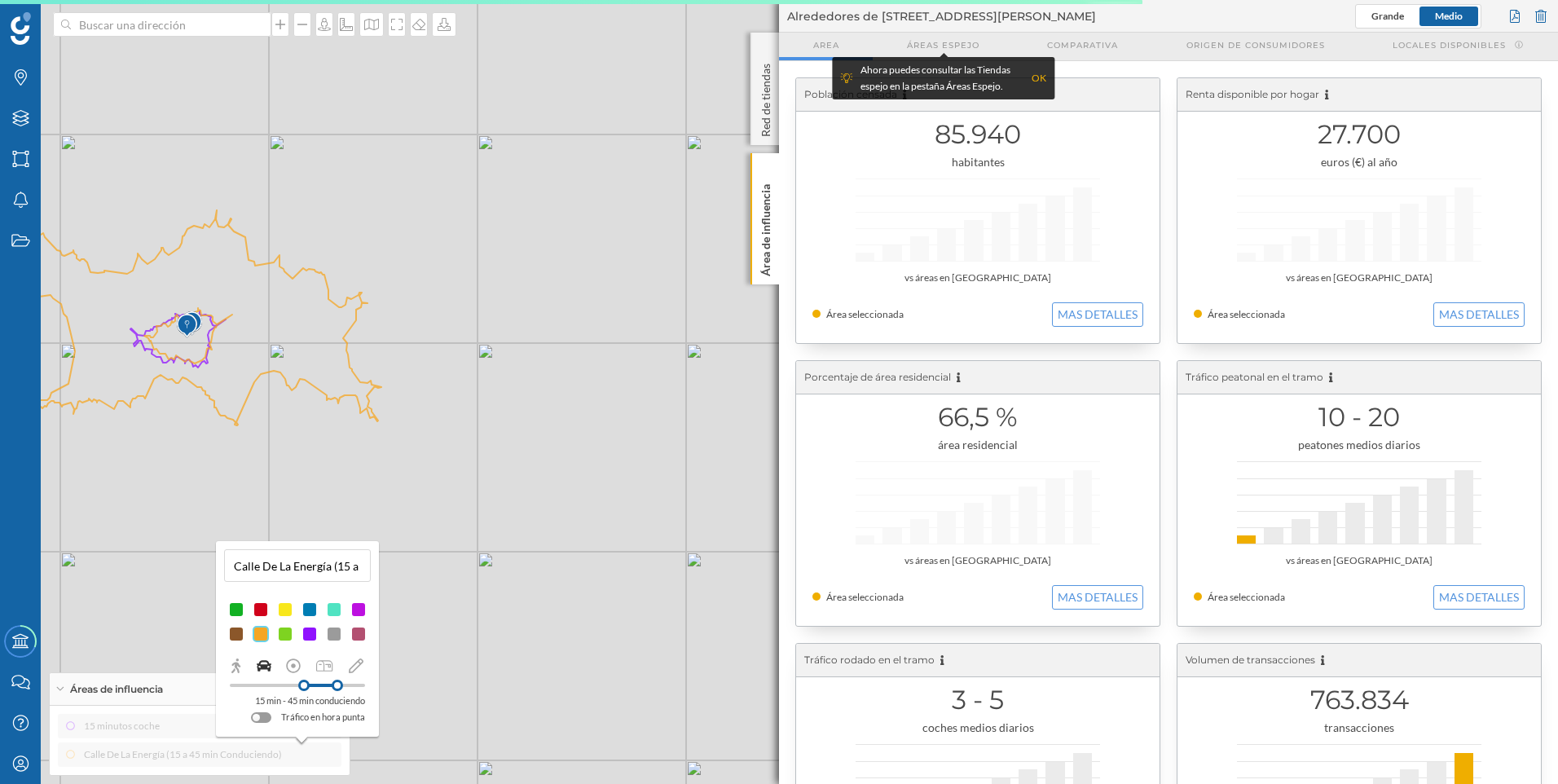
click at [337, 684] on div at bounding box center [337, 685] width 11 height 11
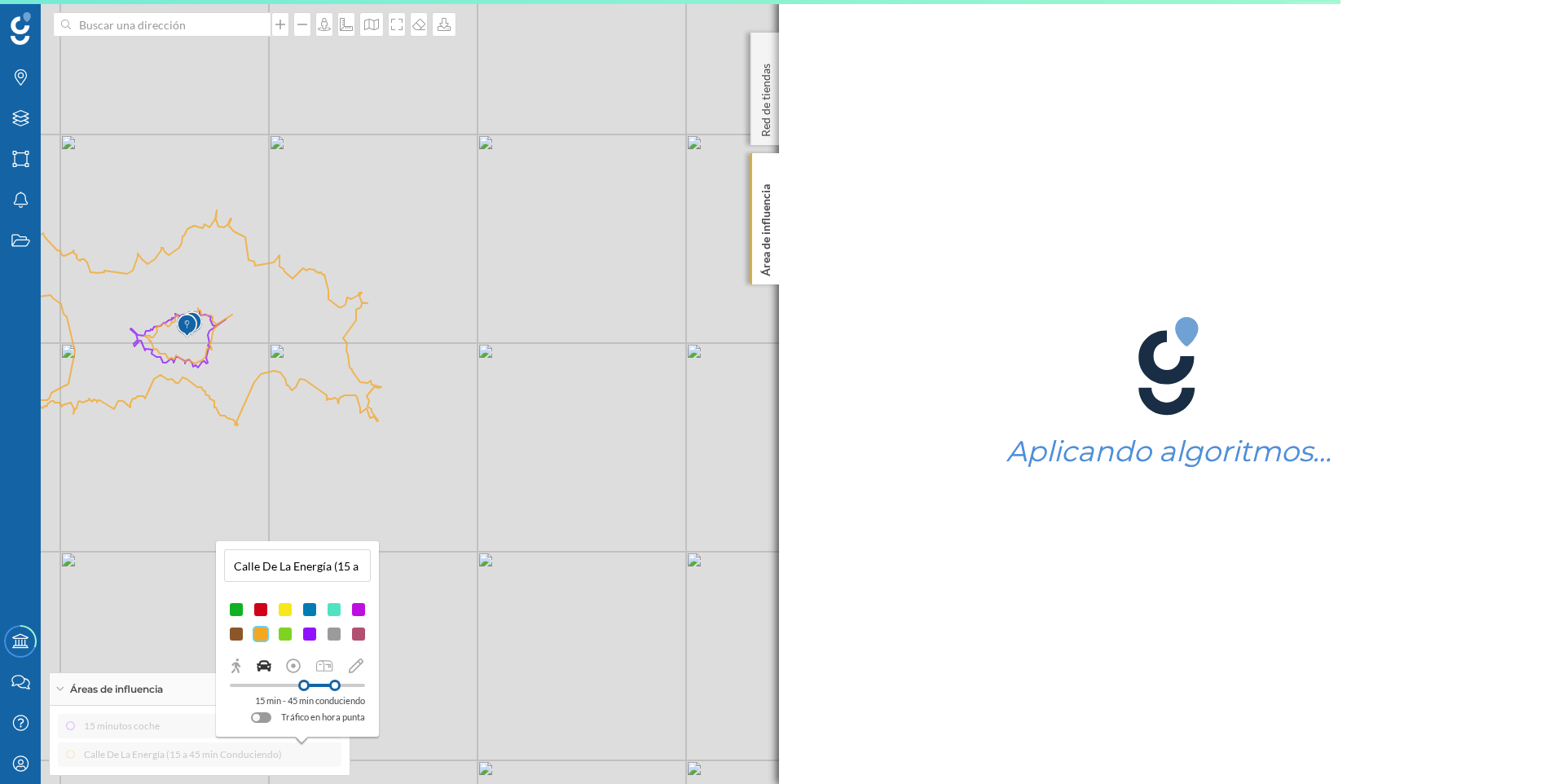
click at [335, 684] on div at bounding box center [335, 685] width 11 height 11
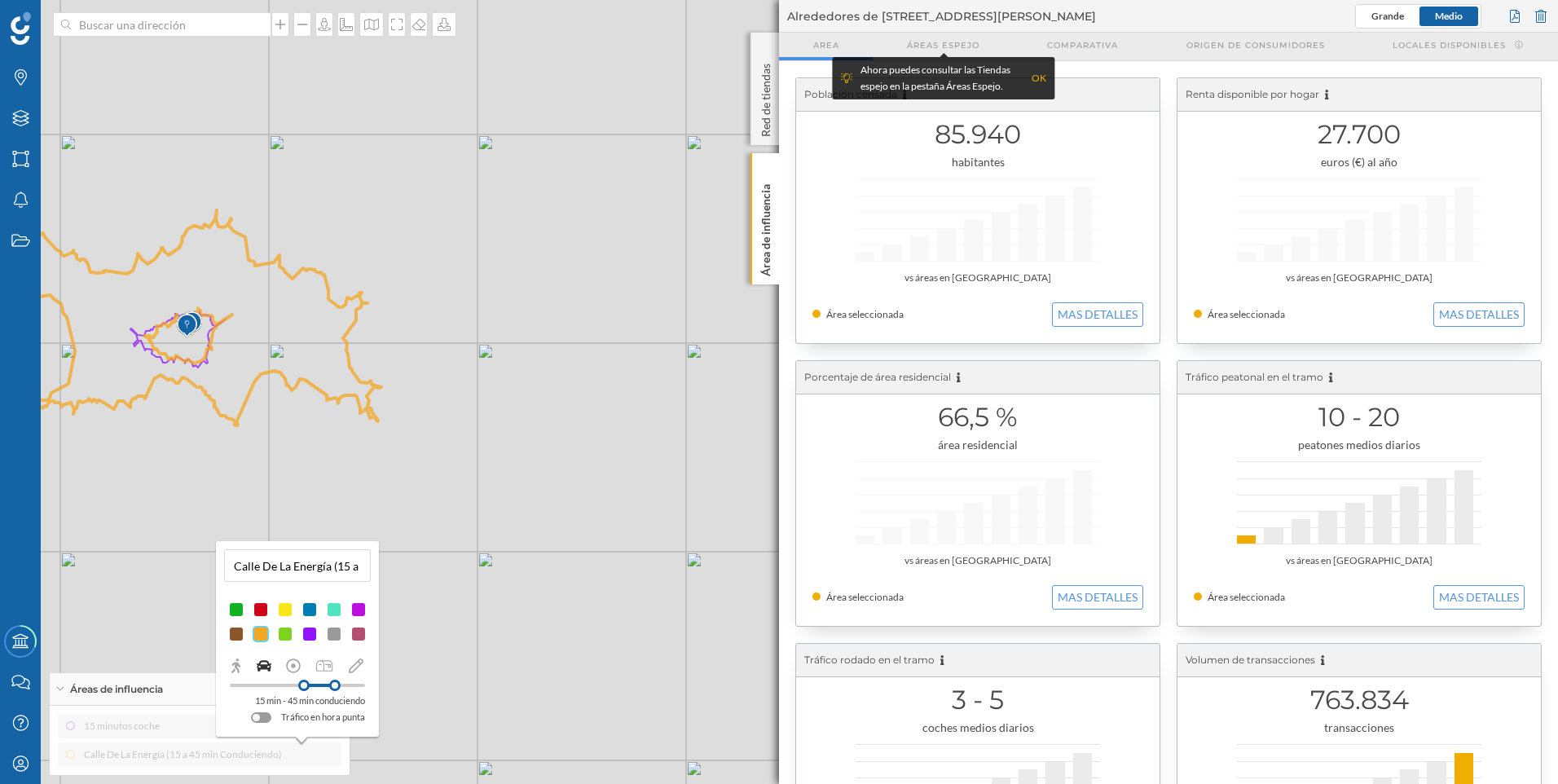
click at [335, 688] on div at bounding box center [335, 685] width 11 height 11
click at [312, 572] on input "Calle De La Energía (15 a 30 min Conduciendo)" at bounding box center [297, 565] width 136 height 24
type input "15 a 30 minutos coche"
click at [354, 591] on button at bounding box center [358, 594] width 17 height 17
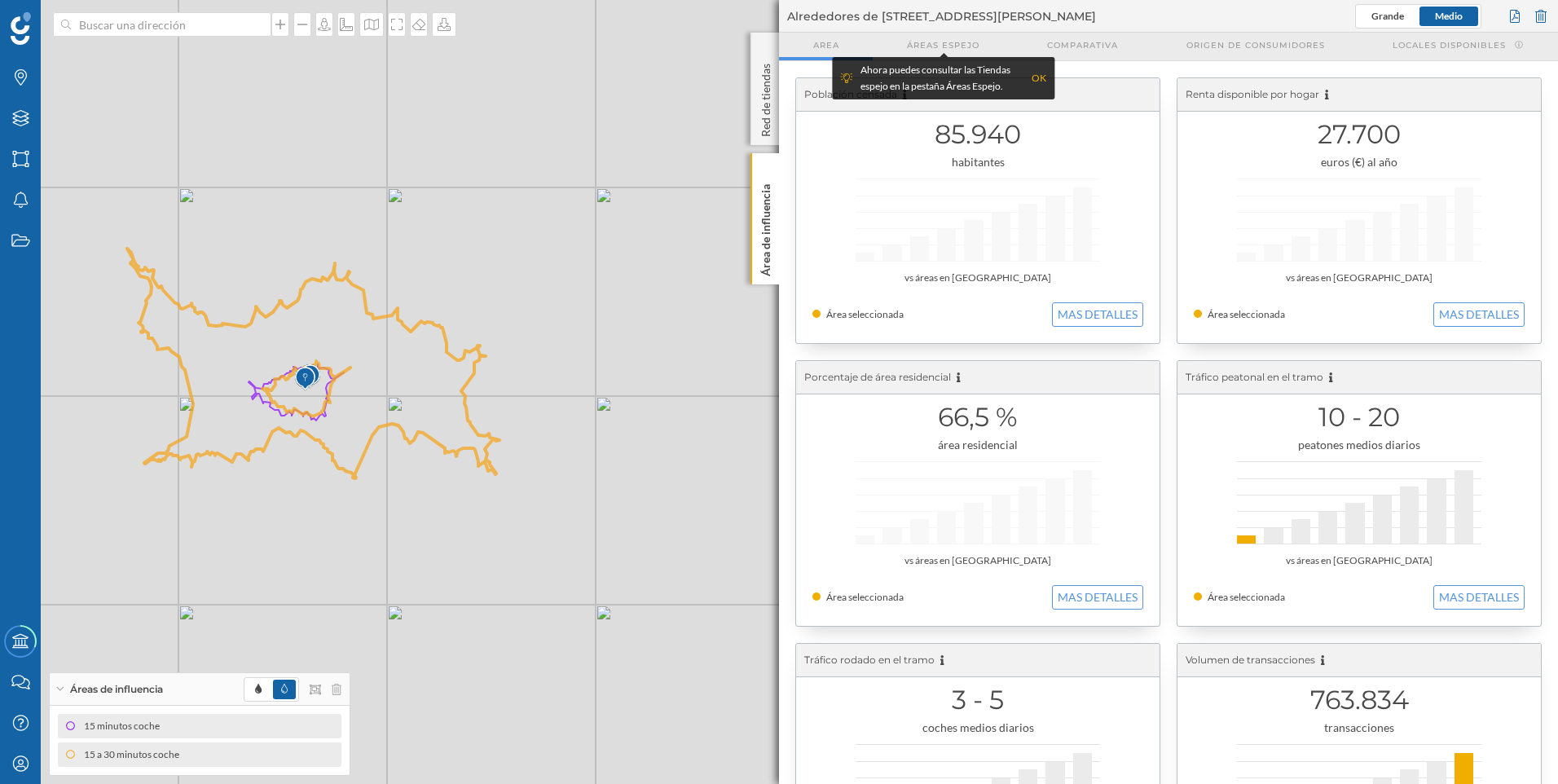
drag, startPoint x: 330, startPoint y: 472, endPoint x: 496, endPoint y: 541, distance: 179.8
click at [496, 541] on div "© Mapbox © OpenStreetMap Improve this map" at bounding box center [779, 392] width 1558 height 784
